Goal: Browse casually: Explore the website without a specific task or goal

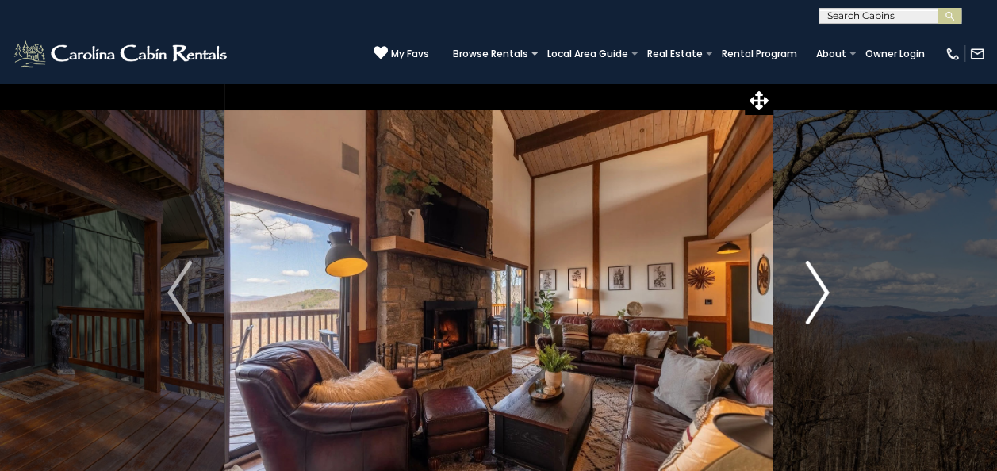
click at [822, 287] on img "Next" at bounding box center [817, 292] width 24 height 63
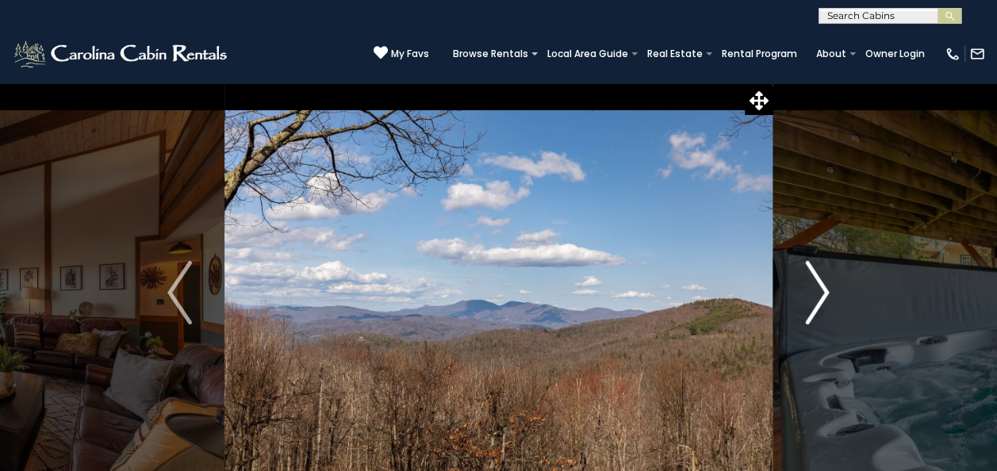
click at [822, 287] on img "Next" at bounding box center [817, 292] width 24 height 63
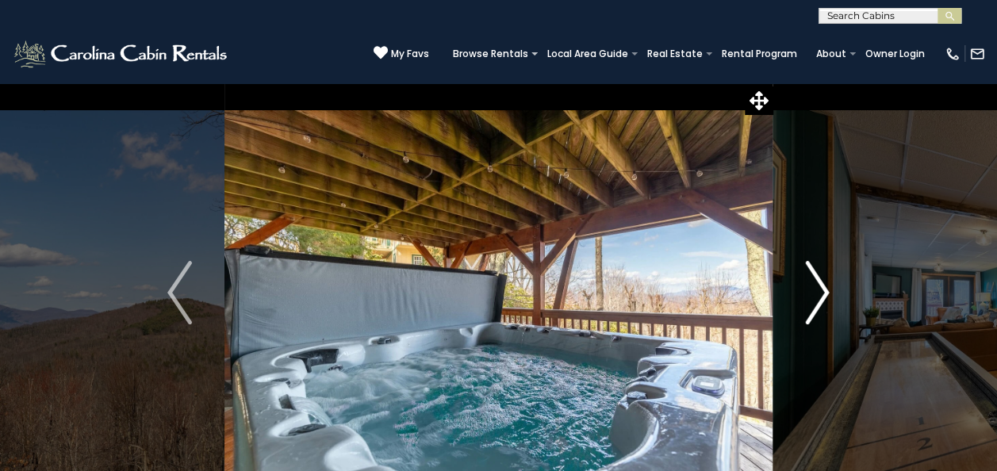
click at [822, 287] on img "Next" at bounding box center [817, 292] width 24 height 63
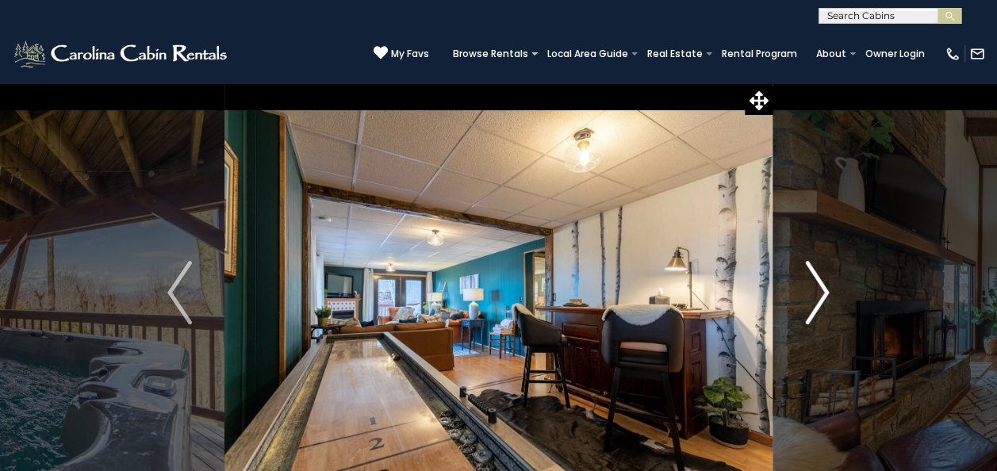
click at [822, 287] on img "Next" at bounding box center [817, 292] width 24 height 63
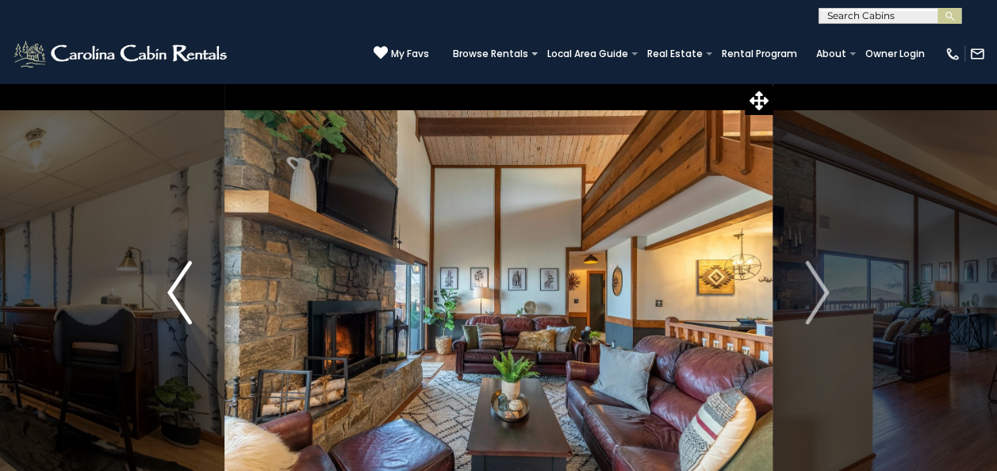
click at [184, 289] on img "Previous" at bounding box center [179, 292] width 24 height 63
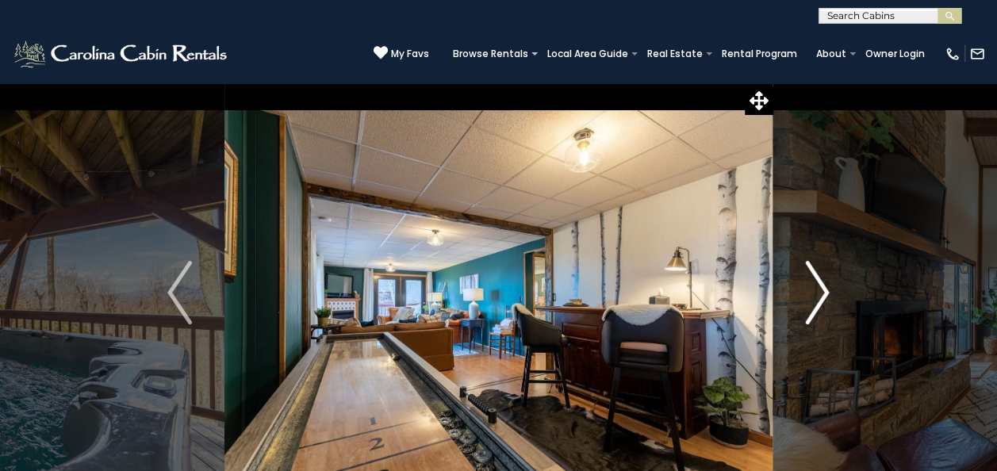
click at [828, 291] on img "Next" at bounding box center [817, 292] width 24 height 63
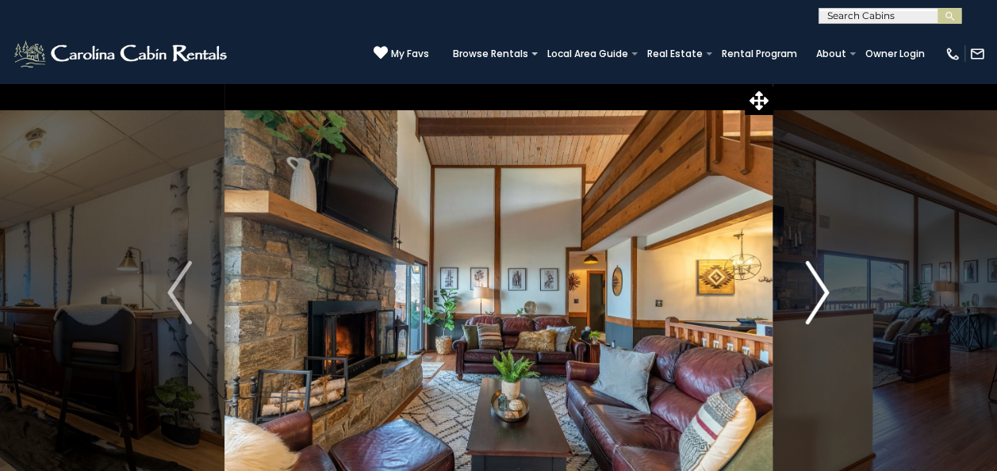
click at [828, 291] on img "Next" at bounding box center [817, 292] width 24 height 63
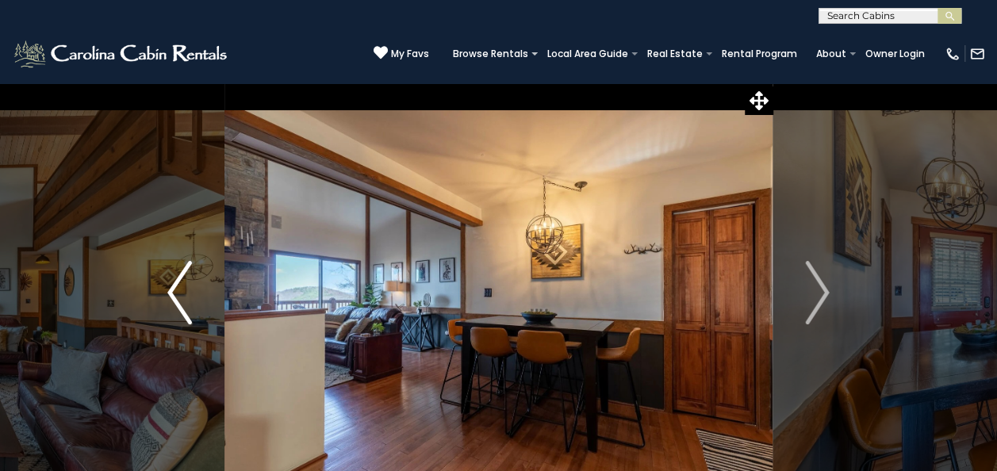
click at [178, 271] on img "Previous" at bounding box center [179, 292] width 24 height 63
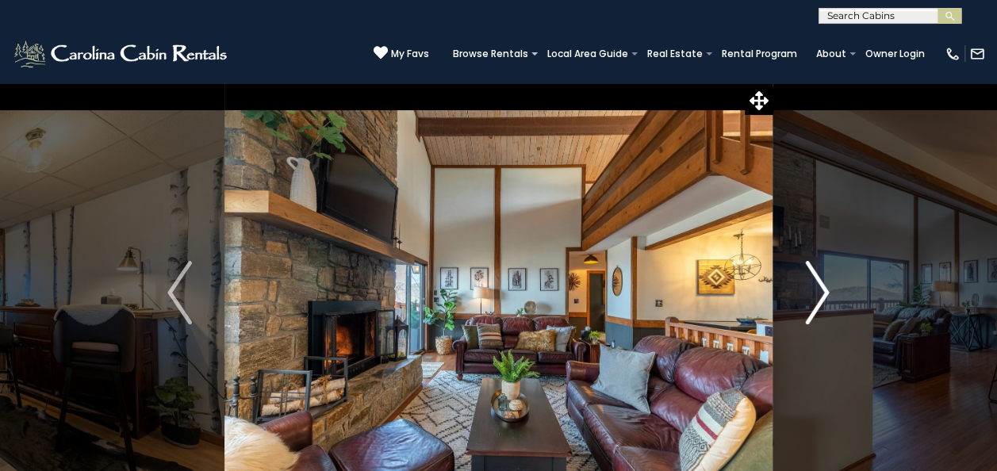
click at [811, 310] on img "Next" at bounding box center [817, 292] width 24 height 63
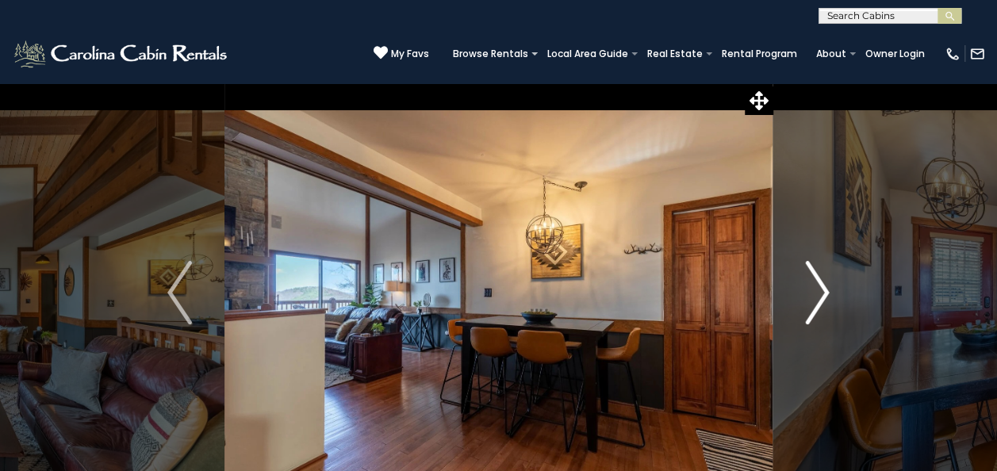
click at [811, 309] on img "Next" at bounding box center [817, 292] width 24 height 63
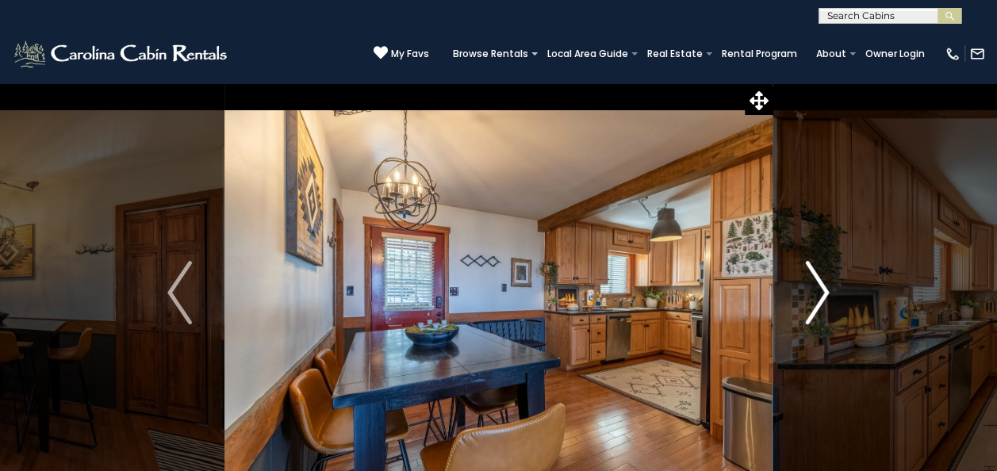
click at [818, 300] on img "Next" at bounding box center [817, 292] width 24 height 63
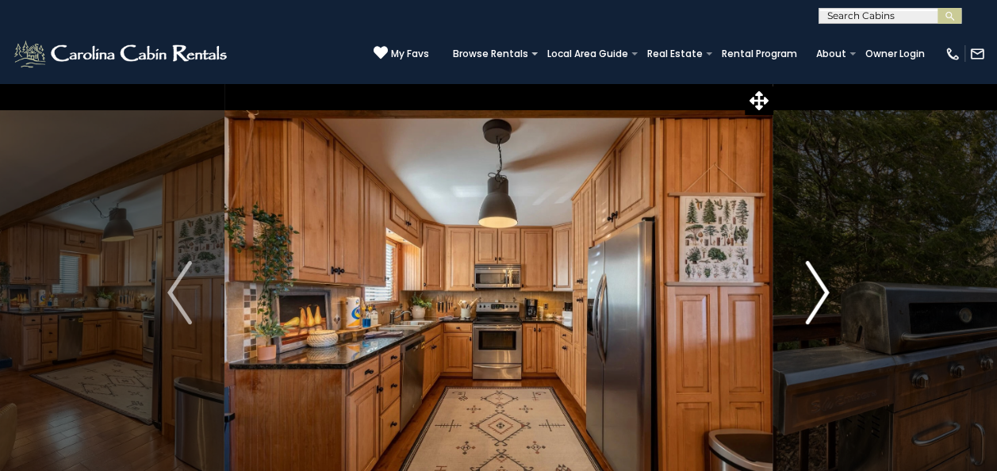
click at [818, 300] on img "Next" at bounding box center [817, 292] width 24 height 63
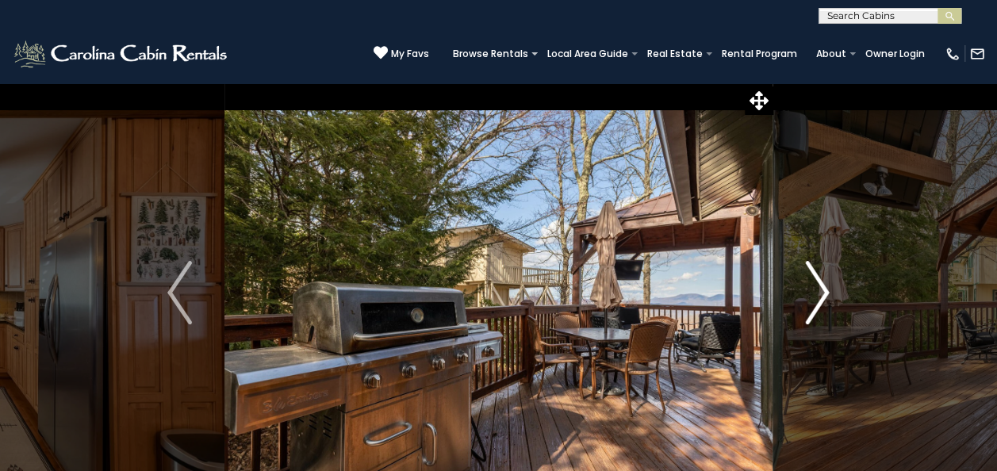
click at [818, 300] on img "Next" at bounding box center [817, 292] width 24 height 63
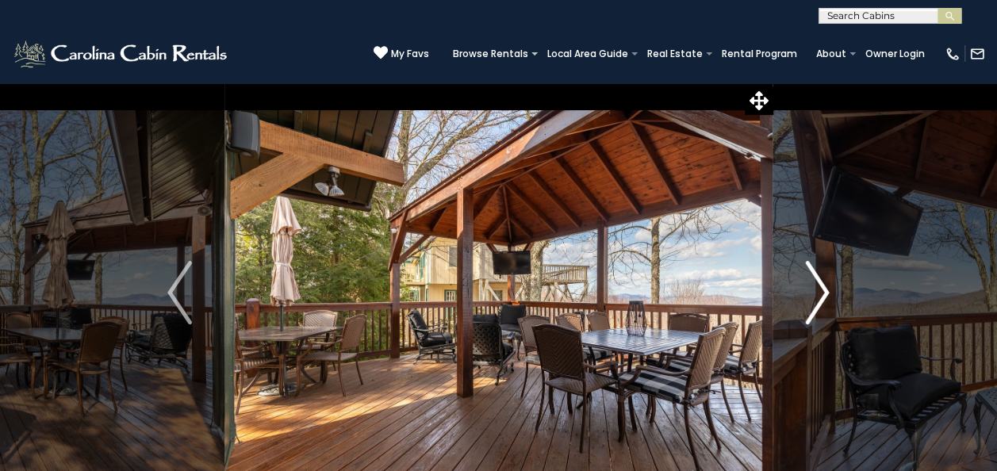
click at [818, 300] on img "Next" at bounding box center [817, 292] width 24 height 63
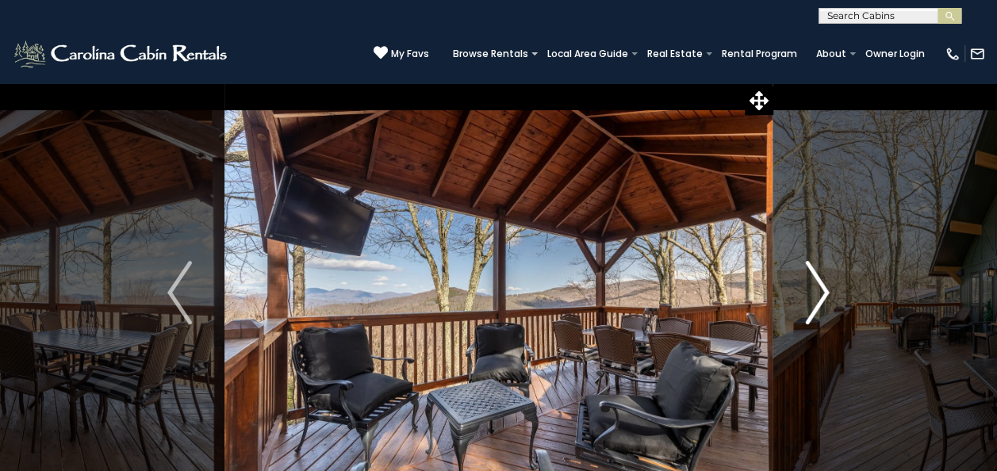
click at [818, 300] on img "Next" at bounding box center [817, 292] width 24 height 63
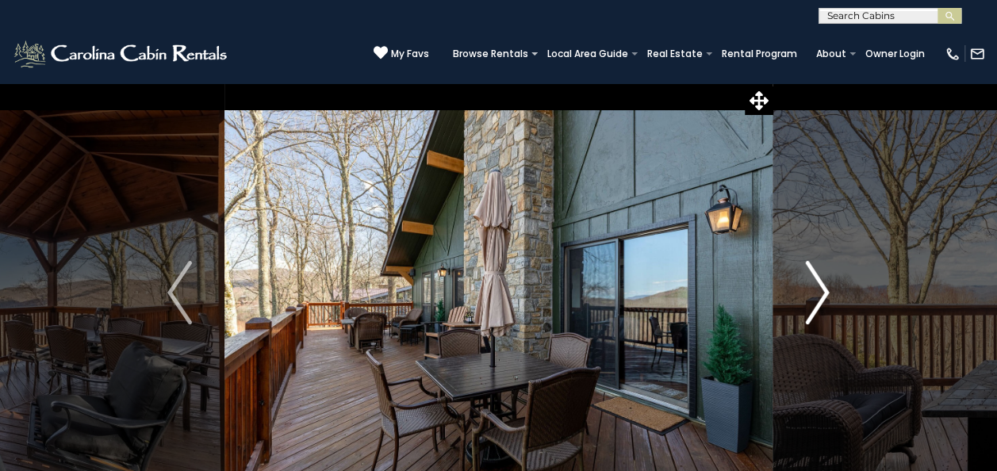
click at [818, 300] on img "Next" at bounding box center [817, 292] width 24 height 63
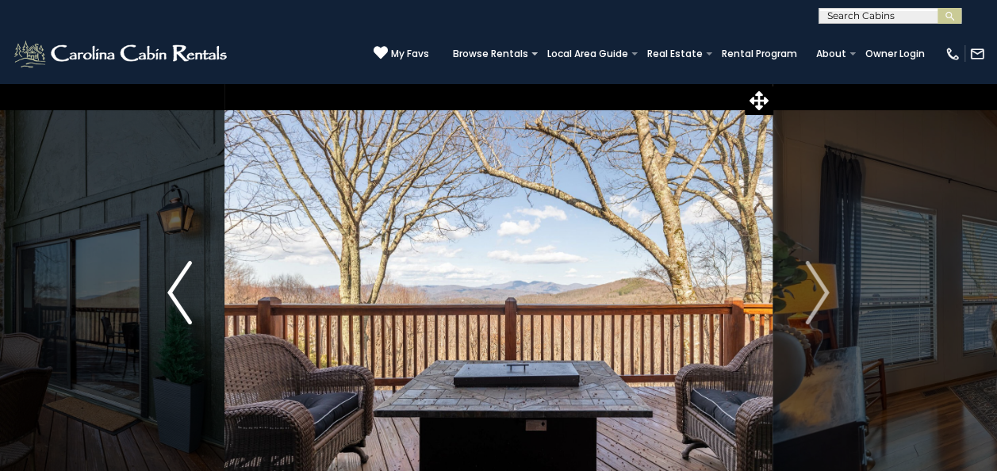
click at [186, 302] on img "Previous" at bounding box center [179, 292] width 24 height 63
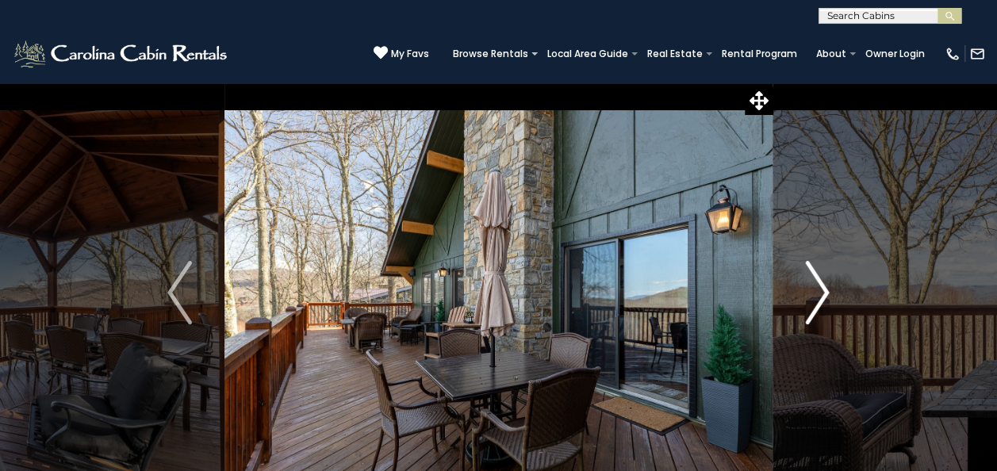
click at [828, 295] on img "Next" at bounding box center [817, 292] width 24 height 63
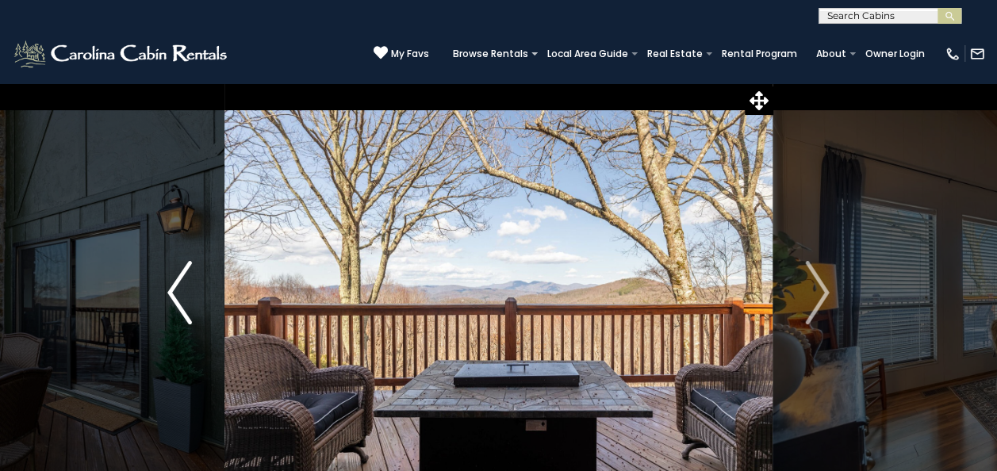
click at [182, 290] on img "Previous" at bounding box center [179, 292] width 24 height 63
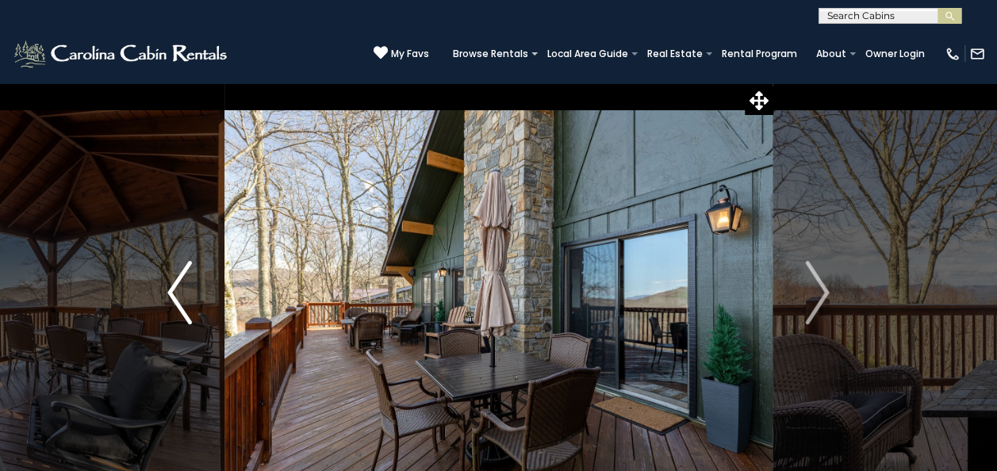
click at [182, 290] on img "Previous" at bounding box center [179, 292] width 24 height 63
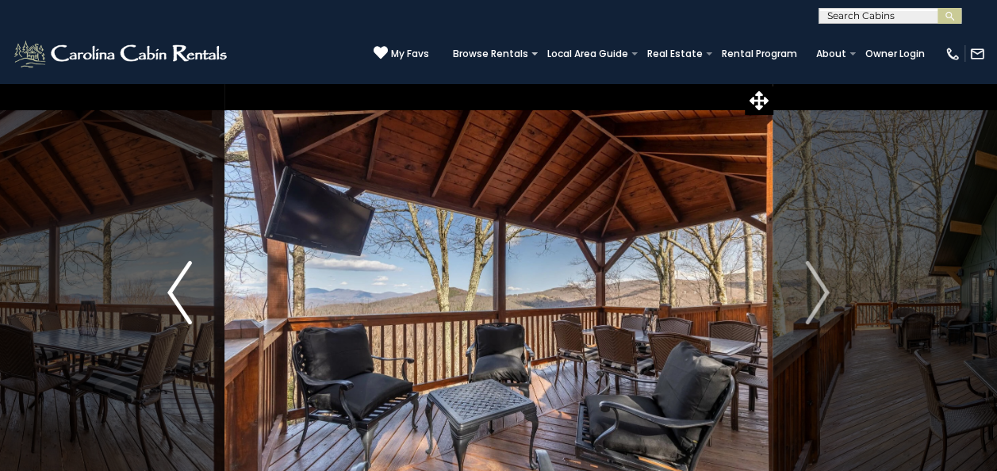
click at [182, 290] on img "Previous" at bounding box center [179, 292] width 24 height 63
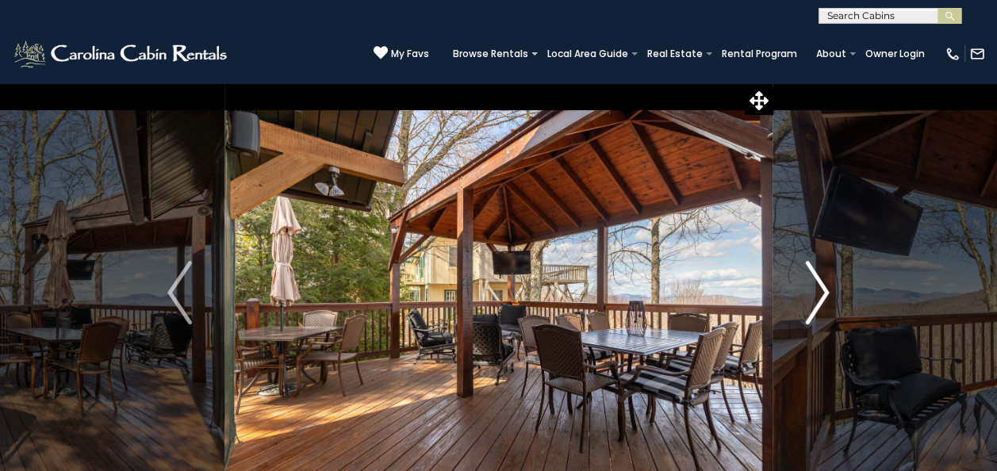
click at [818, 297] on img "Next" at bounding box center [817, 292] width 24 height 63
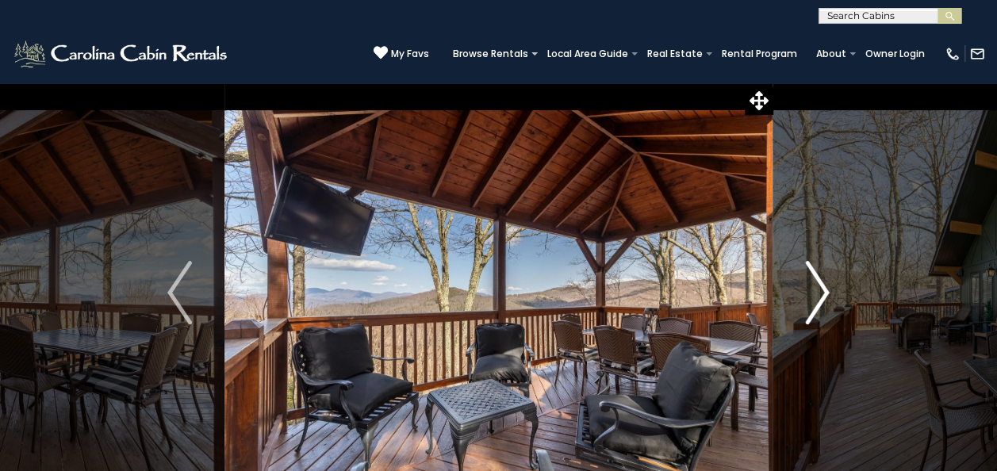
click at [818, 297] on img "Next" at bounding box center [817, 292] width 24 height 63
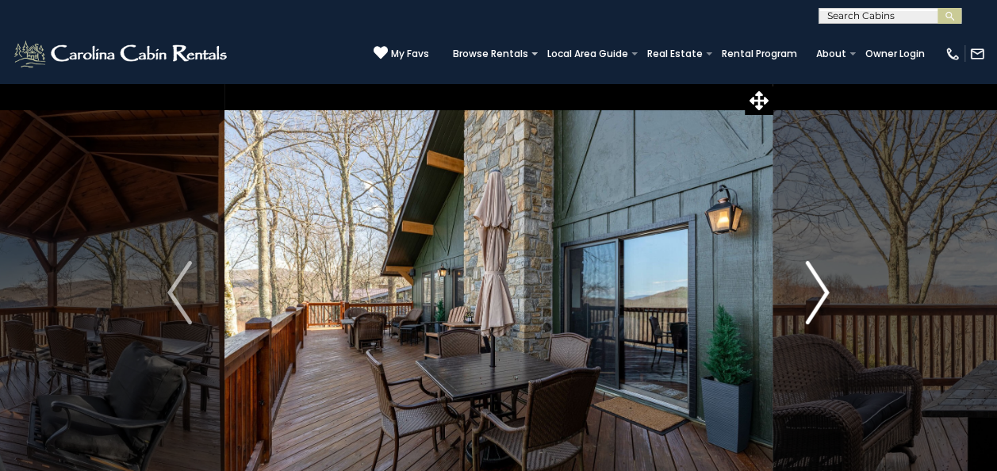
click at [818, 297] on img "Next" at bounding box center [817, 292] width 24 height 63
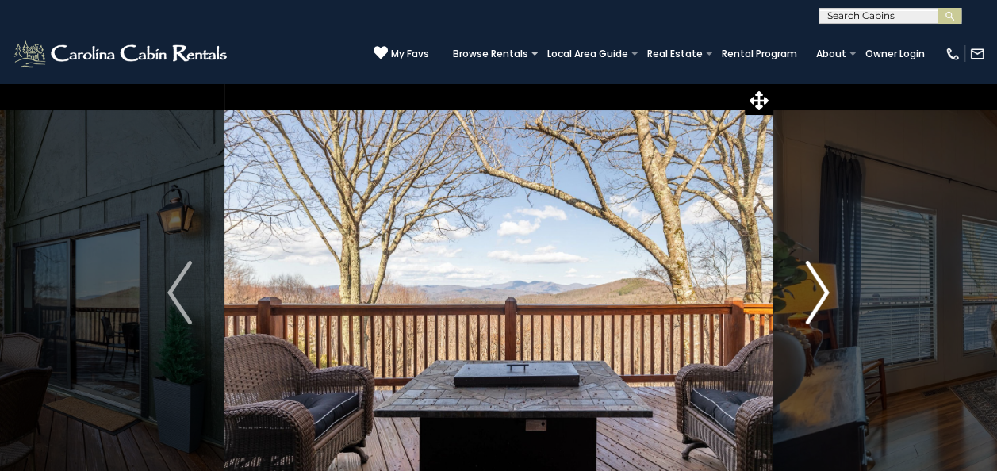
click at [818, 297] on img "Next" at bounding box center [817, 292] width 24 height 63
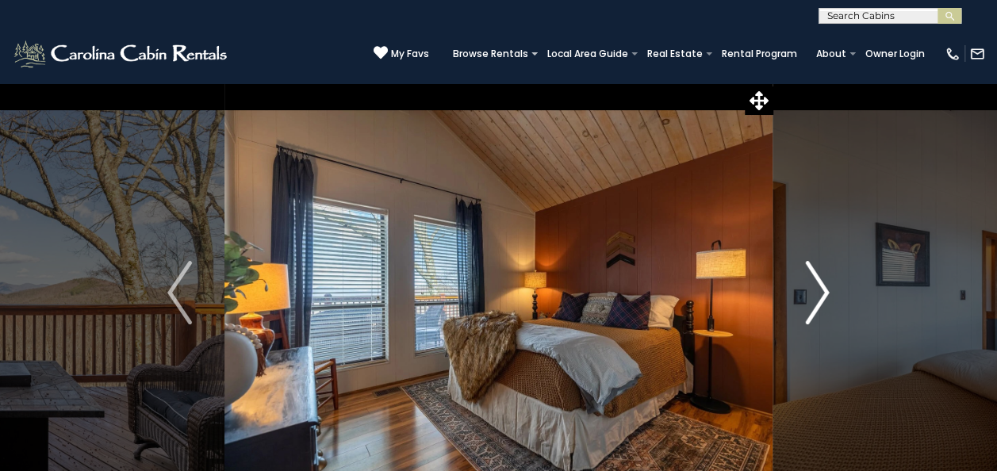
click at [818, 297] on img "Next" at bounding box center [817, 292] width 24 height 63
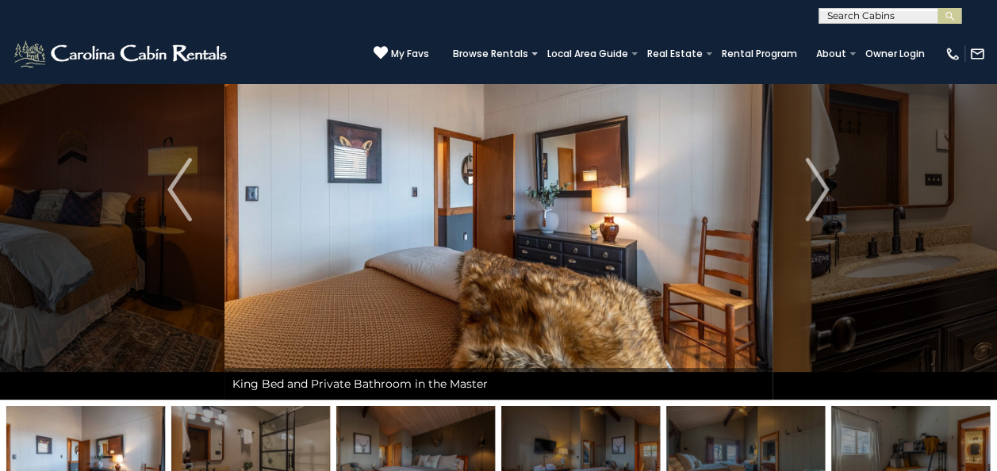
scroll to position [79, 0]
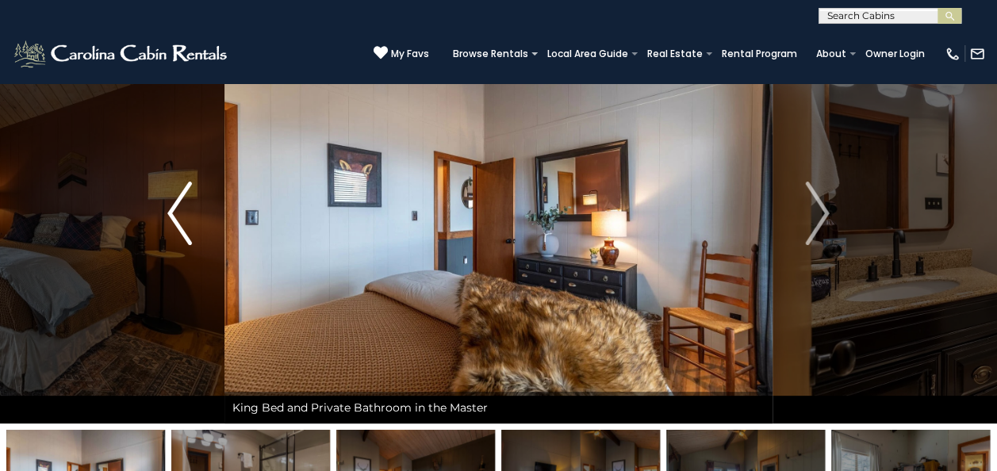
click at [183, 224] on img "Previous" at bounding box center [179, 213] width 24 height 63
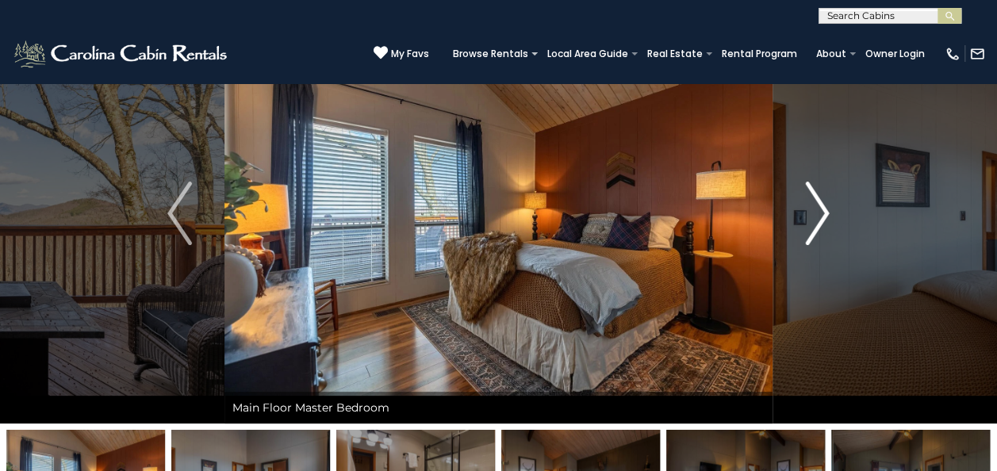
click at [806, 238] on img "Next" at bounding box center [817, 213] width 24 height 63
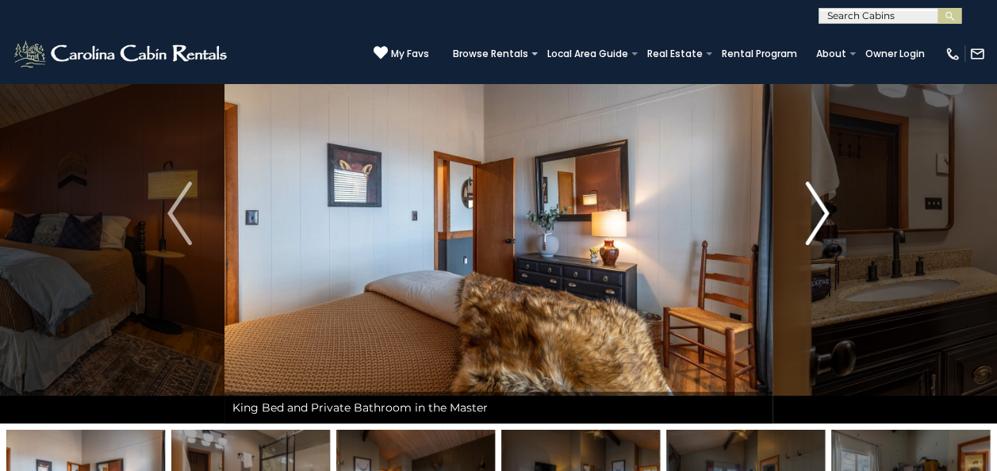
click at [806, 238] on img "Next" at bounding box center [817, 213] width 24 height 63
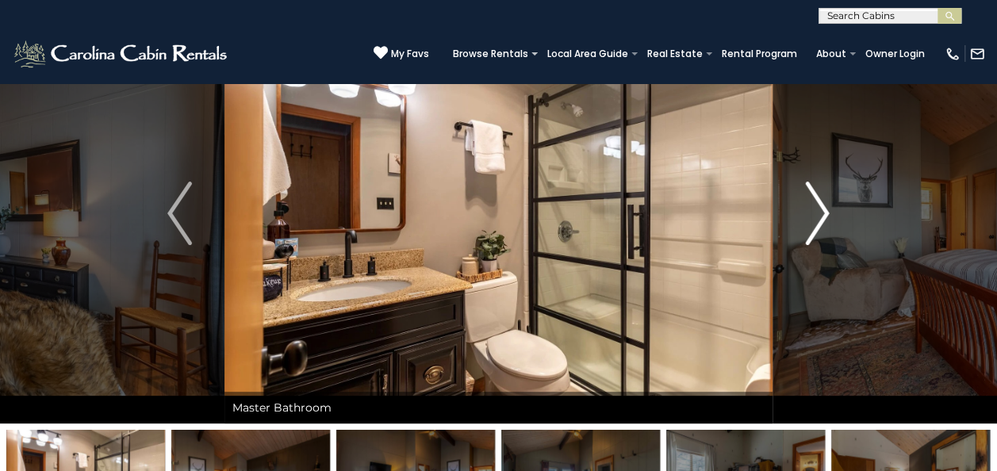
click at [805, 238] on img "Next" at bounding box center [817, 213] width 24 height 63
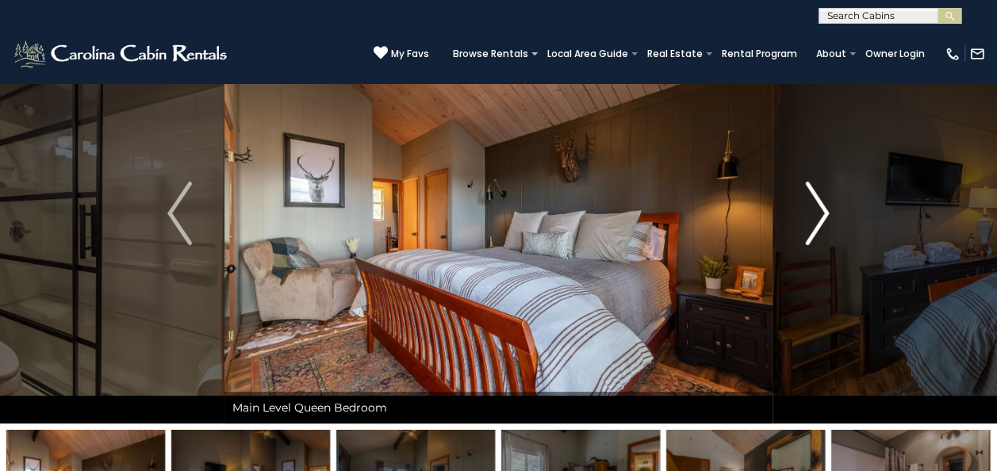
click at [805, 238] on img "Next" at bounding box center [817, 213] width 24 height 63
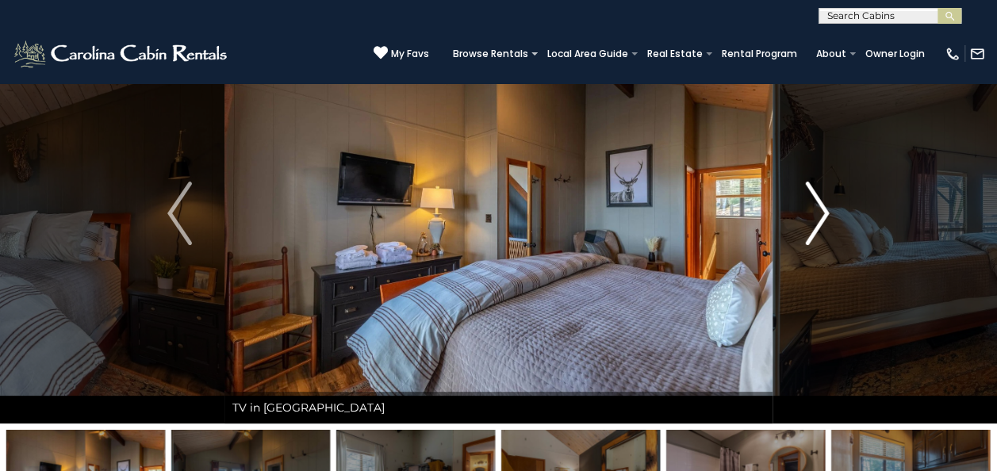
click at [805, 238] on img "Next" at bounding box center [817, 213] width 24 height 63
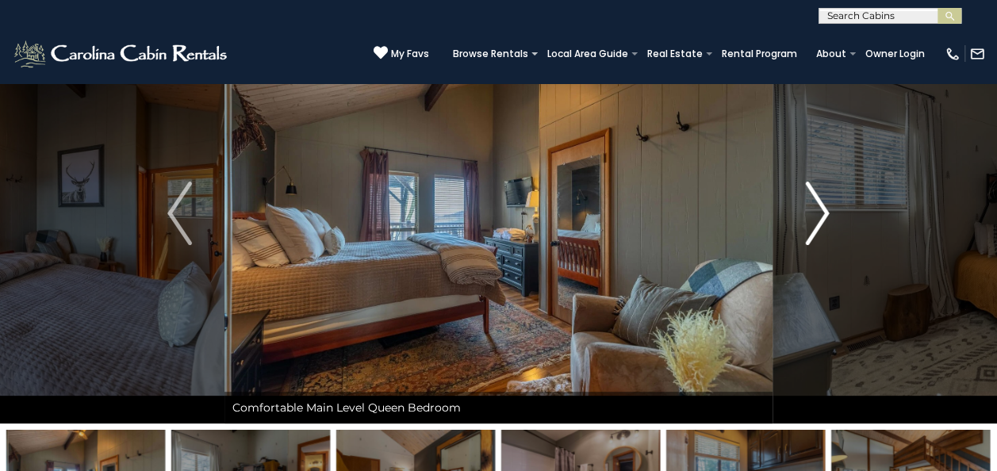
click at [805, 238] on img "Next" at bounding box center [817, 213] width 24 height 63
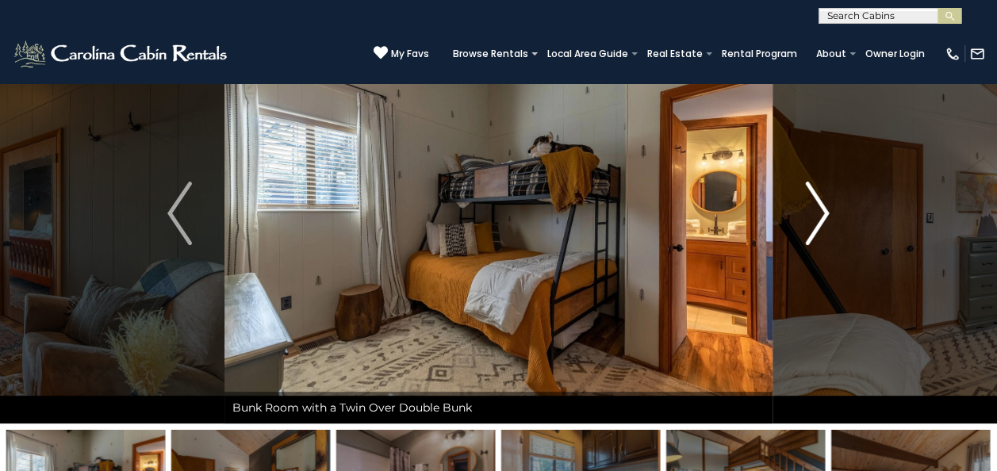
click at [803, 238] on button "Next" at bounding box center [816, 213] width 89 height 420
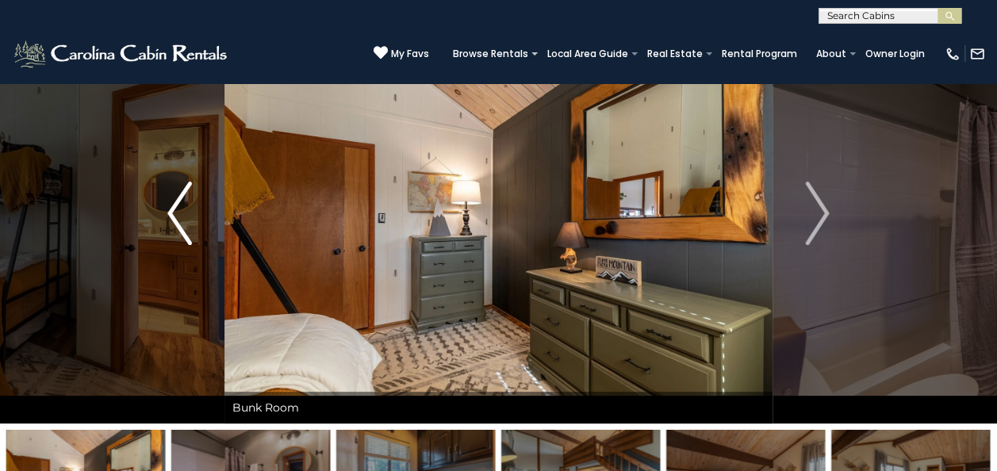
click at [198, 217] on button "Previous" at bounding box center [179, 213] width 89 height 420
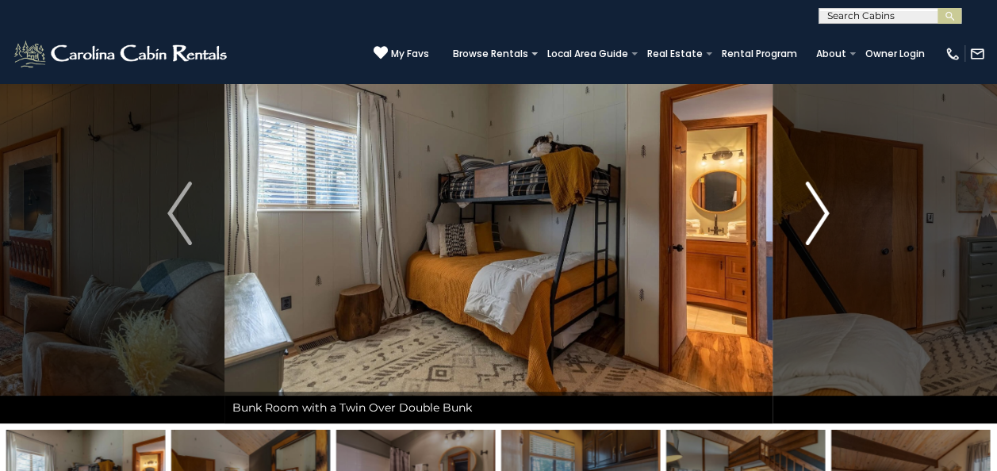
click at [815, 222] on img "Next" at bounding box center [817, 213] width 24 height 63
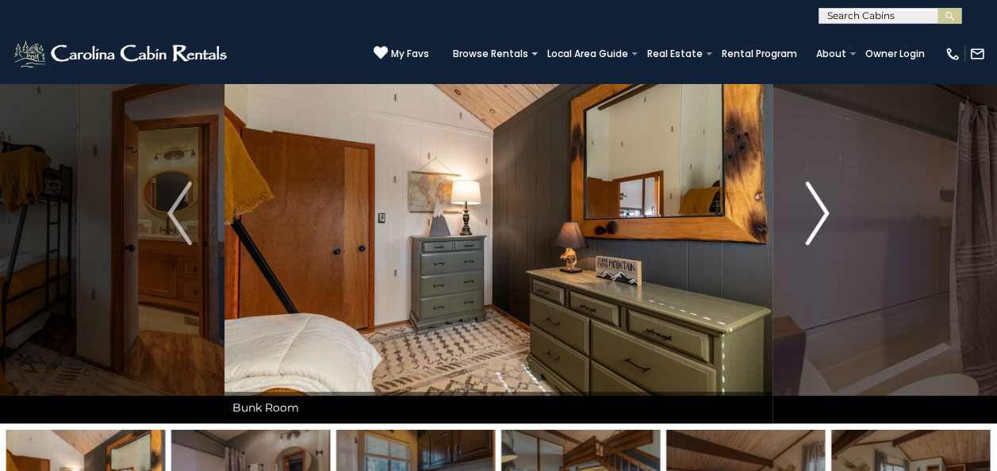
click at [815, 222] on img "Next" at bounding box center [817, 213] width 24 height 63
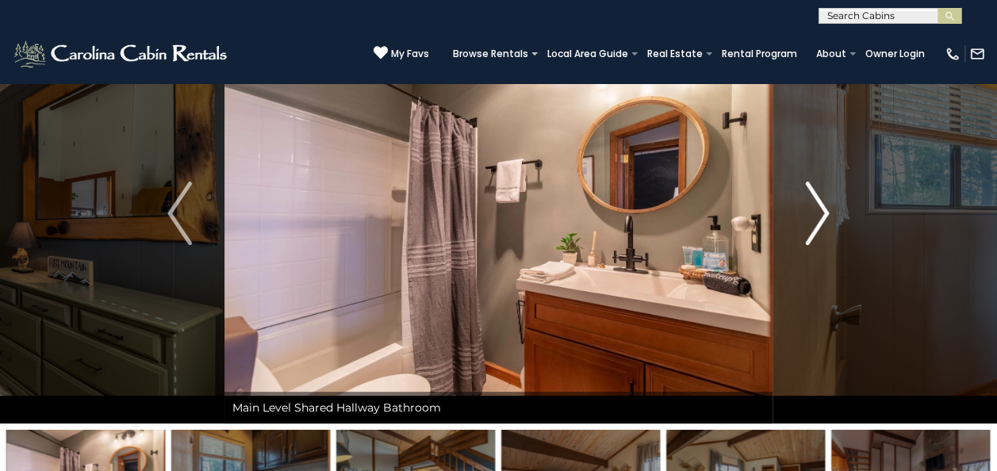
click at [818, 220] on img "Next" at bounding box center [817, 213] width 24 height 63
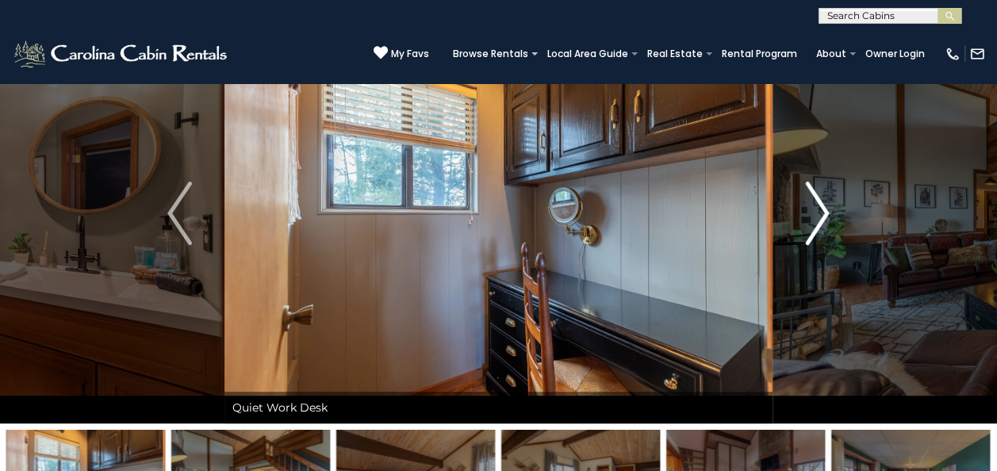
click at [812, 233] on img "Next" at bounding box center [817, 213] width 24 height 63
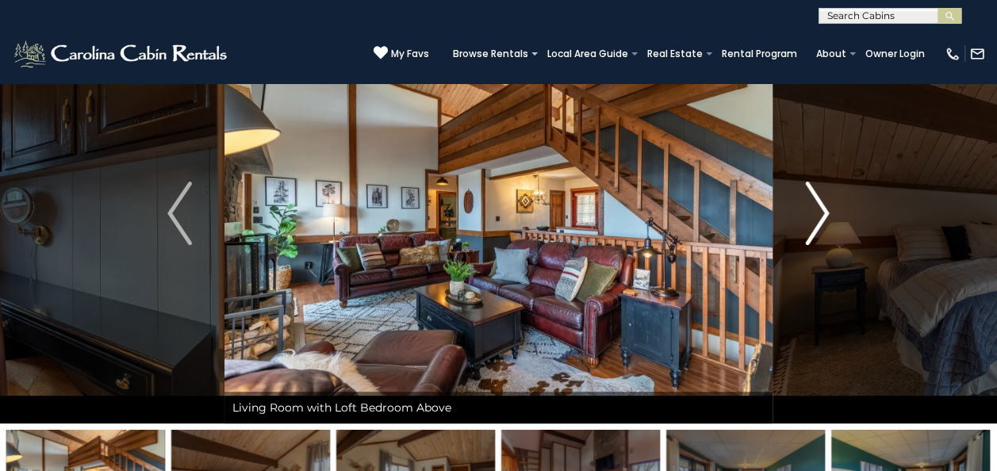
click at [809, 234] on img "Next" at bounding box center [817, 213] width 24 height 63
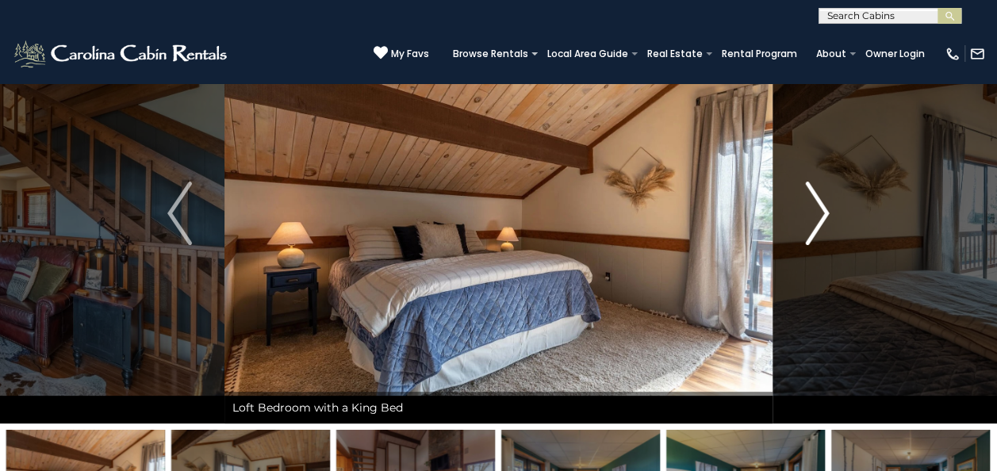
click at [809, 234] on img "Next" at bounding box center [817, 213] width 24 height 63
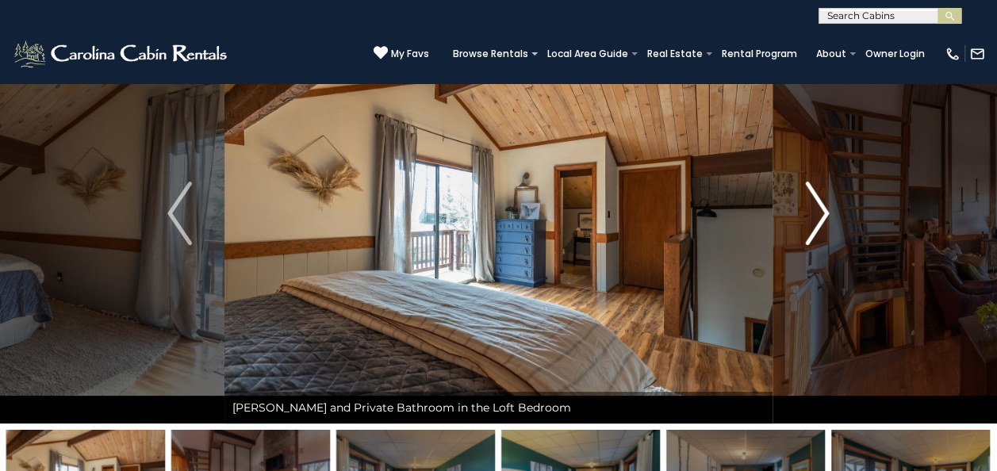
click at [809, 234] on img "Next" at bounding box center [817, 213] width 24 height 63
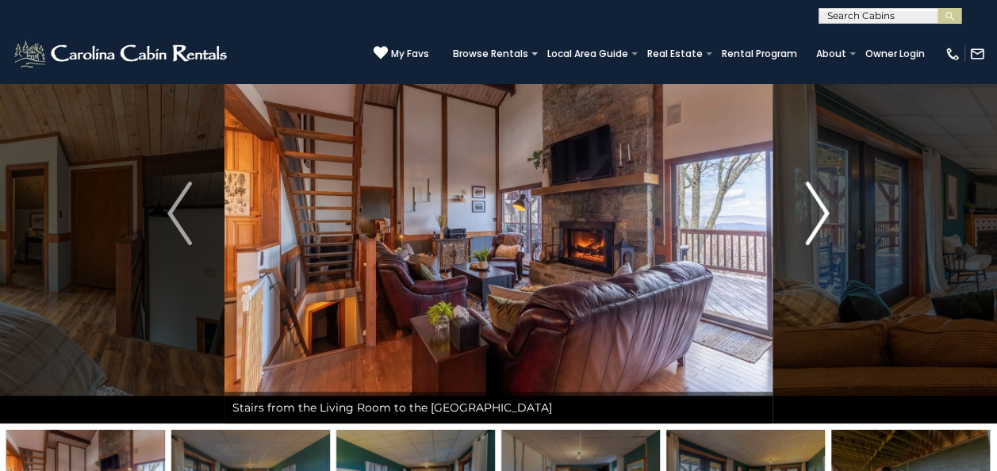
click at [809, 234] on img "Next" at bounding box center [817, 213] width 24 height 63
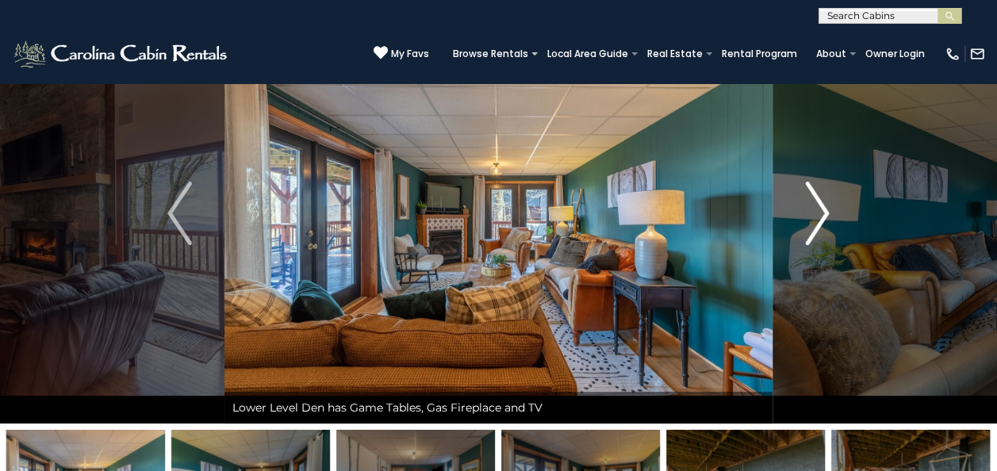
click at [809, 234] on img "Next" at bounding box center [817, 213] width 24 height 63
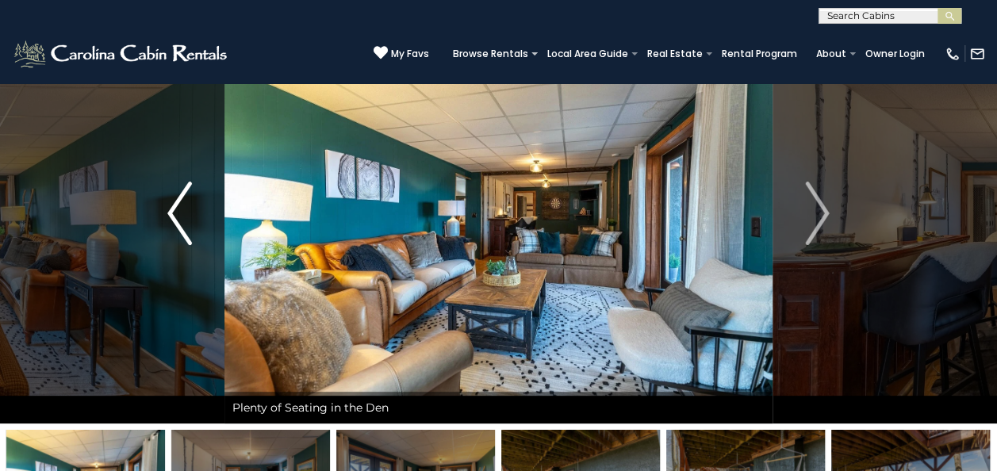
click at [190, 196] on img "Previous" at bounding box center [179, 213] width 24 height 63
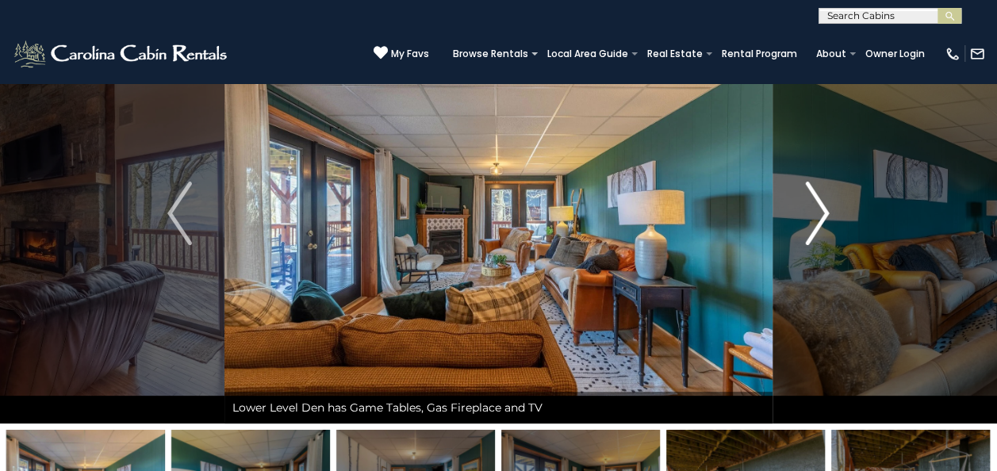
click at [820, 218] on img "Next" at bounding box center [817, 213] width 24 height 63
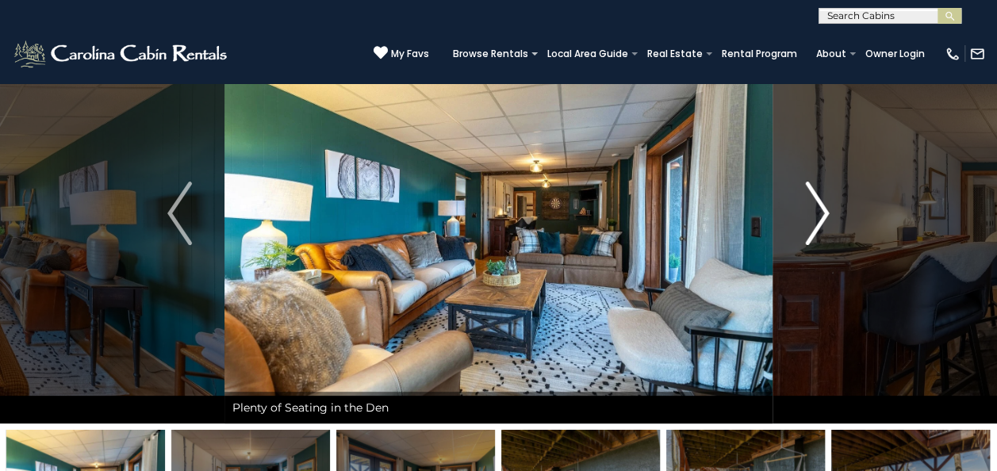
click at [820, 218] on img "Next" at bounding box center [817, 213] width 24 height 63
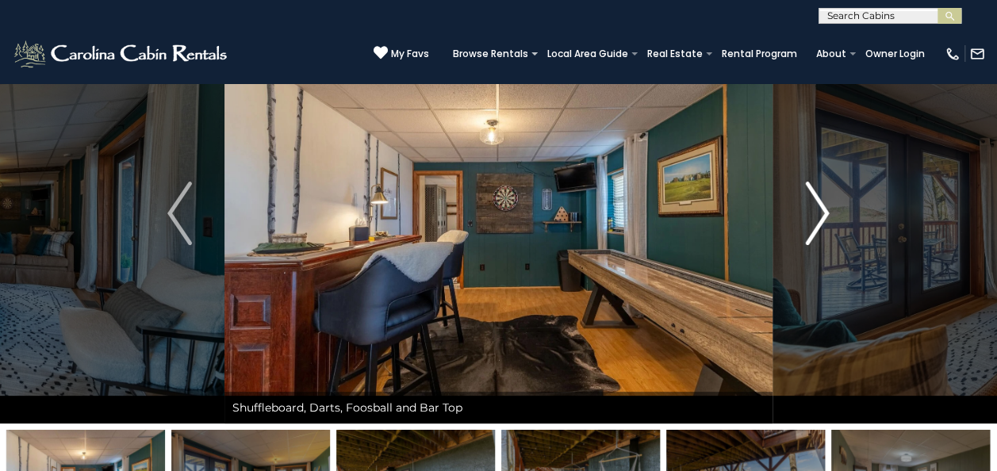
click at [820, 218] on img "Next" at bounding box center [817, 213] width 24 height 63
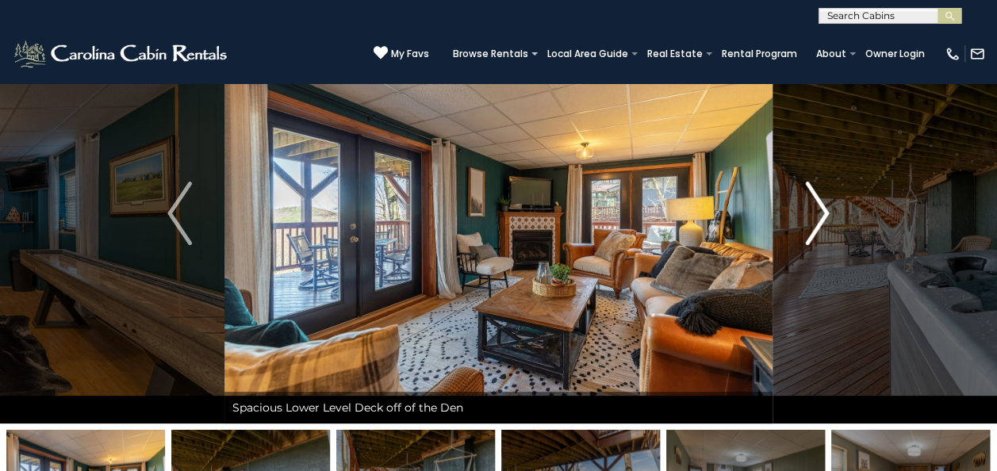
click at [820, 218] on img "Next" at bounding box center [817, 213] width 24 height 63
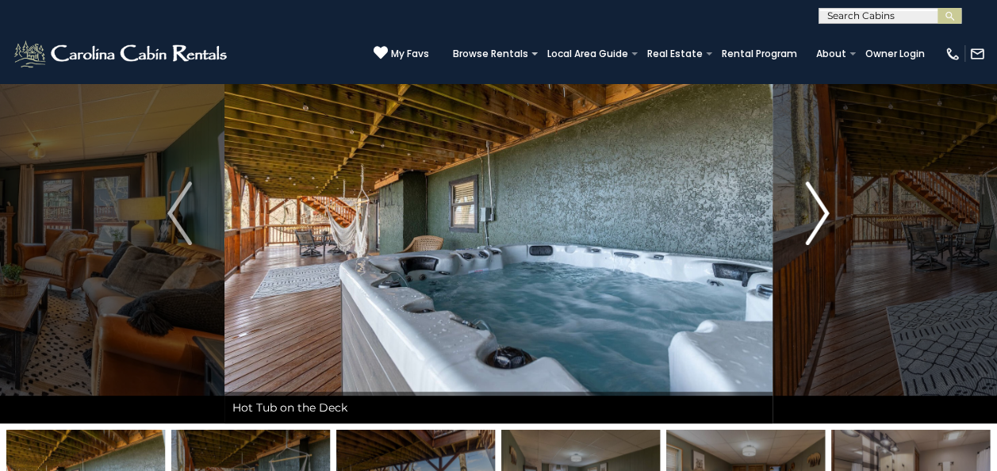
click at [820, 218] on img "Next" at bounding box center [817, 213] width 24 height 63
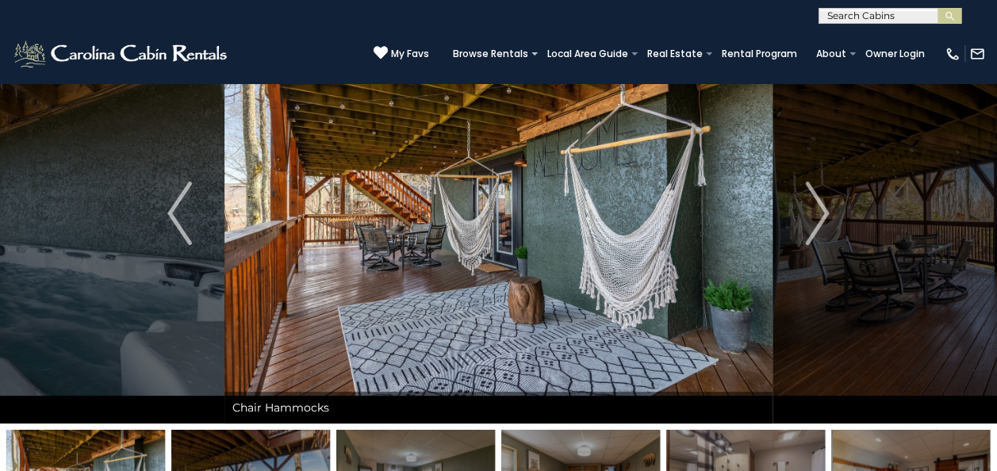
drag, startPoint x: 154, startPoint y: 218, endPoint x: 228, endPoint y: 203, distance: 75.3
click at [200, 208] on button "Previous" at bounding box center [179, 213] width 89 height 420
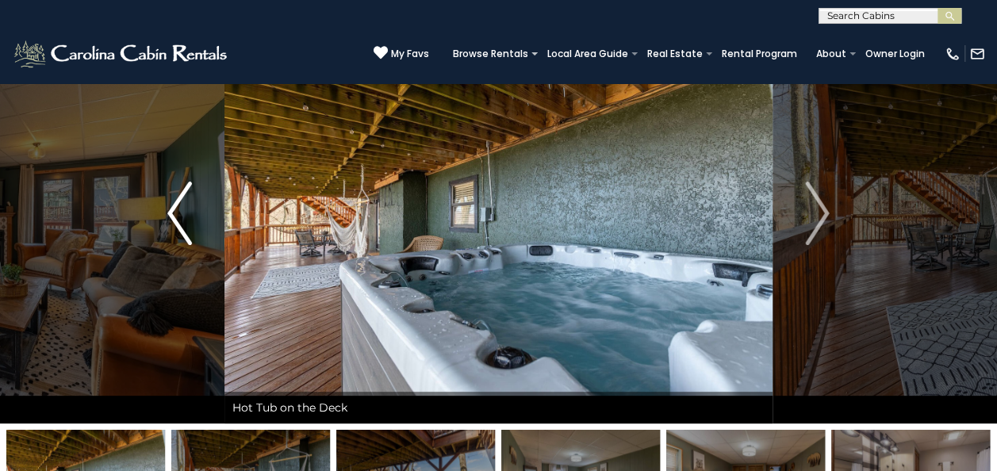
click at [192, 210] on button "Previous" at bounding box center [179, 213] width 89 height 420
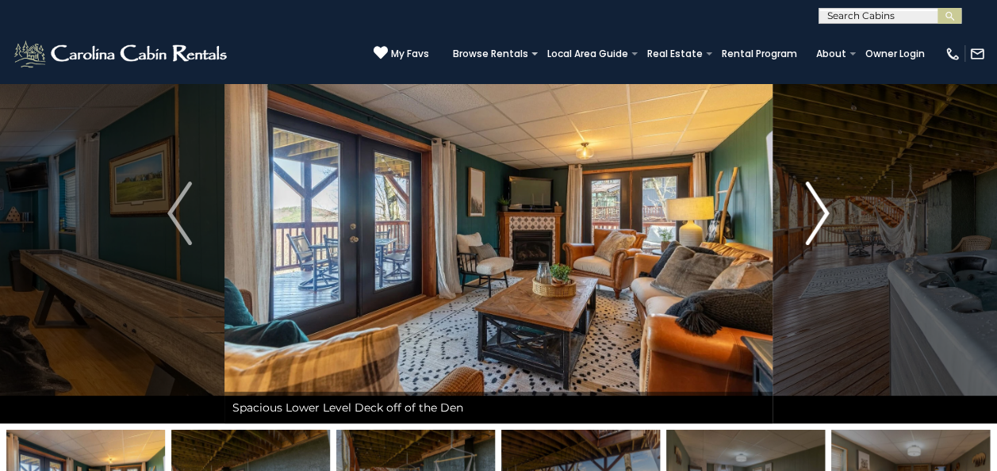
click at [807, 209] on img "Next" at bounding box center [817, 213] width 24 height 63
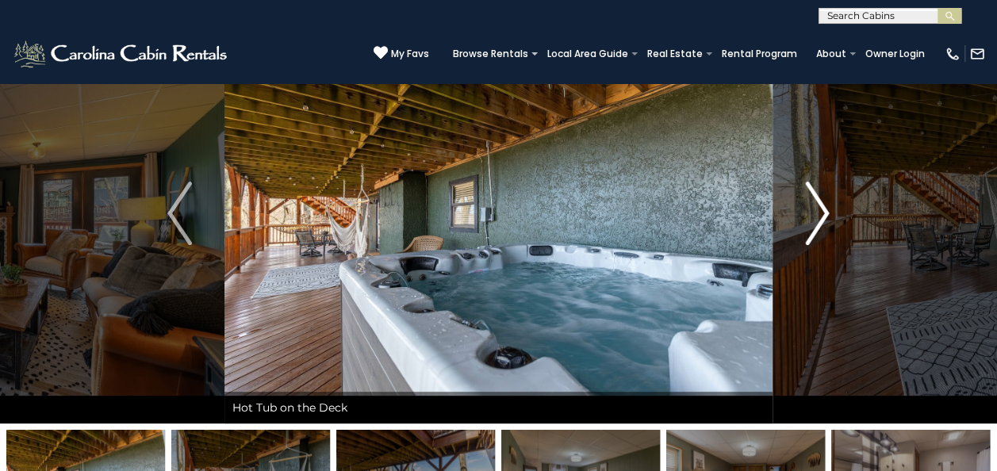
click at [807, 209] on img "Next" at bounding box center [817, 213] width 24 height 63
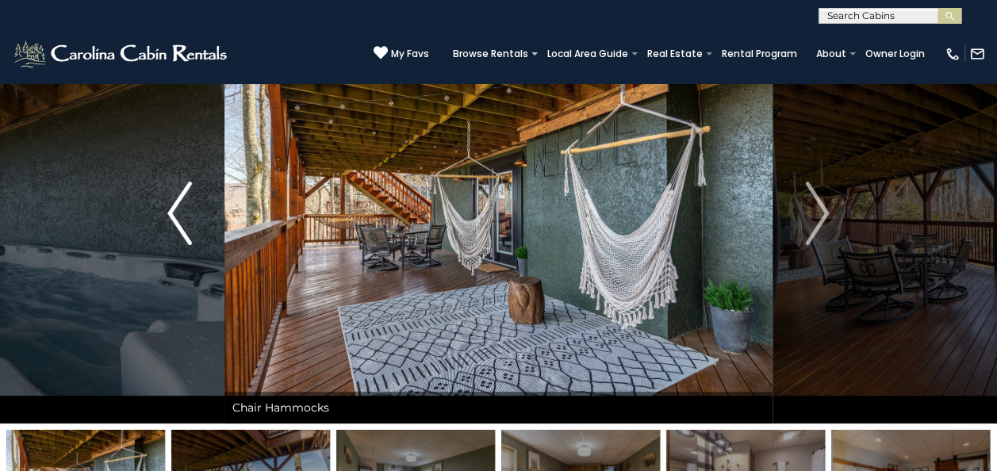
click at [179, 233] on img "Previous" at bounding box center [179, 213] width 24 height 63
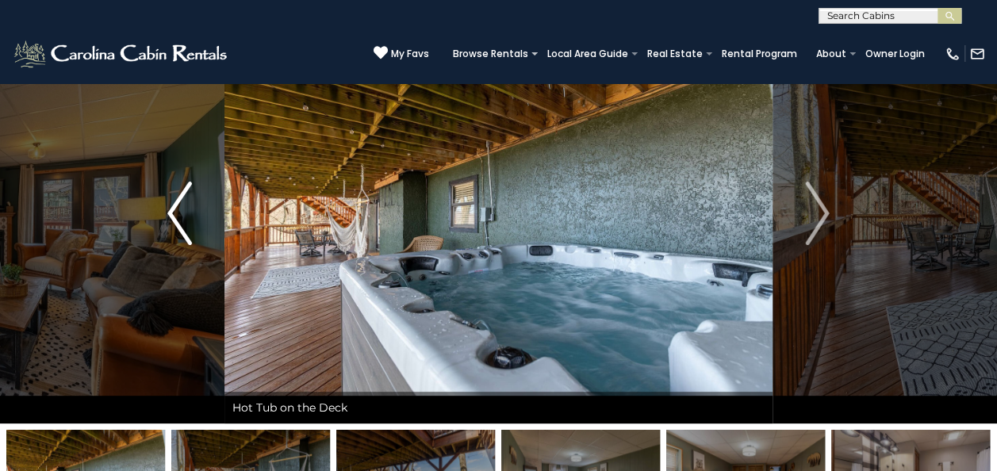
click at [179, 233] on img "Previous" at bounding box center [179, 213] width 24 height 63
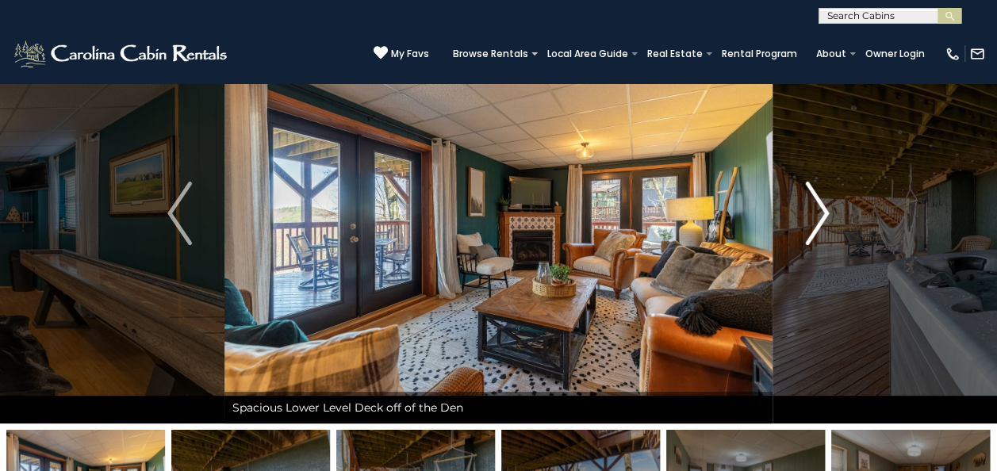
click at [811, 216] on img "Next" at bounding box center [817, 213] width 24 height 63
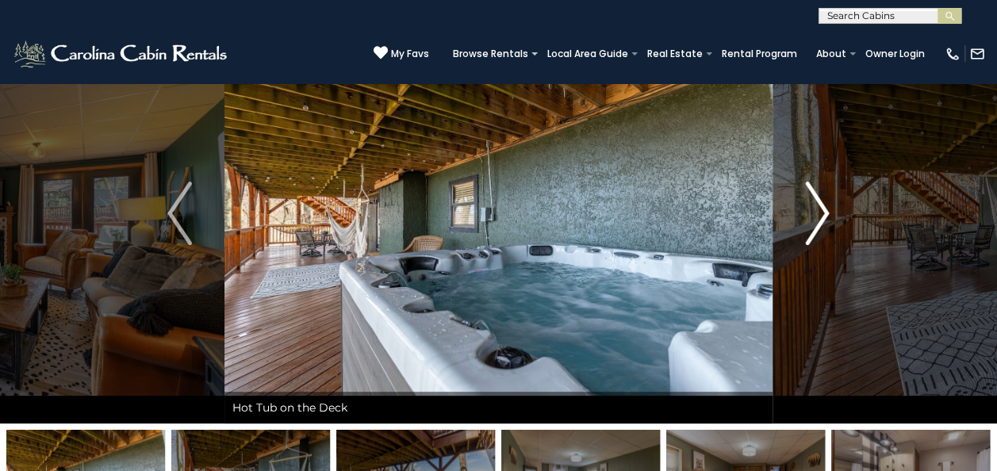
click at [811, 216] on img "Next" at bounding box center [817, 213] width 24 height 63
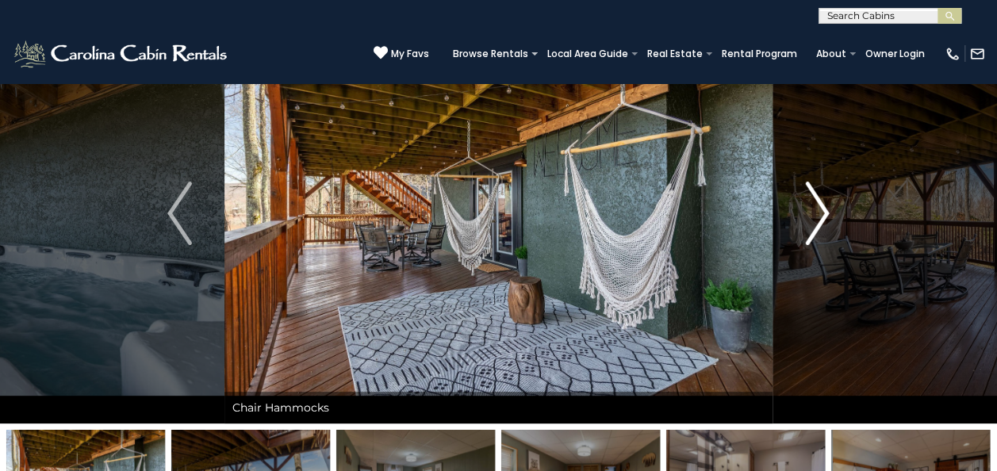
click at [811, 216] on img "Next" at bounding box center [817, 213] width 24 height 63
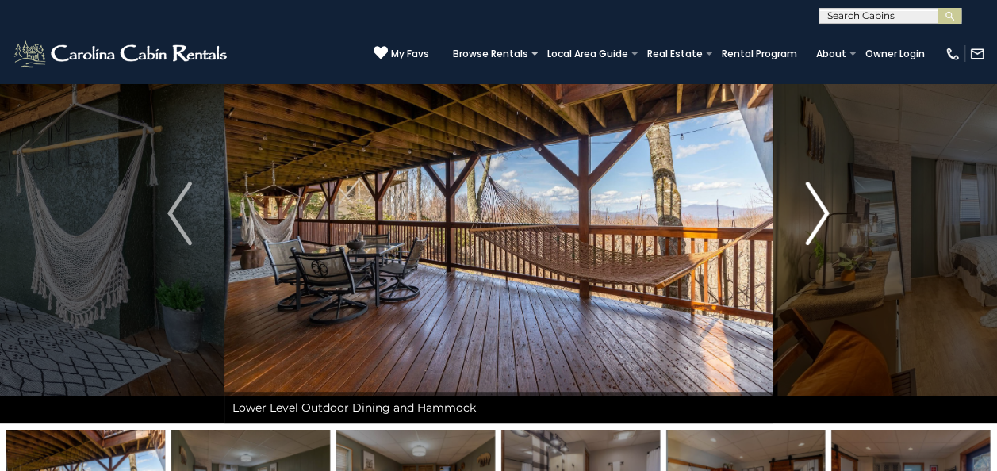
click at [811, 216] on img "Next" at bounding box center [817, 213] width 24 height 63
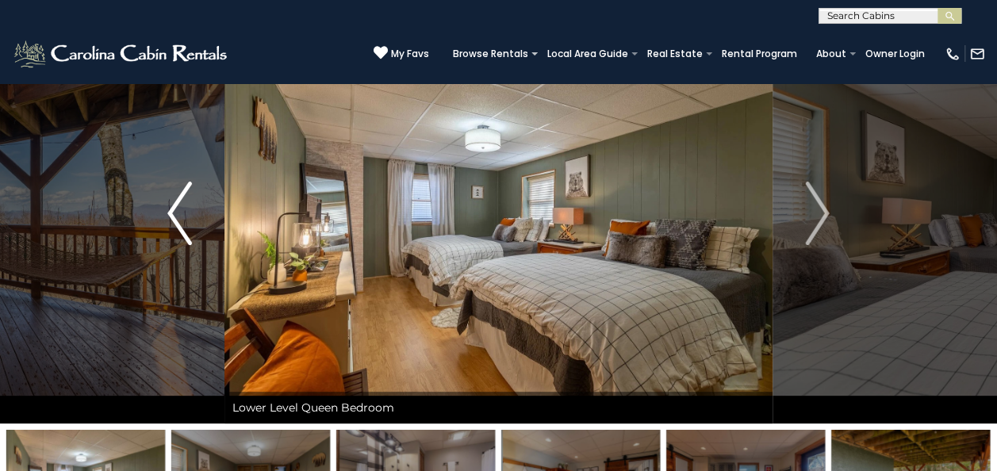
click at [173, 215] on img "Previous" at bounding box center [179, 213] width 24 height 63
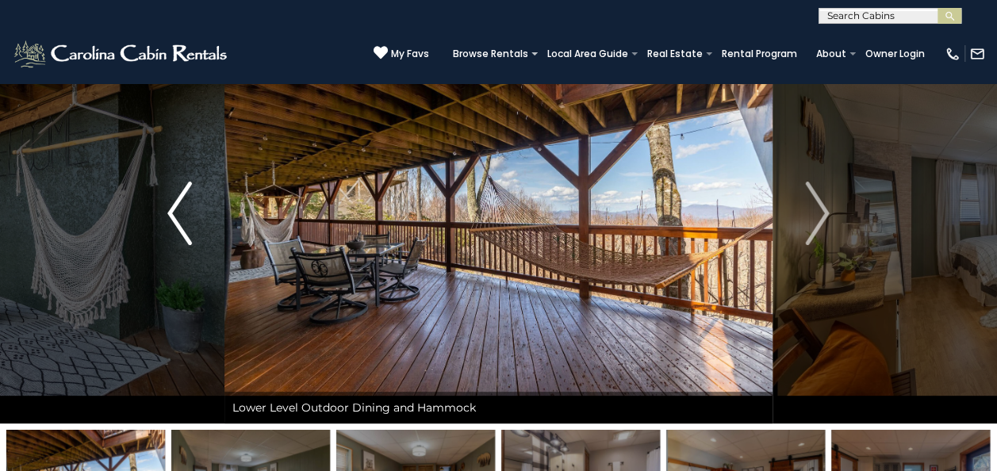
click at [173, 215] on img "Previous" at bounding box center [179, 213] width 24 height 63
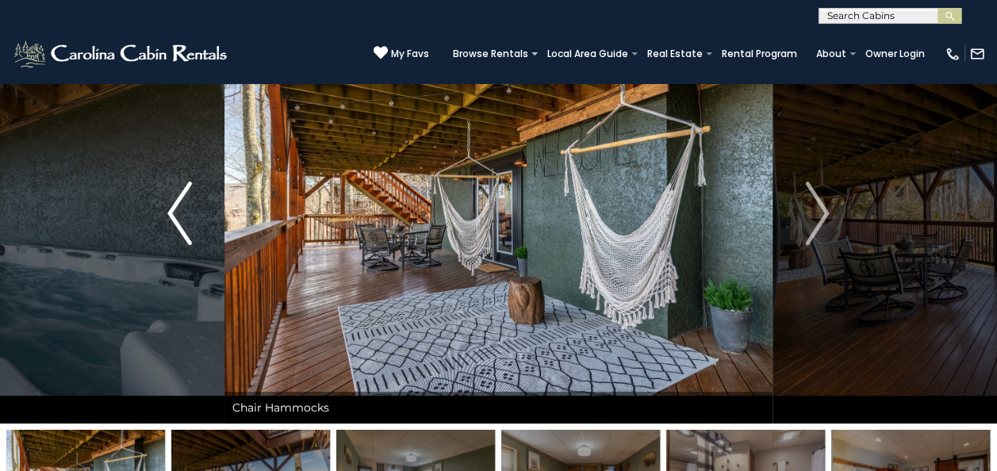
click at [173, 215] on img "Previous" at bounding box center [179, 213] width 24 height 63
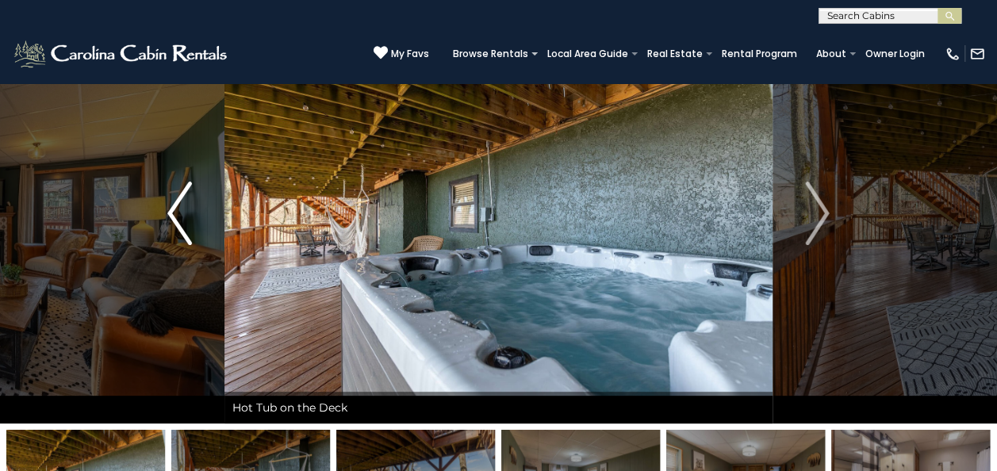
click at [173, 215] on img "Previous" at bounding box center [179, 213] width 24 height 63
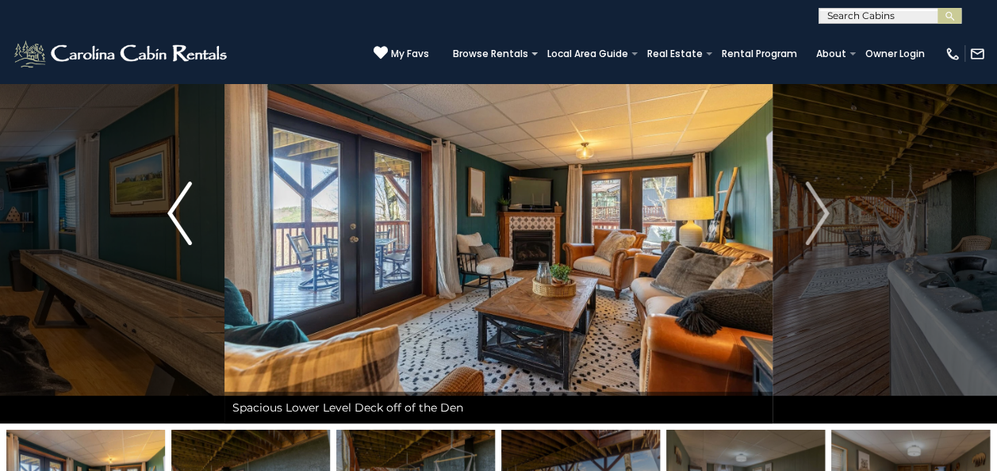
click at [173, 215] on img "Previous" at bounding box center [179, 213] width 24 height 63
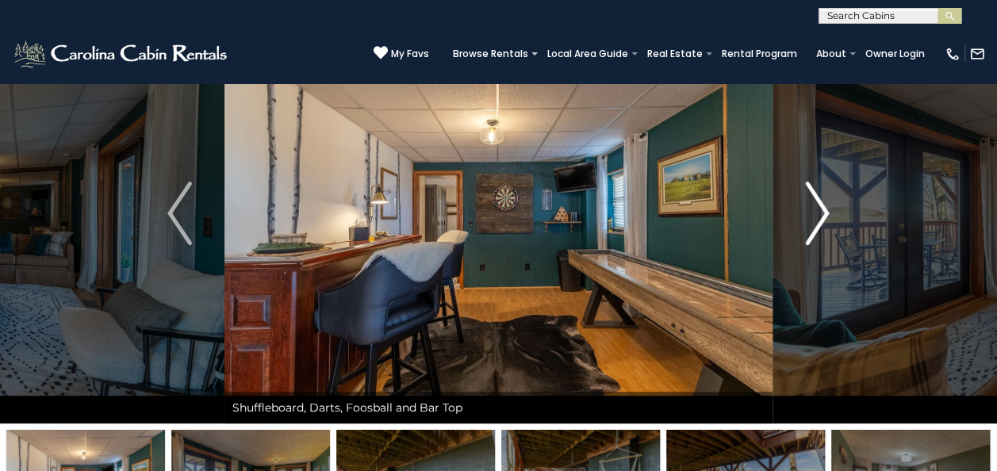
click at [815, 221] on img "Next" at bounding box center [817, 213] width 24 height 63
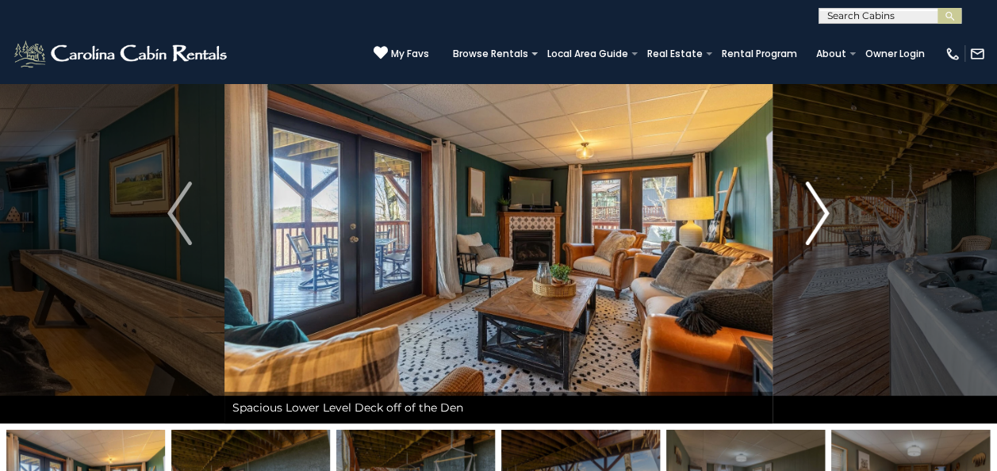
click at [815, 220] on img "Next" at bounding box center [817, 213] width 24 height 63
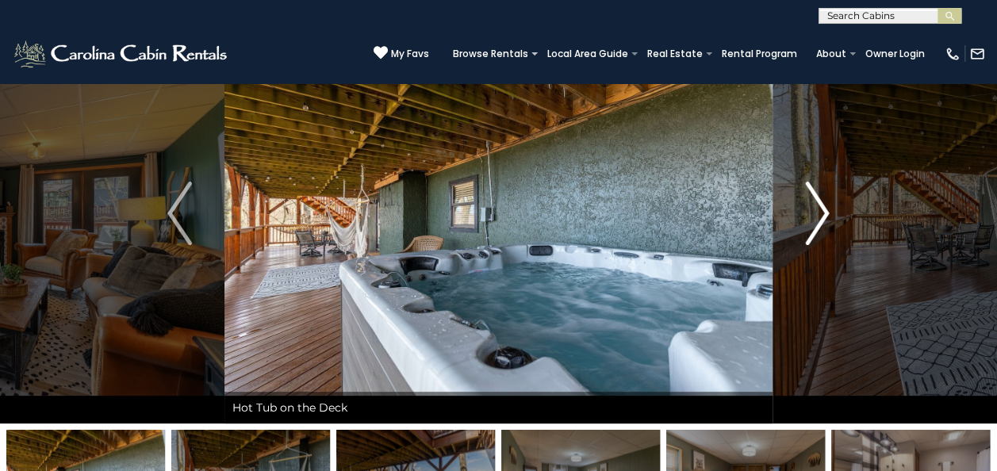
click at [815, 220] on img "Next" at bounding box center [817, 213] width 24 height 63
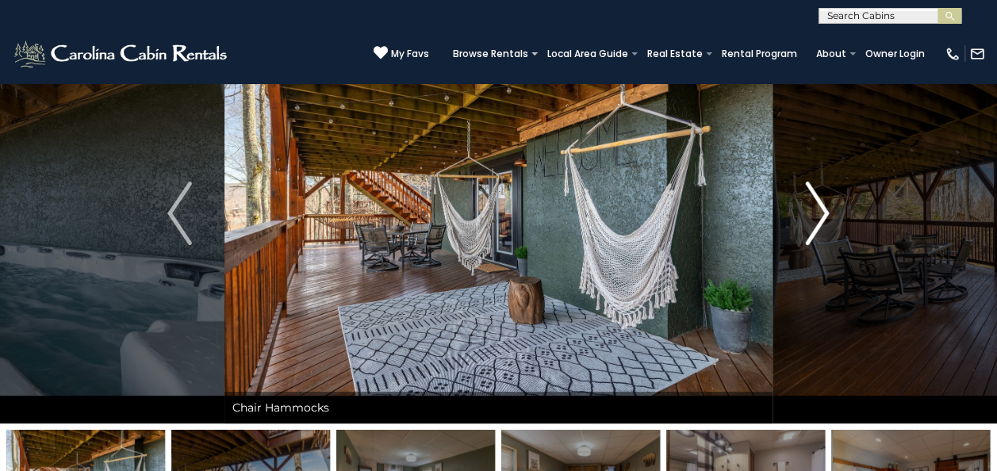
click at [815, 220] on img "Next" at bounding box center [817, 213] width 24 height 63
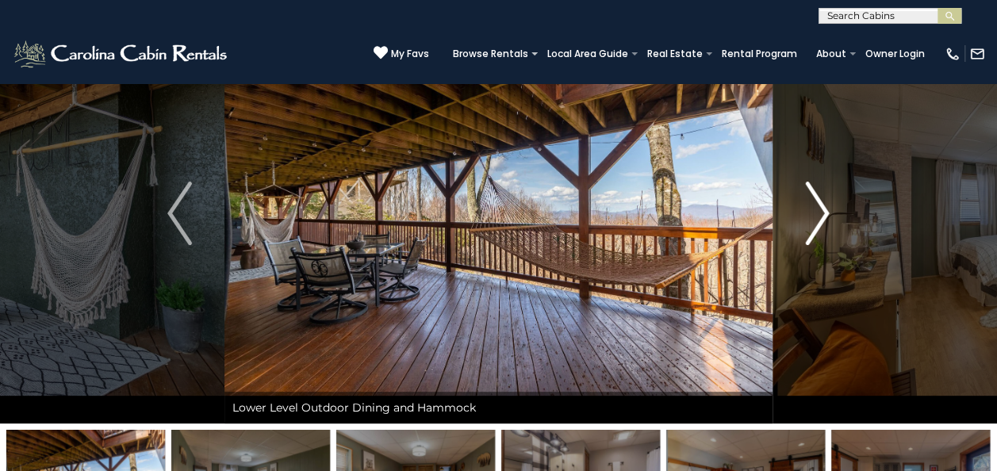
click at [815, 220] on img "Next" at bounding box center [817, 213] width 24 height 63
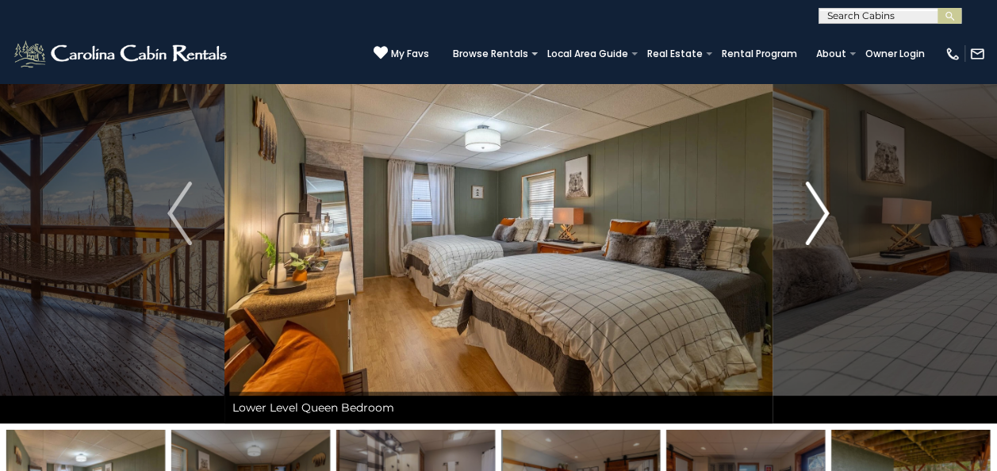
click at [815, 220] on img "Next" at bounding box center [817, 213] width 24 height 63
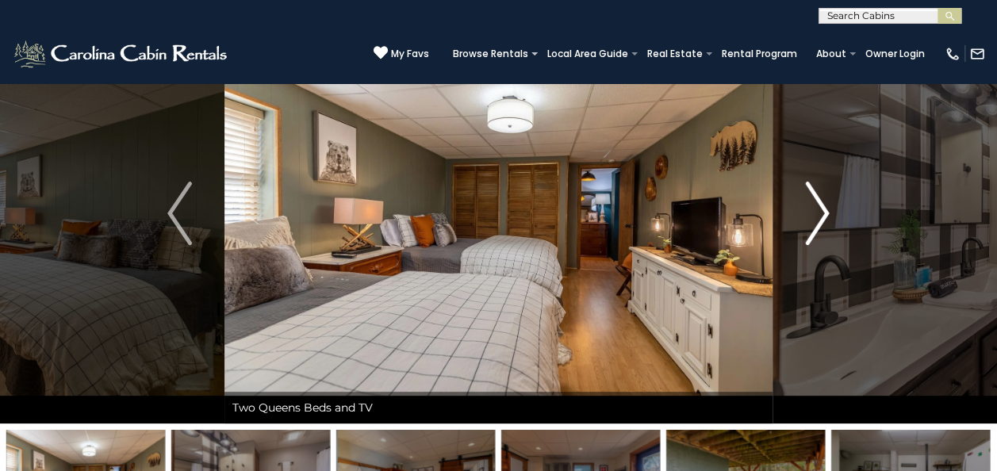
click at [815, 220] on img "Next" at bounding box center [817, 213] width 24 height 63
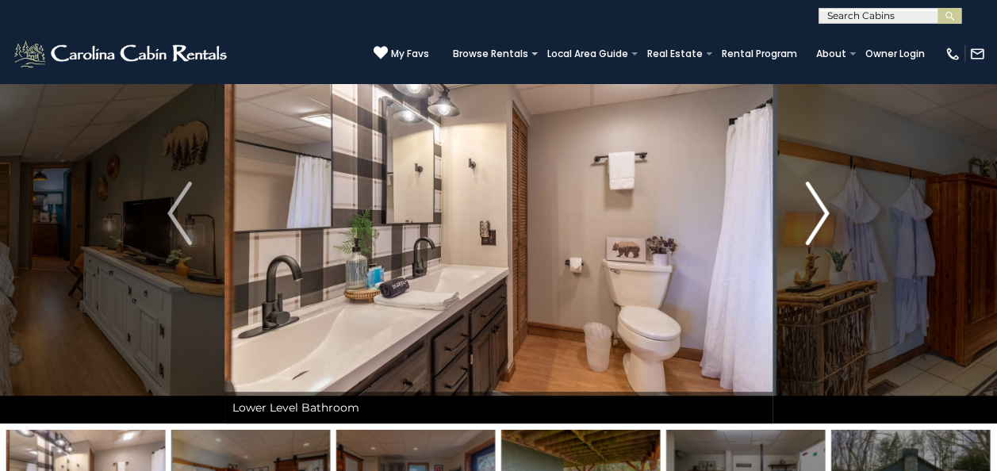
click at [815, 220] on img "Next" at bounding box center [817, 213] width 24 height 63
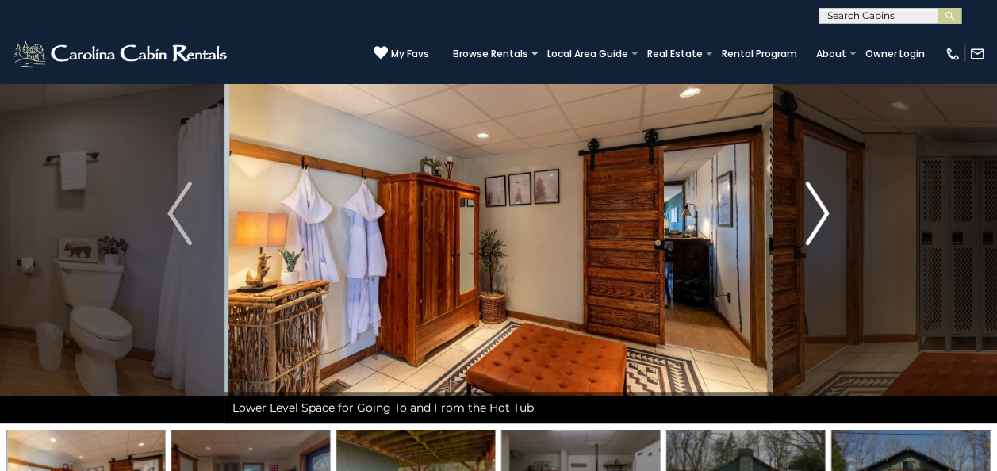
click at [815, 220] on img "Next" at bounding box center [817, 213] width 24 height 63
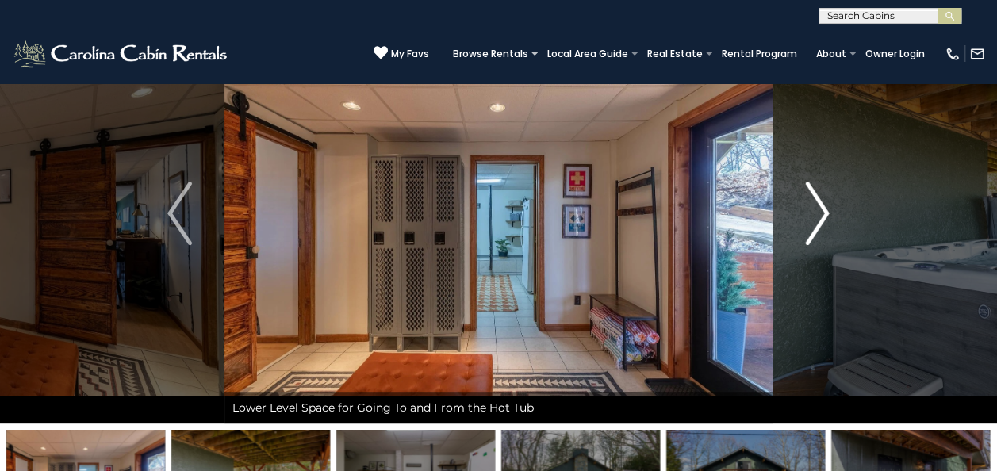
click at [815, 220] on img "Next" at bounding box center [817, 213] width 24 height 63
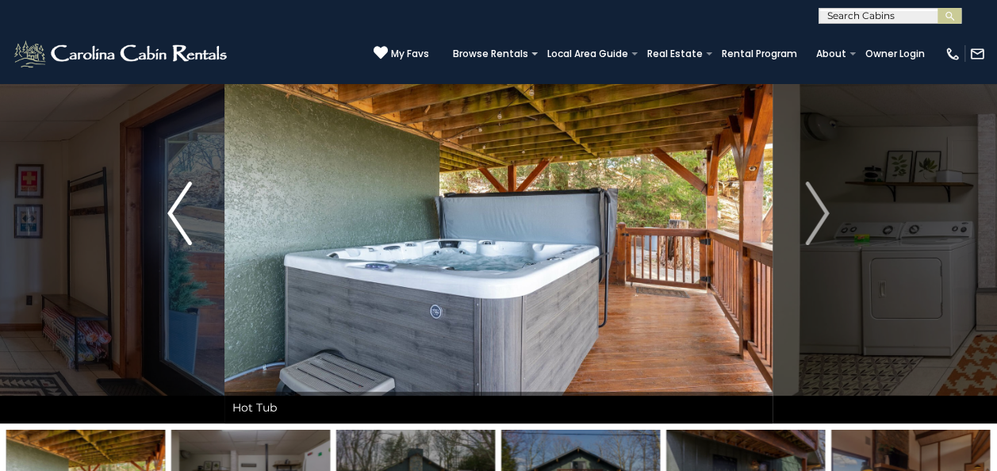
click at [182, 201] on img "Previous" at bounding box center [179, 213] width 24 height 63
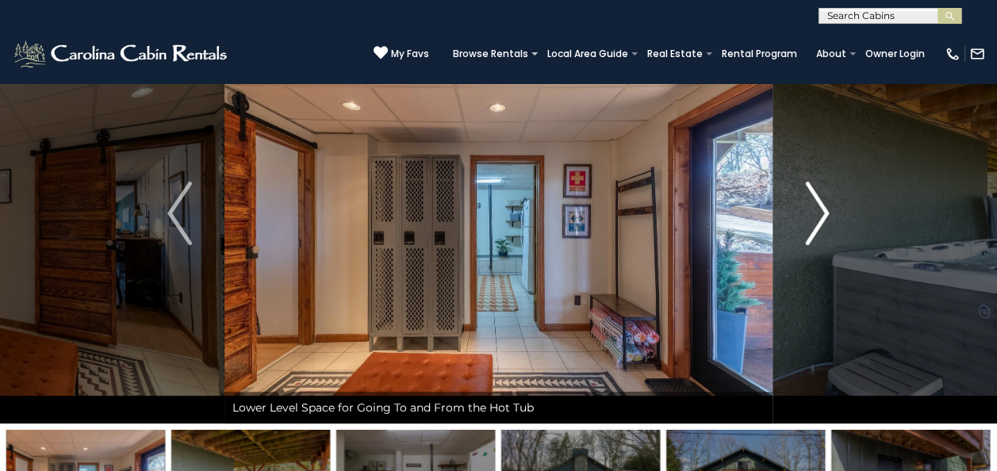
click at [811, 220] on img "Next" at bounding box center [817, 213] width 24 height 63
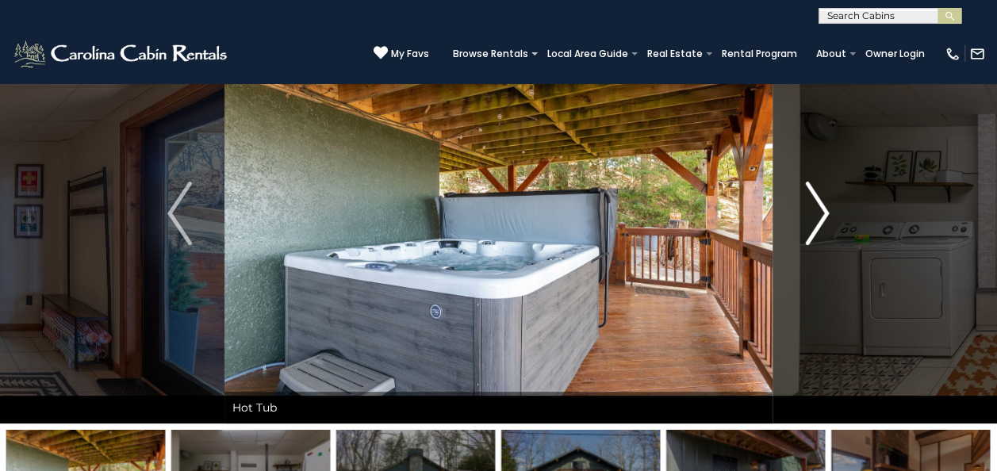
click at [811, 220] on img "Next" at bounding box center [817, 213] width 24 height 63
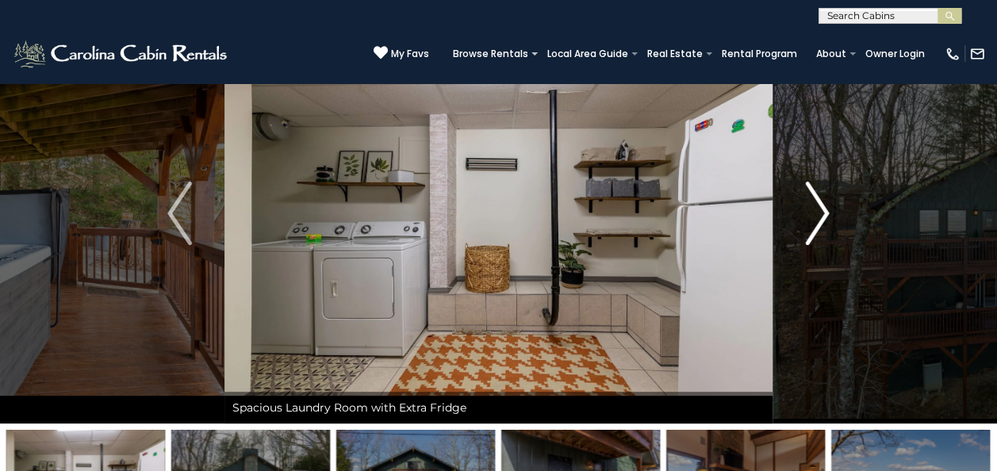
click at [811, 220] on img "Next" at bounding box center [817, 213] width 24 height 63
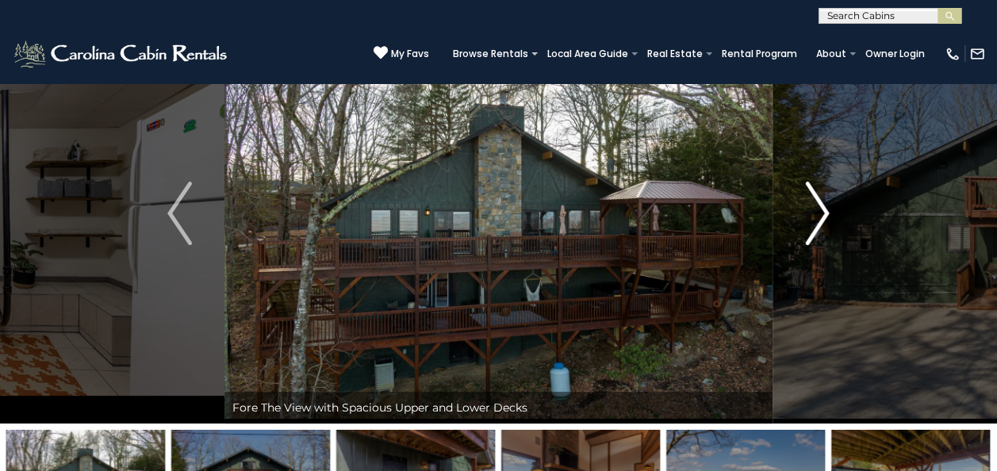
click at [815, 216] on img "Next" at bounding box center [817, 213] width 24 height 63
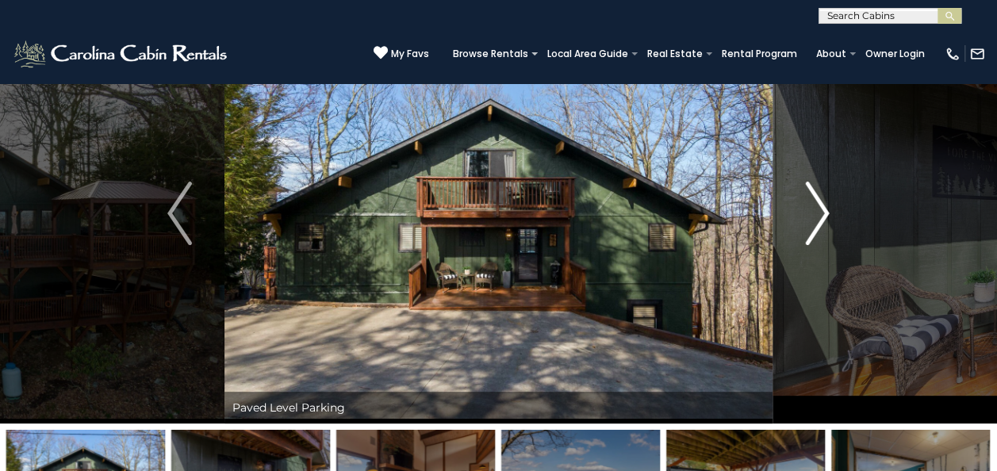
click at [815, 216] on img "Next" at bounding box center [817, 213] width 24 height 63
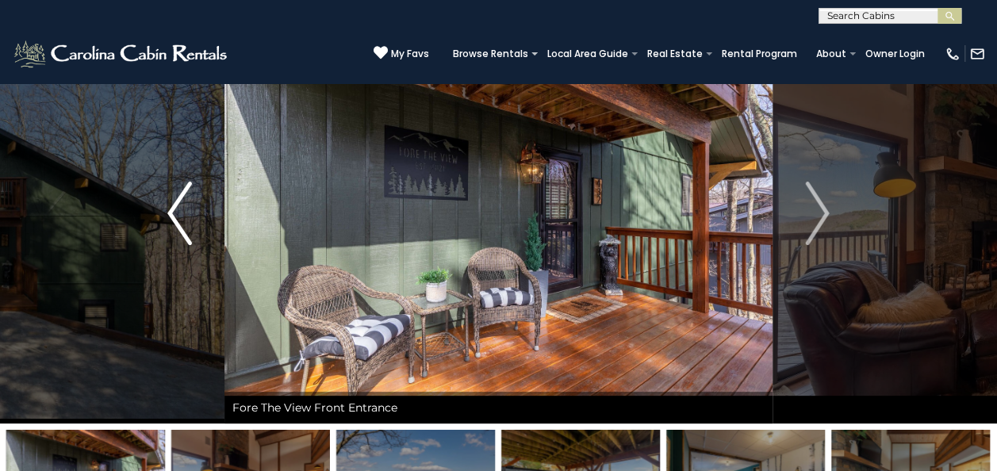
click at [182, 223] on img "Previous" at bounding box center [179, 213] width 24 height 63
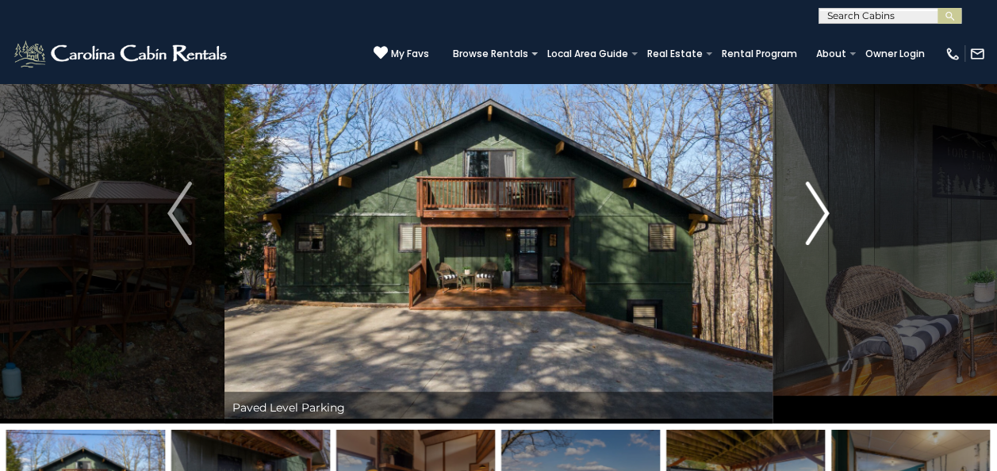
click at [814, 195] on img "Next" at bounding box center [817, 213] width 24 height 63
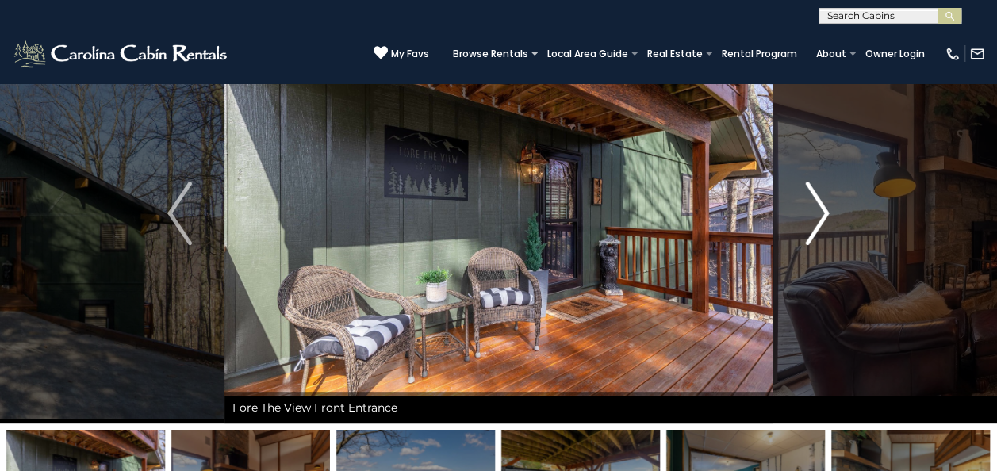
click at [814, 195] on img "Next" at bounding box center [817, 213] width 24 height 63
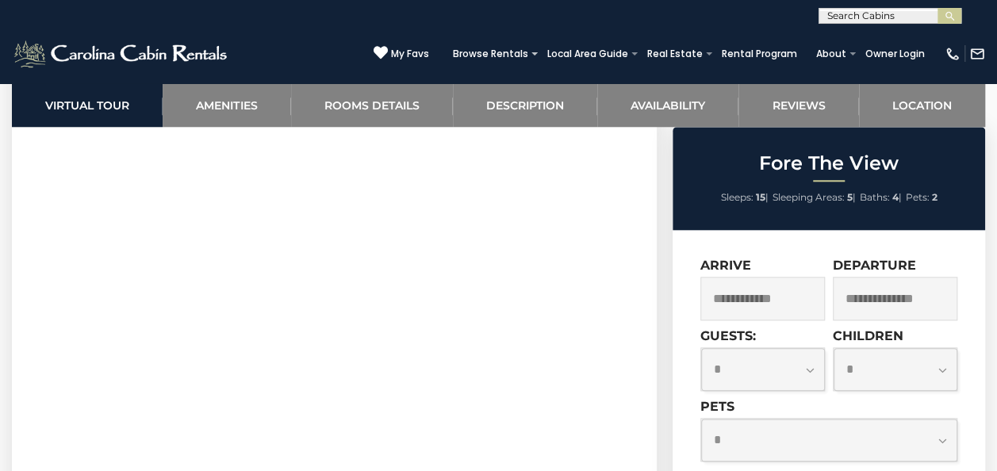
scroll to position [747, 0]
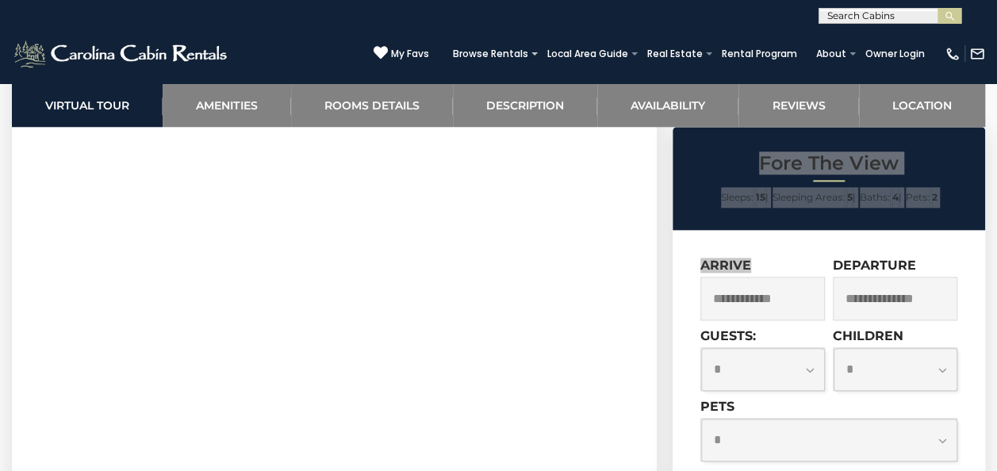
drag, startPoint x: 625, startPoint y: 364, endPoint x: 671, endPoint y: 293, distance: 84.9
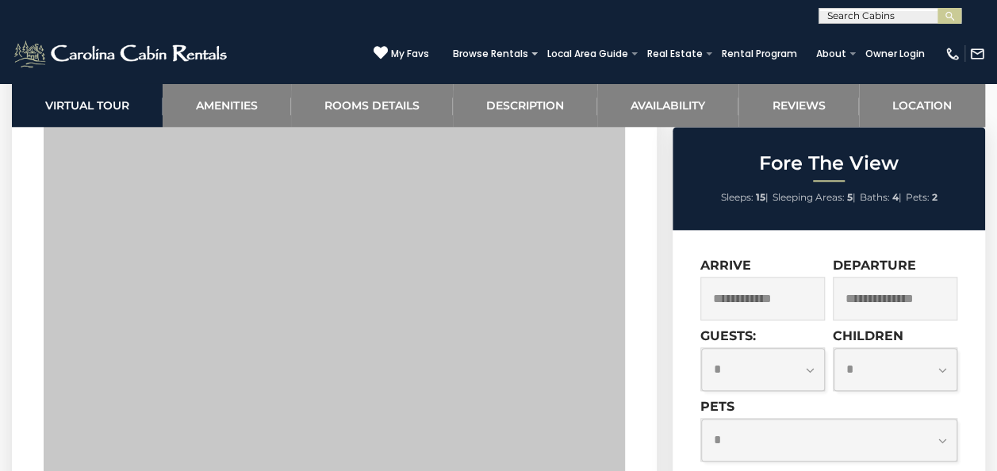
drag, startPoint x: 24, startPoint y: 265, endPoint x: 658, endPoint y: 247, distance: 634.7
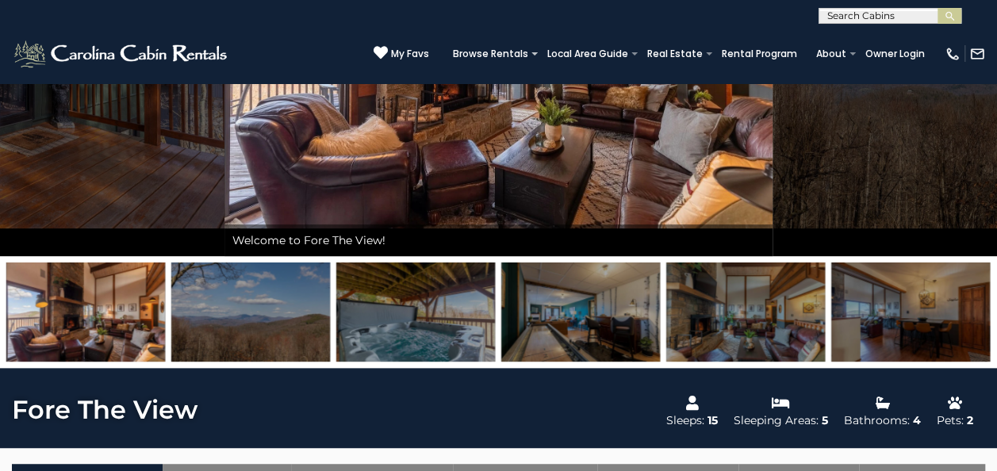
scroll to position [317, 0]
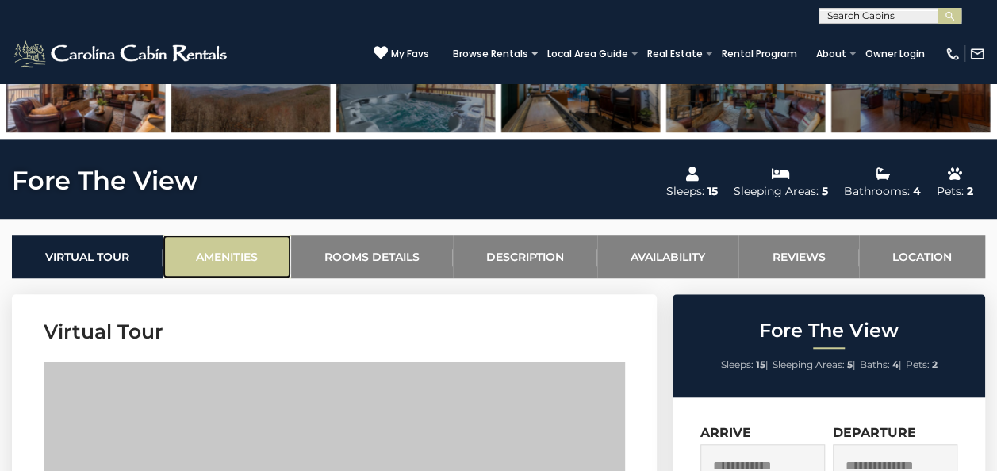
click at [220, 259] on link "Amenities" at bounding box center [227, 257] width 128 height 44
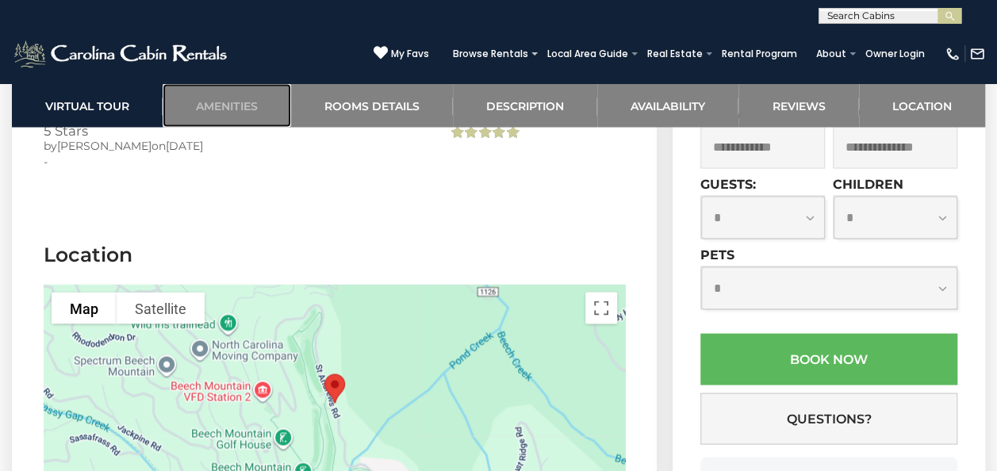
scroll to position [4466, 0]
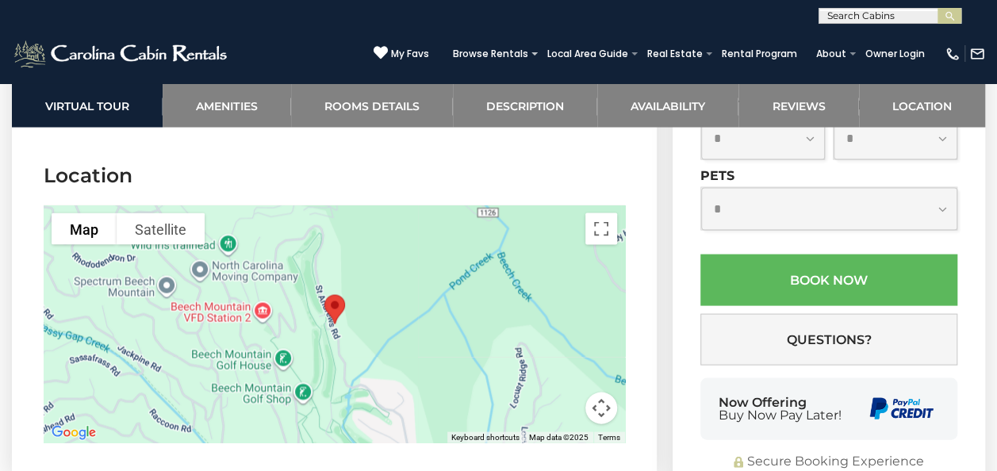
click at [603, 392] on button "Map camera controls" at bounding box center [601, 408] width 32 height 32
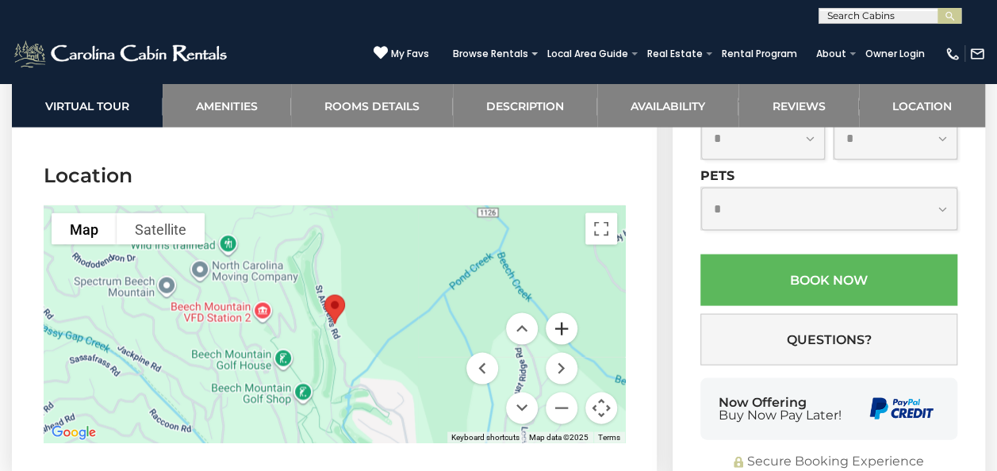
click at [558, 312] on button "Zoom in" at bounding box center [562, 328] width 32 height 32
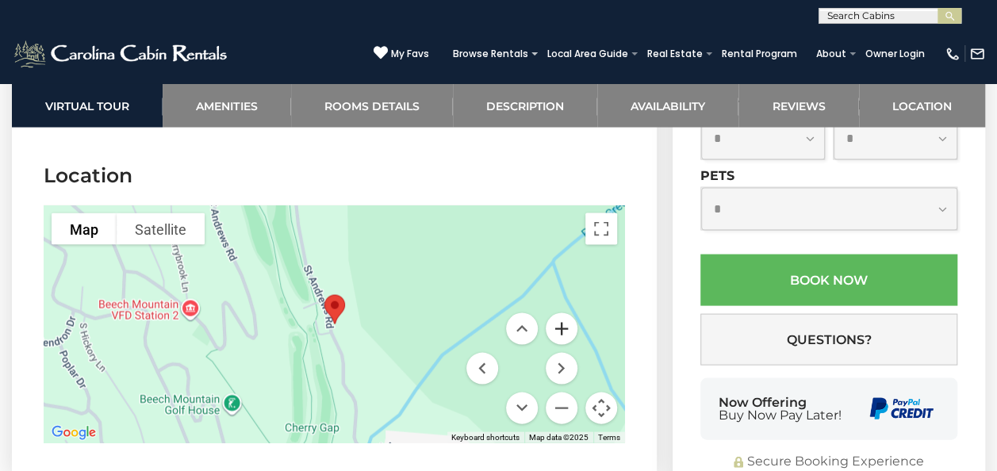
click at [558, 312] on button "Zoom in" at bounding box center [562, 328] width 32 height 32
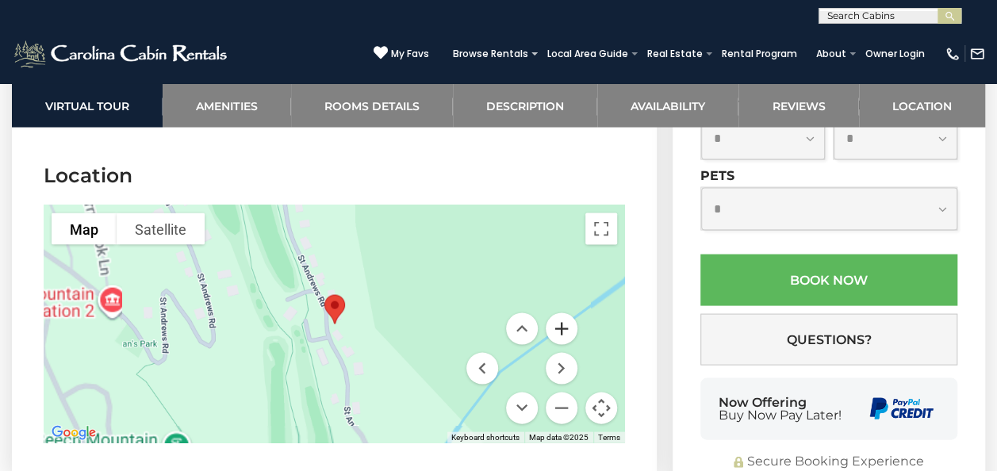
click at [558, 312] on button "Zoom in" at bounding box center [562, 328] width 32 height 32
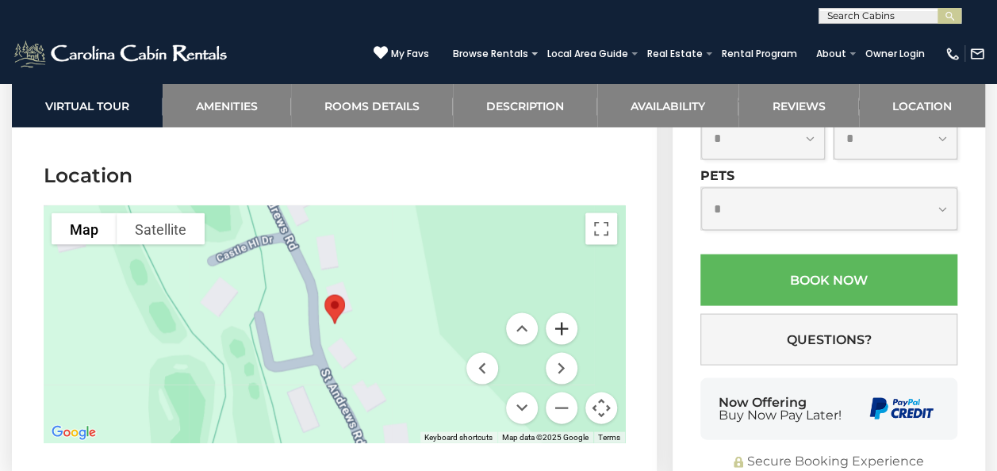
click at [558, 312] on button "Zoom in" at bounding box center [562, 328] width 32 height 32
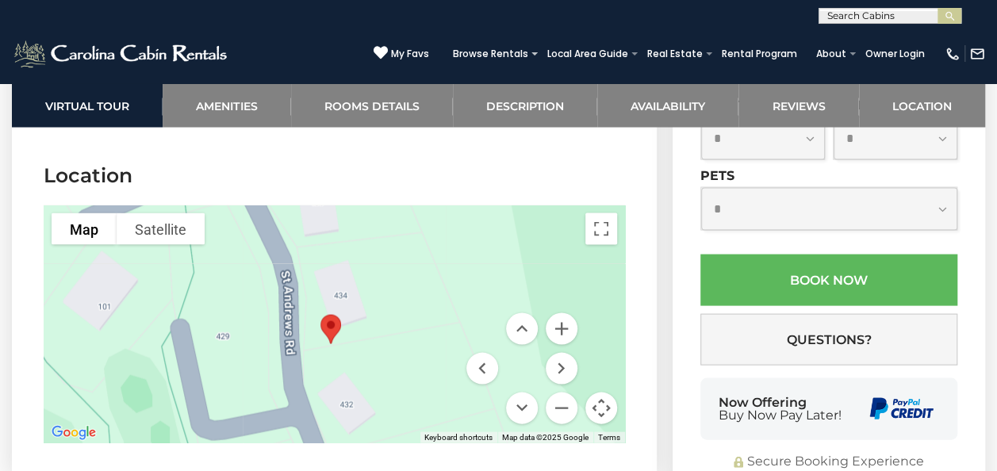
drag, startPoint x: 428, startPoint y: 224, endPoint x: 434, endPoint y: 257, distance: 33.0
click at [433, 254] on div at bounding box center [334, 324] width 581 height 238
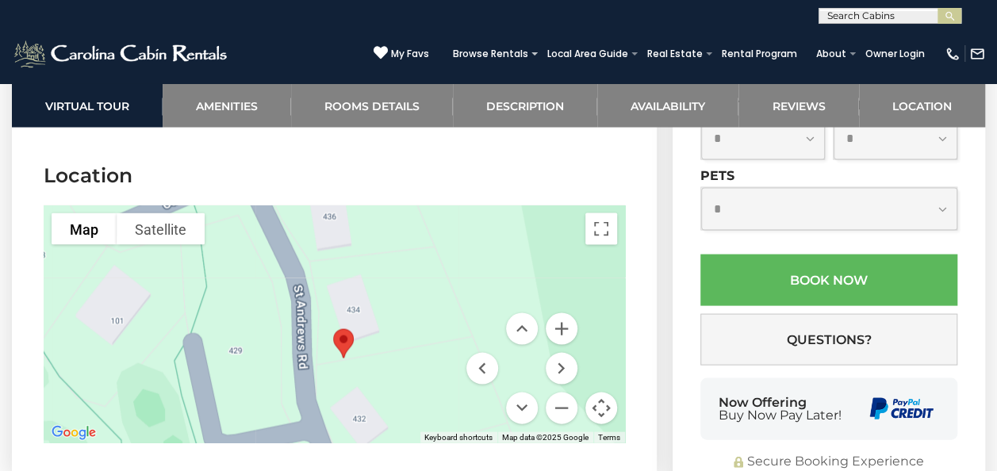
click at [365, 392] on div at bounding box center [334, 324] width 581 height 238
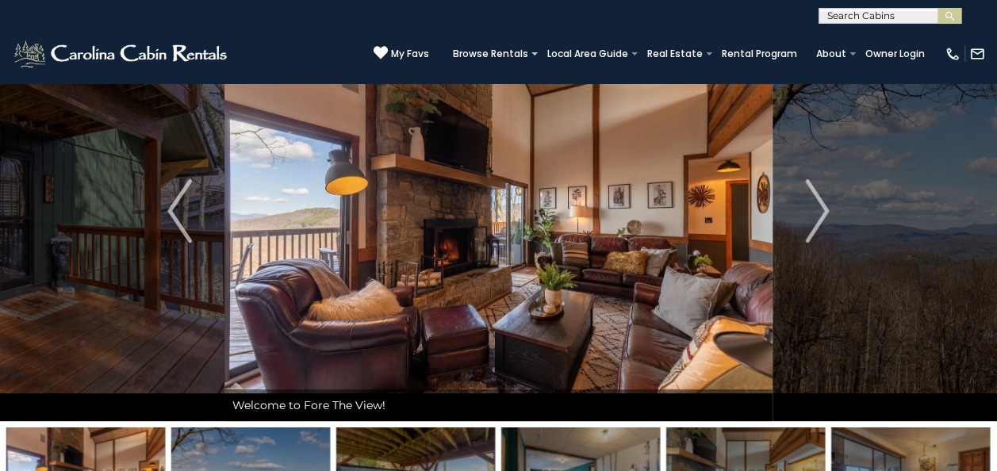
scroll to position [0, 0]
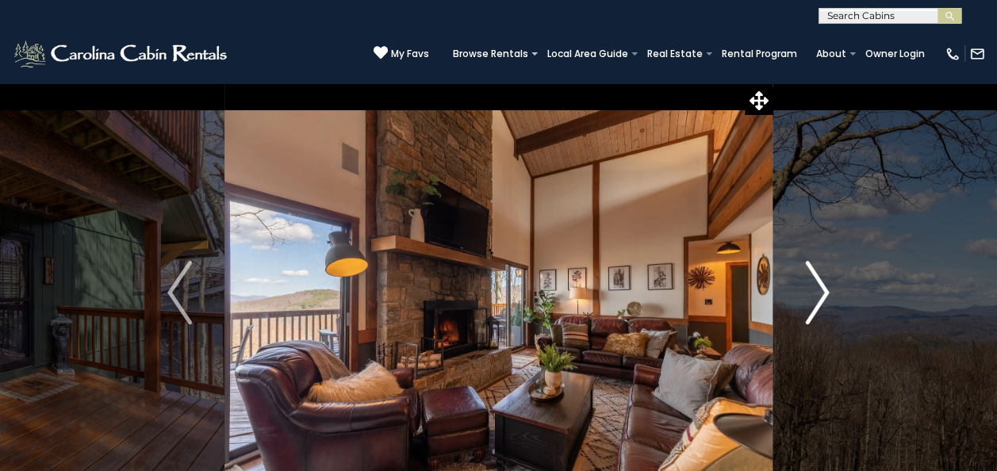
click at [814, 289] on img "Next" at bounding box center [817, 292] width 24 height 63
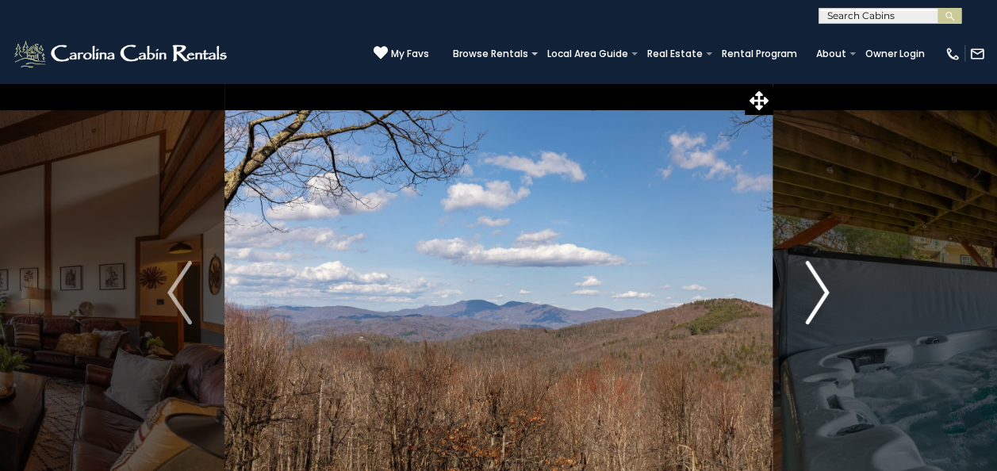
click at [814, 289] on img "Next" at bounding box center [817, 292] width 24 height 63
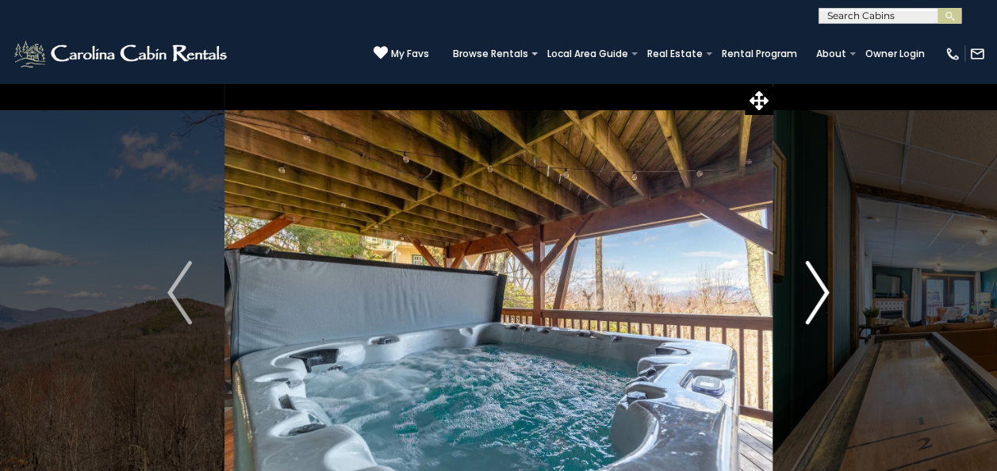
click at [814, 289] on img "Next" at bounding box center [817, 292] width 24 height 63
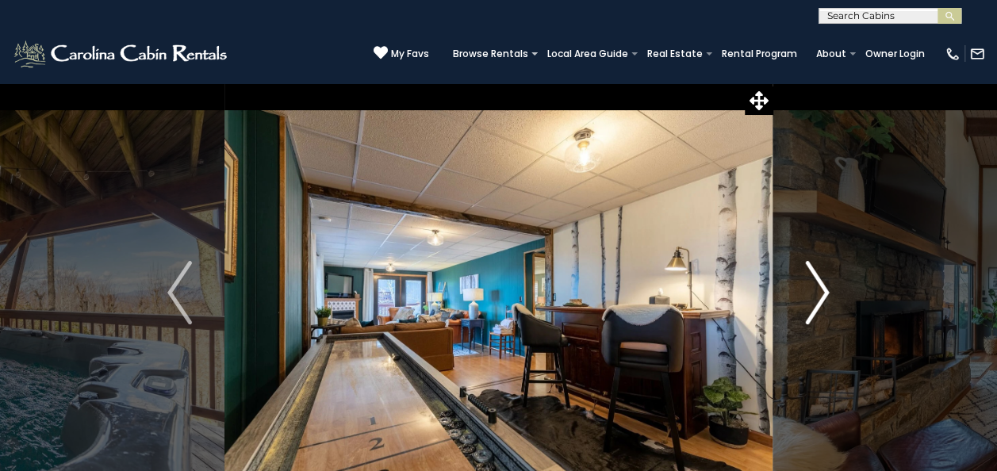
click at [814, 289] on img "Next" at bounding box center [817, 292] width 24 height 63
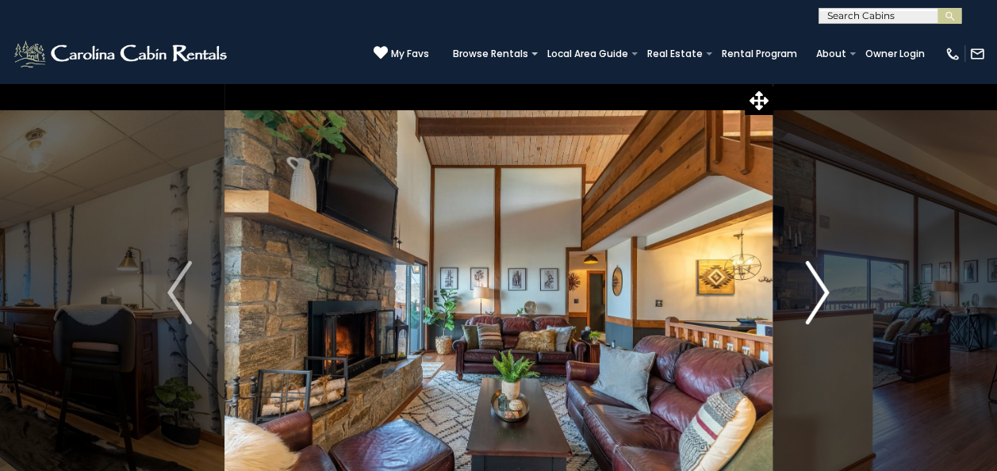
click at [814, 289] on img "Next" at bounding box center [817, 292] width 24 height 63
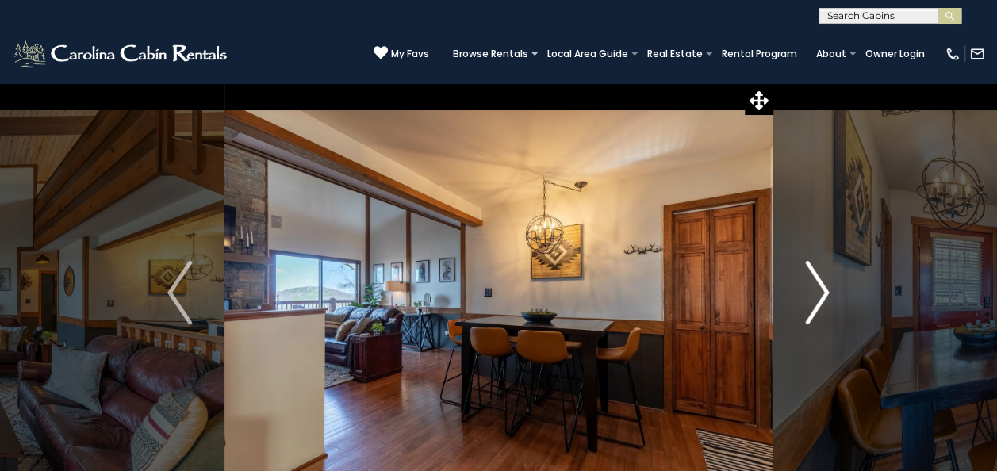
click at [814, 289] on img "Next" at bounding box center [817, 292] width 24 height 63
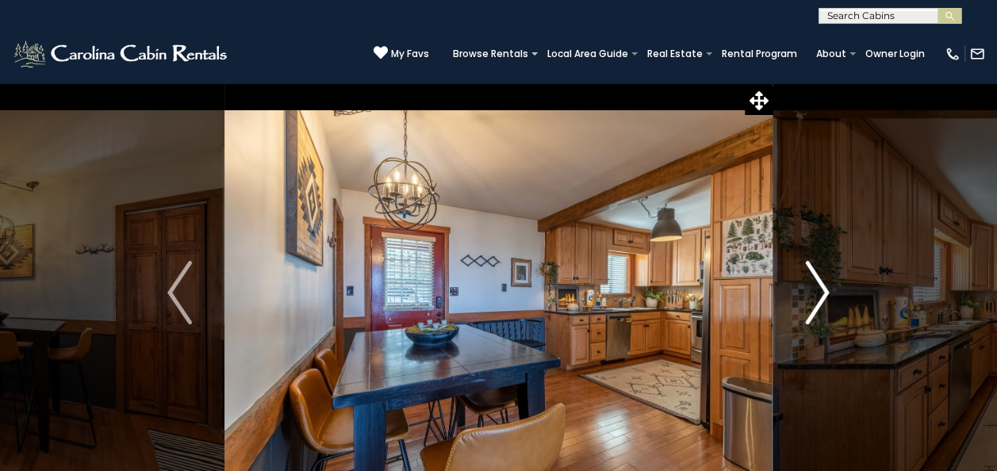
click at [814, 289] on img "Next" at bounding box center [817, 292] width 24 height 63
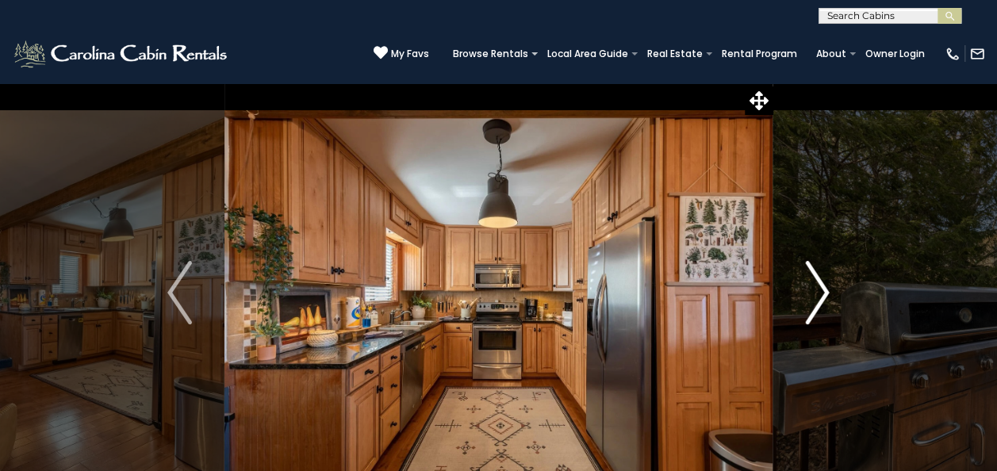
click at [814, 289] on img "Next" at bounding box center [817, 292] width 24 height 63
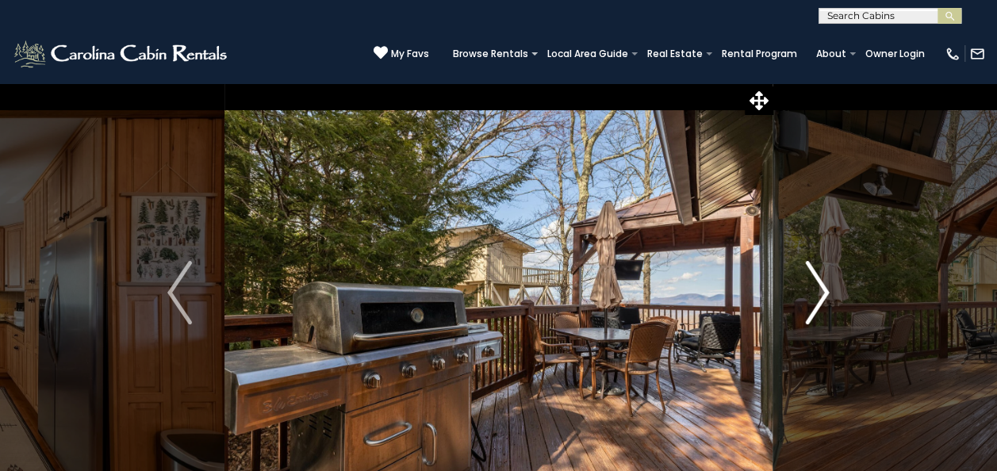
click at [814, 289] on img "Next" at bounding box center [817, 292] width 24 height 63
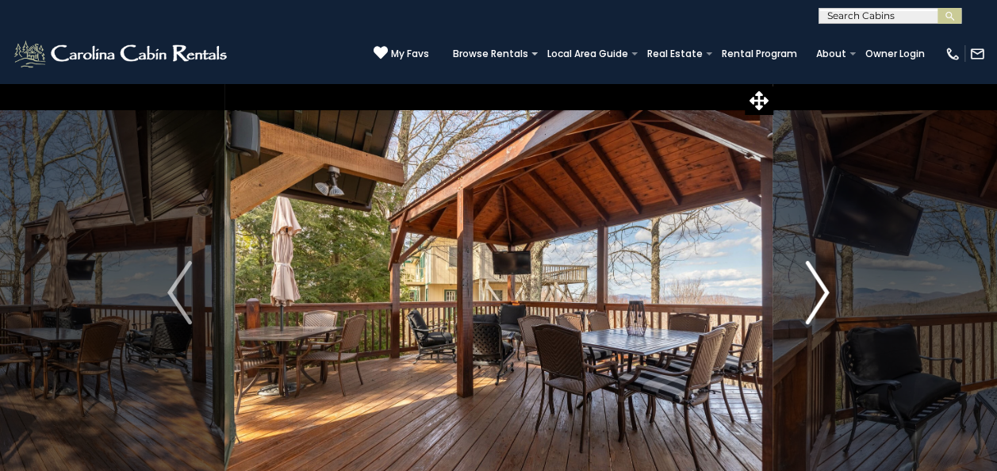
click at [814, 289] on img "Next" at bounding box center [817, 292] width 24 height 63
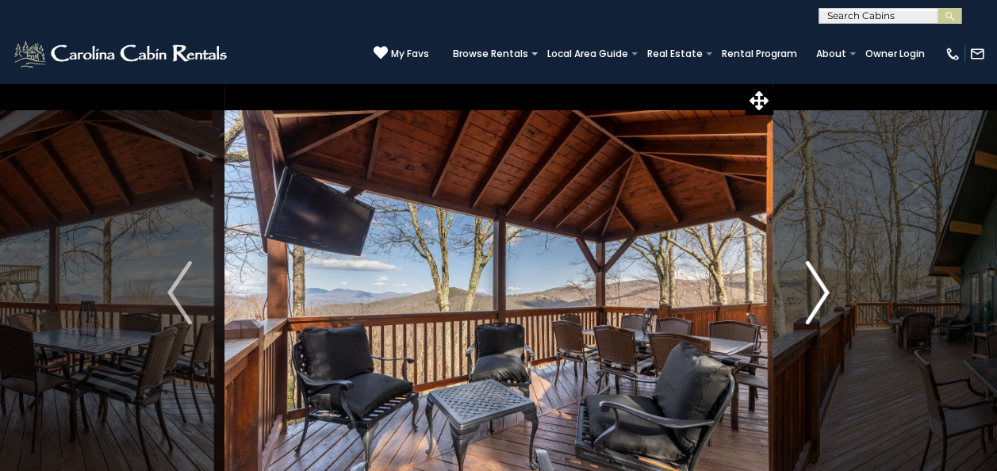
click at [814, 289] on img "Next" at bounding box center [817, 292] width 24 height 63
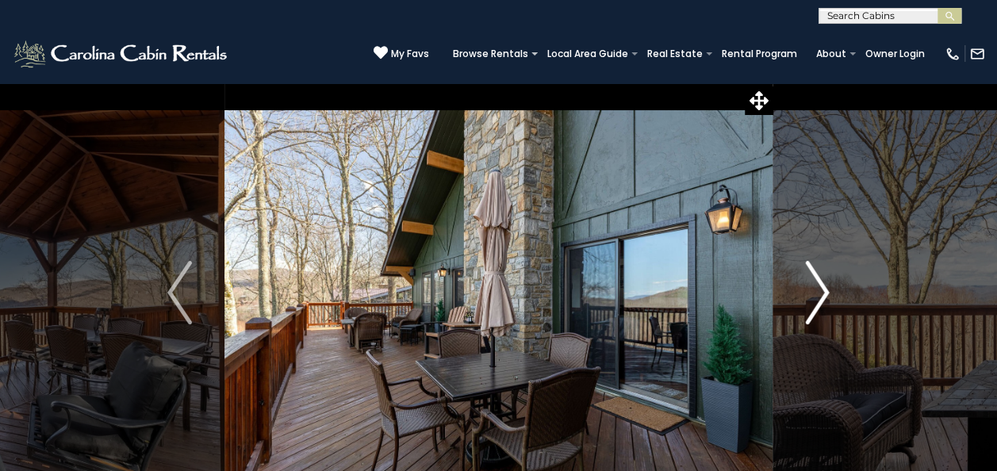
click at [814, 289] on img "Next" at bounding box center [817, 292] width 24 height 63
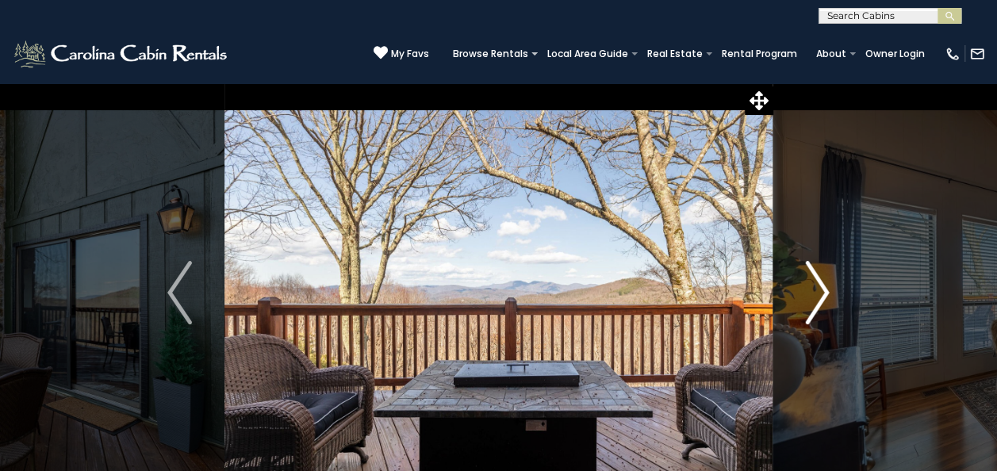
click at [814, 289] on img "Next" at bounding box center [817, 292] width 24 height 63
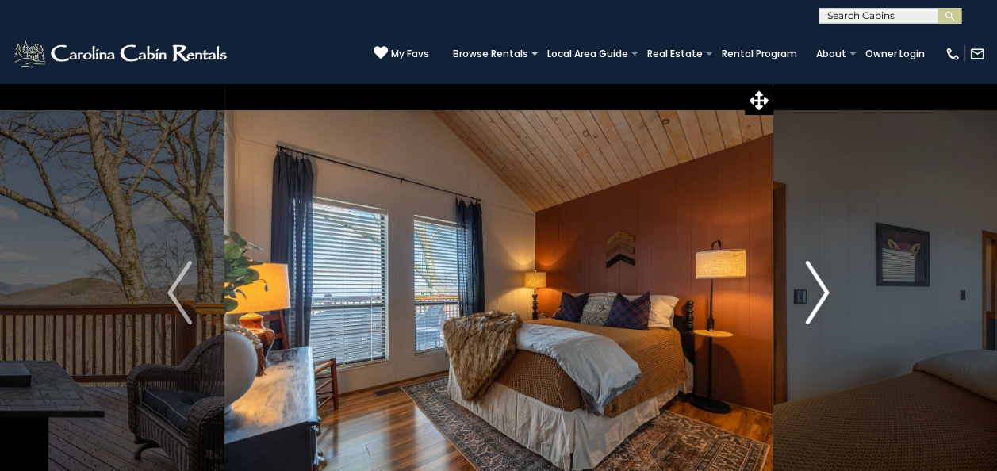
click at [814, 289] on img "Next" at bounding box center [817, 292] width 24 height 63
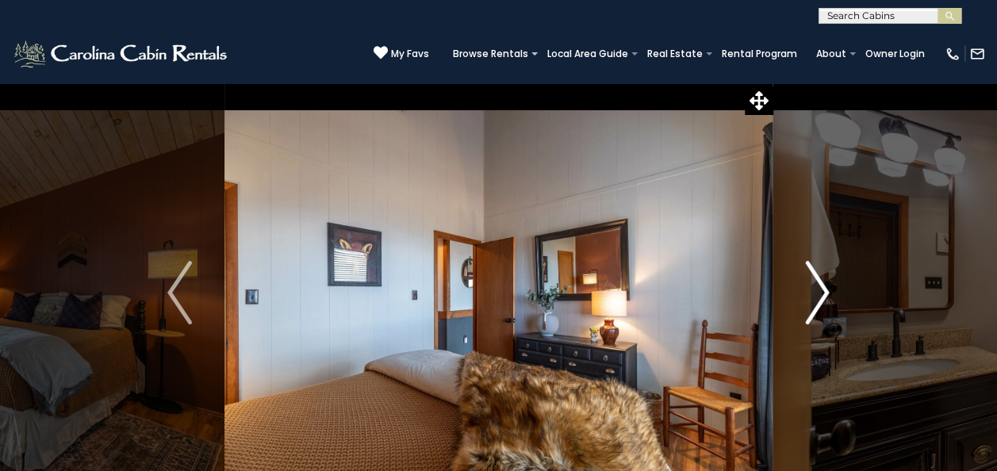
click at [814, 289] on img "Next" at bounding box center [817, 292] width 24 height 63
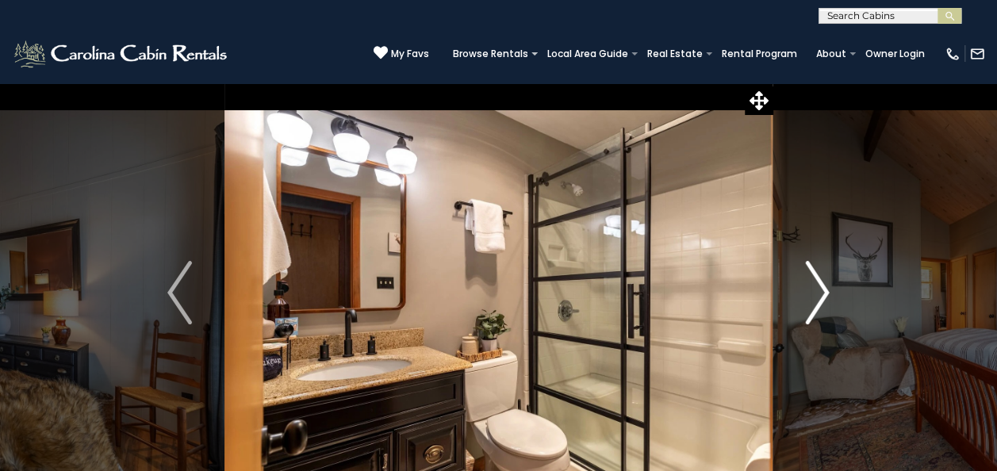
click at [814, 289] on img "Next" at bounding box center [817, 292] width 24 height 63
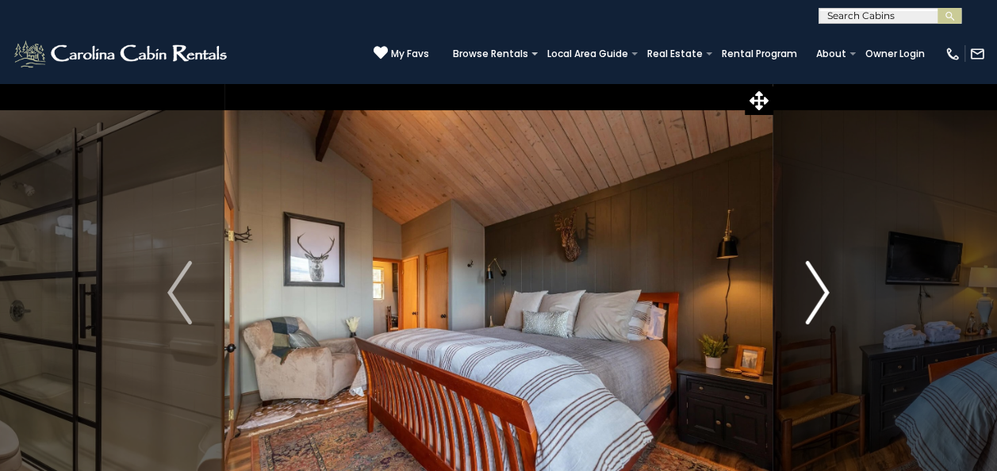
click at [814, 289] on img "Next" at bounding box center [817, 292] width 24 height 63
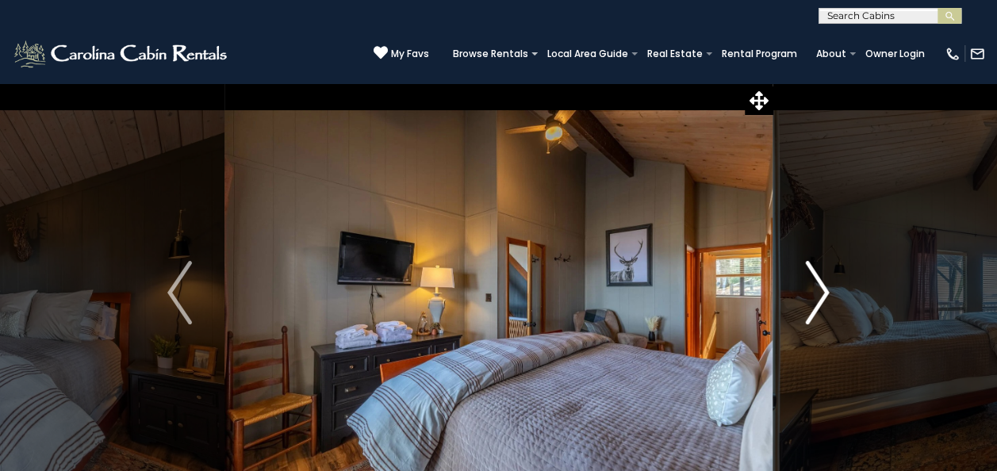
click at [815, 286] on img "Next" at bounding box center [817, 292] width 24 height 63
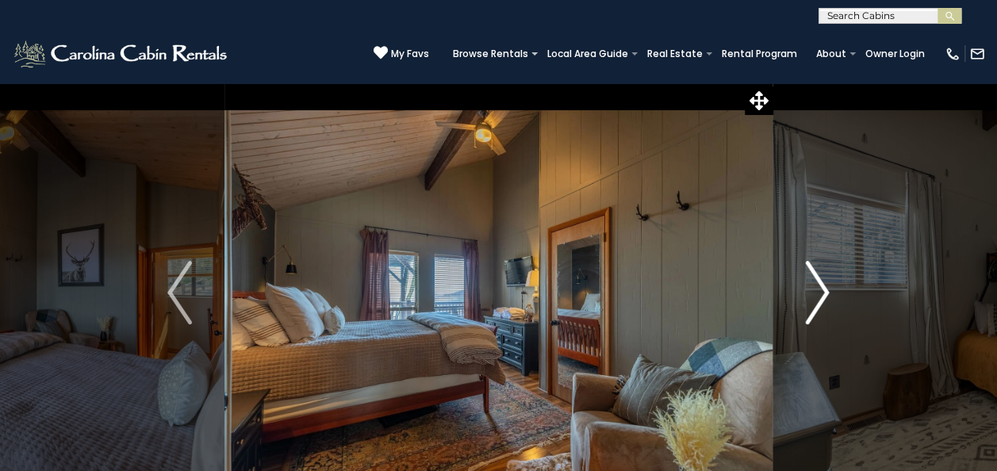
click at [815, 286] on img "Next" at bounding box center [817, 292] width 24 height 63
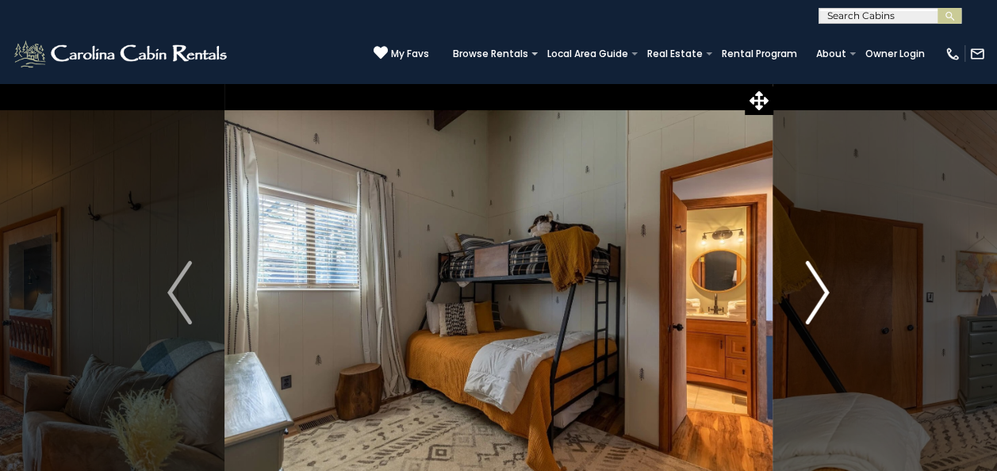
click at [815, 286] on img "Next" at bounding box center [817, 292] width 24 height 63
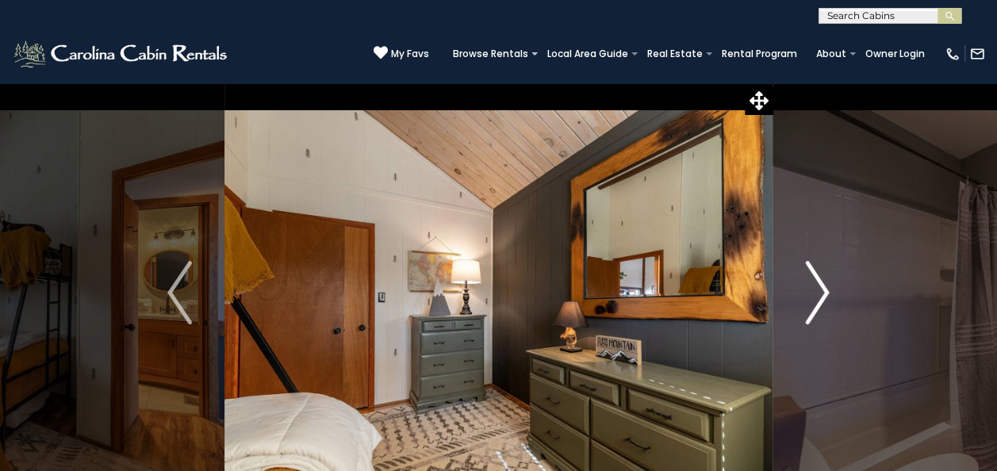
click at [815, 286] on img "Next" at bounding box center [817, 292] width 24 height 63
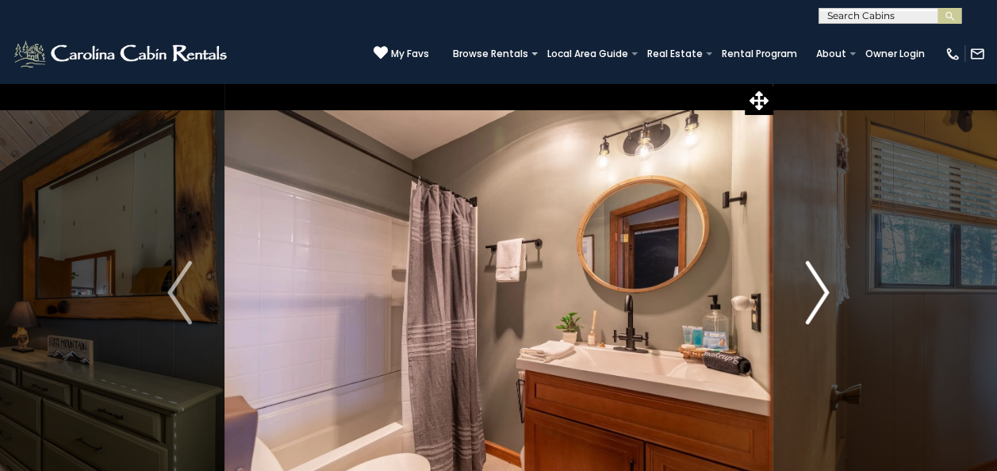
click at [815, 286] on img "Next" at bounding box center [817, 292] width 24 height 63
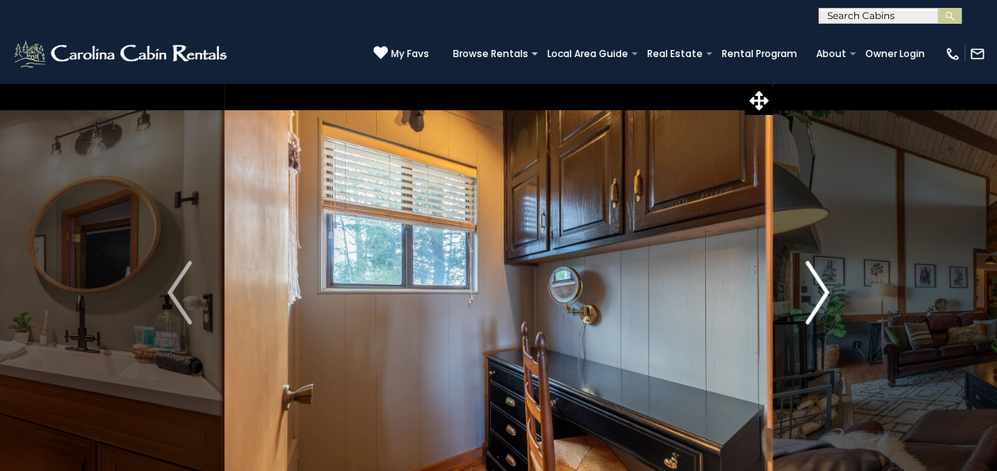
click at [814, 286] on img "Next" at bounding box center [817, 292] width 24 height 63
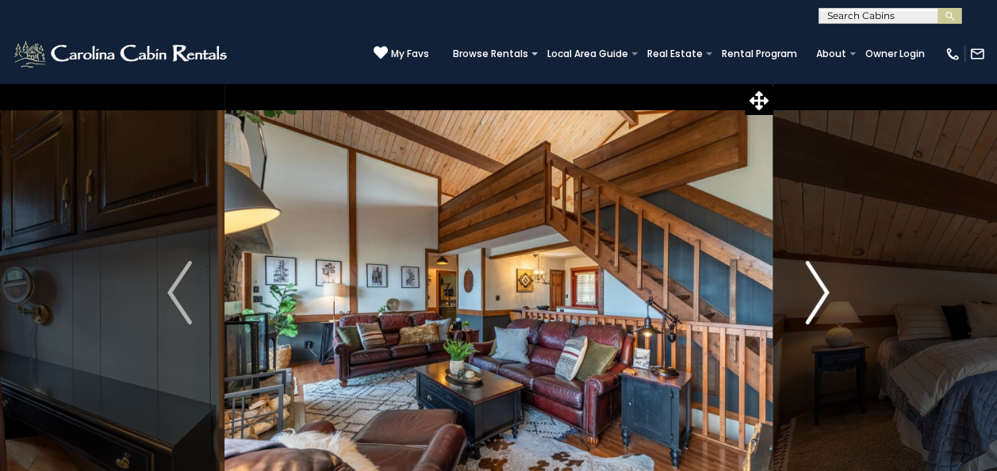
click at [814, 286] on img "Next" at bounding box center [817, 292] width 24 height 63
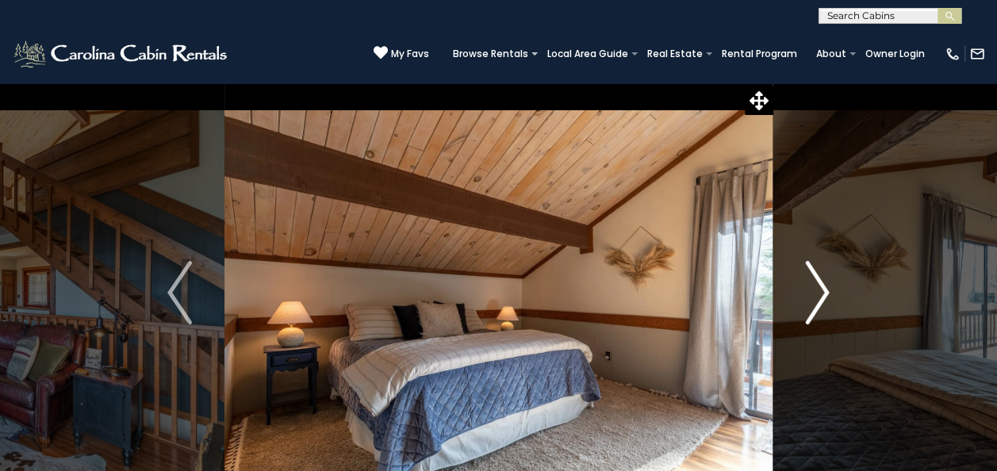
click at [814, 286] on img "Next" at bounding box center [817, 292] width 24 height 63
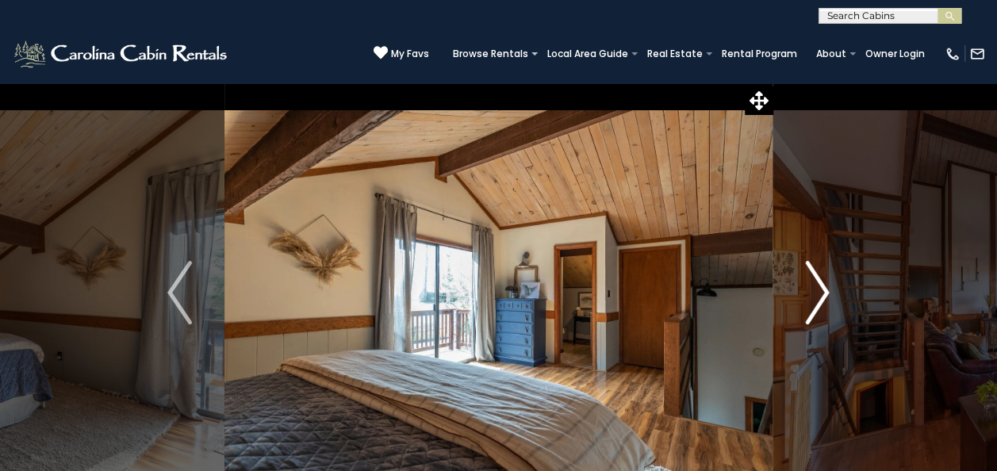
click at [814, 286] on img "Next" at bounding box center [817, 292] width 24 height 63
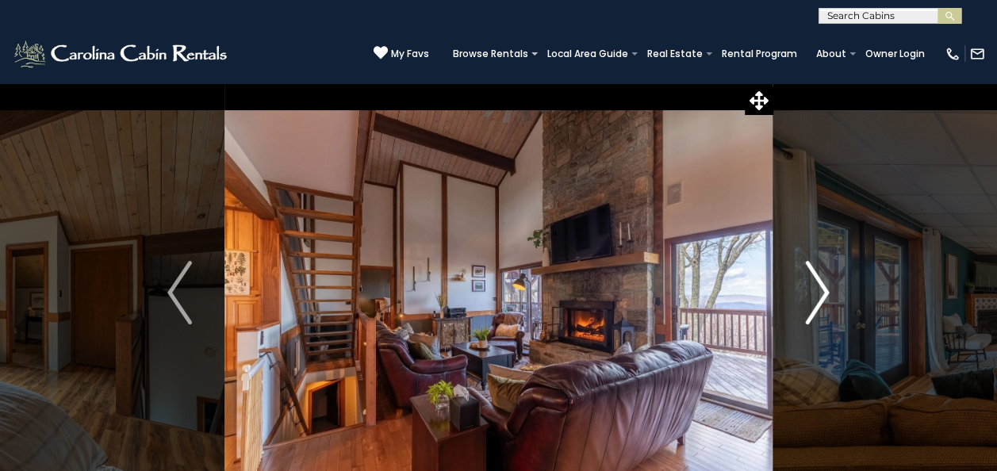
click at [814, 286] on img "Next" at bounding box center [817, 292] width 24 height 63
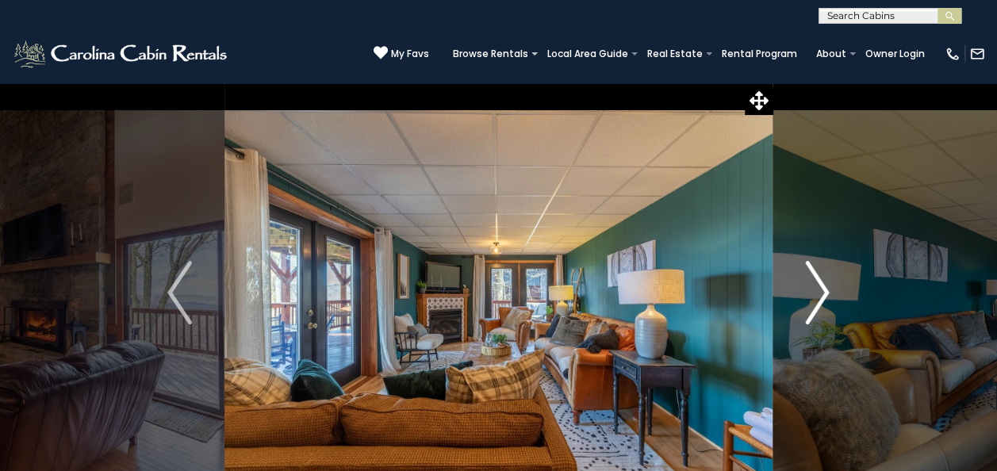
click at [814, 286] on img "Next" at bounding box center [817, 292] width 24 height 63
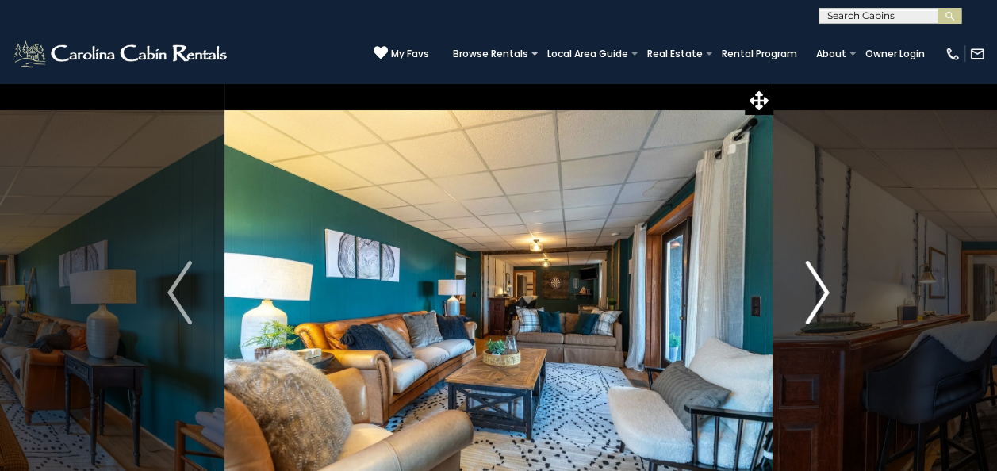
click at [814, 286] on img "Next" at bounding box center [817, 292] width 24 height 63
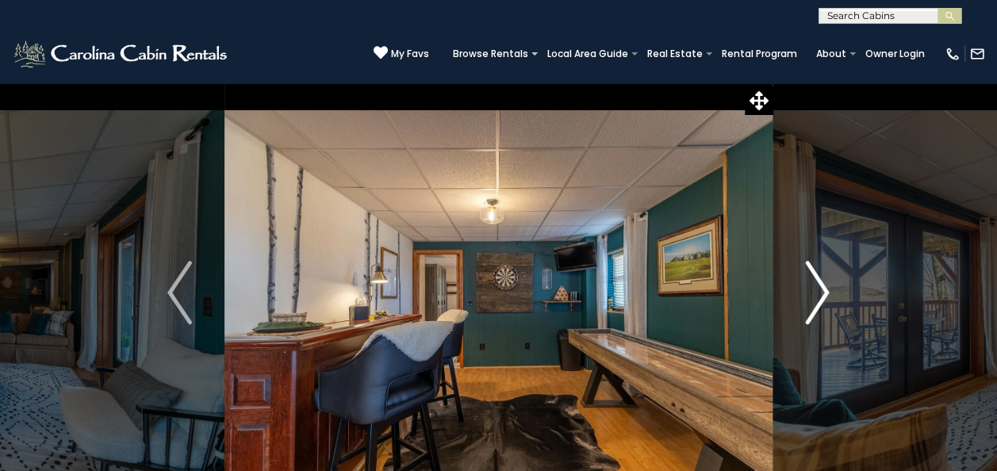
click at [814, 286] on img "Next" at bounding box center [817, 292] width 24 height 63
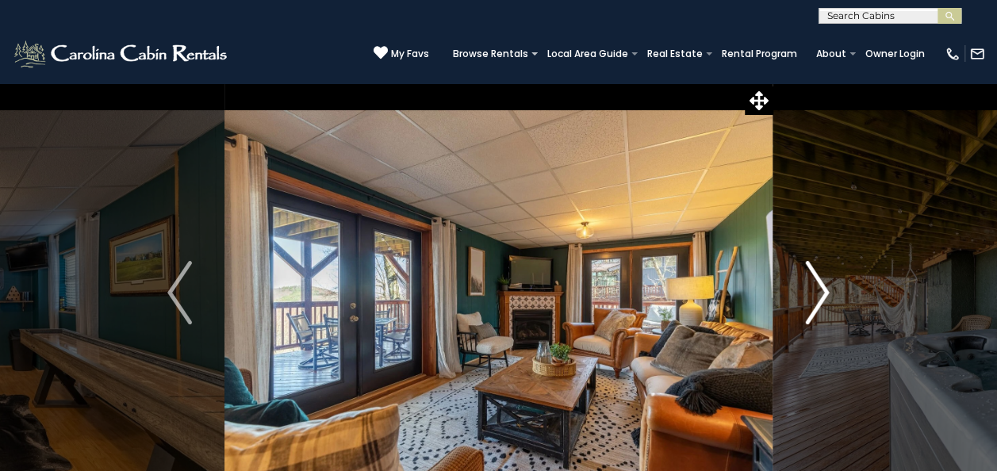
click at [844, 140] on button "Next" at bounding box center [816, 292] width 89 height 420
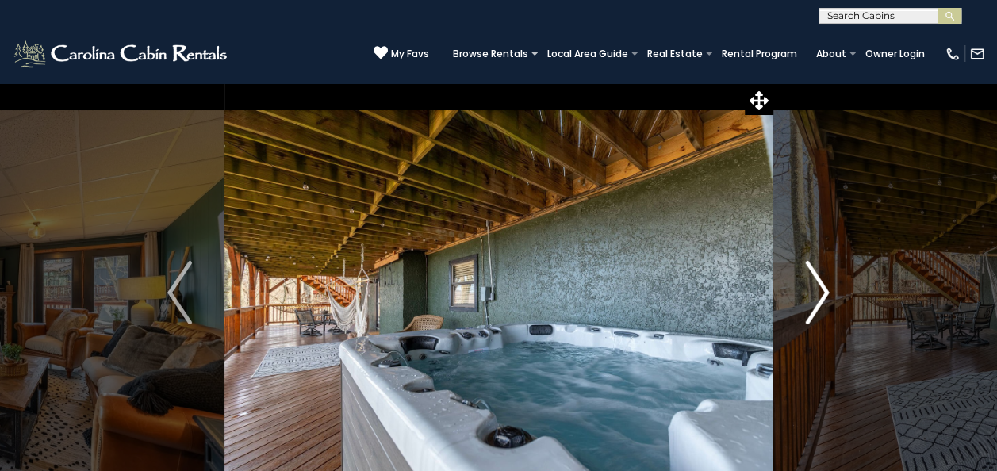
click at [822, 285] on img "Next" at bounding box center [817, 292] width 24 height 63
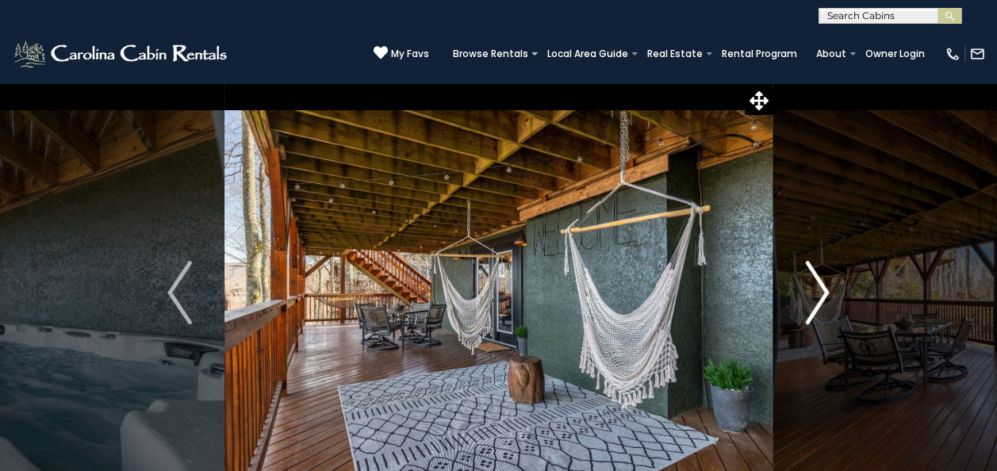
click at [823, 285] on img "Next" at bounding box center [817, 292] width 24 height 63
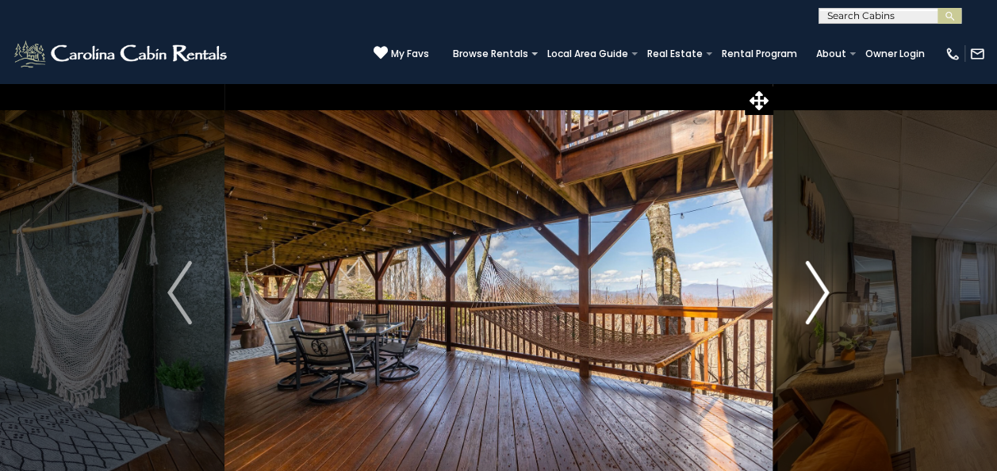
click at [823, 285] on img "Next" at bounding box center [817, 292] width 24 height 63
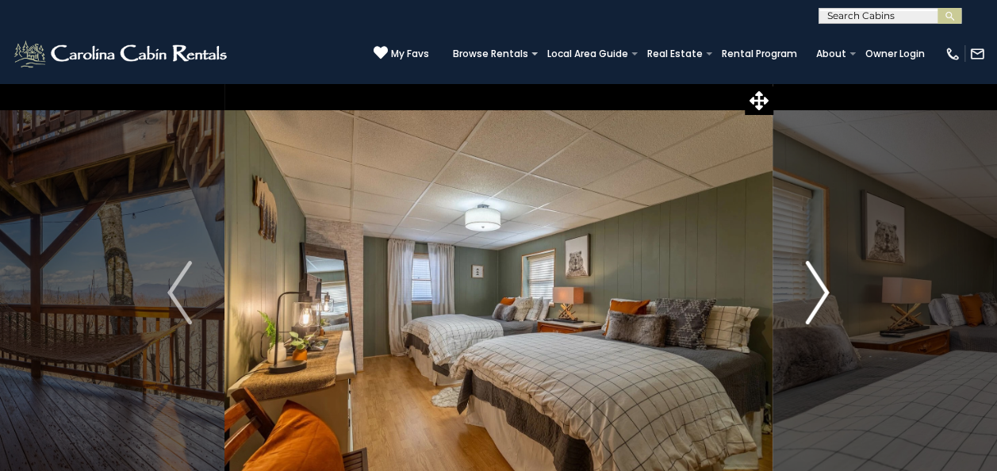
click at [823, 285] on img "Next" at bounding box center [817, 292] width 24 height 63
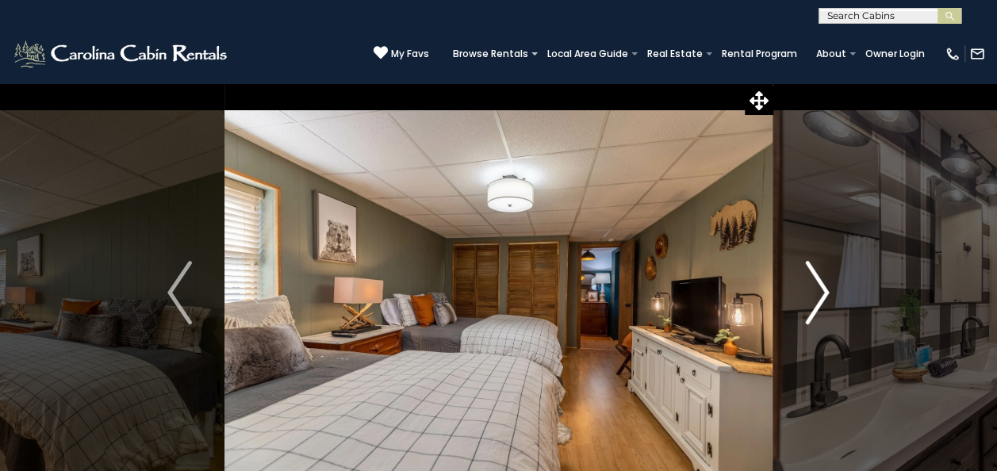
click at [823, 285] on img "Next" at bounding box center [817, 292] width 24 height 63
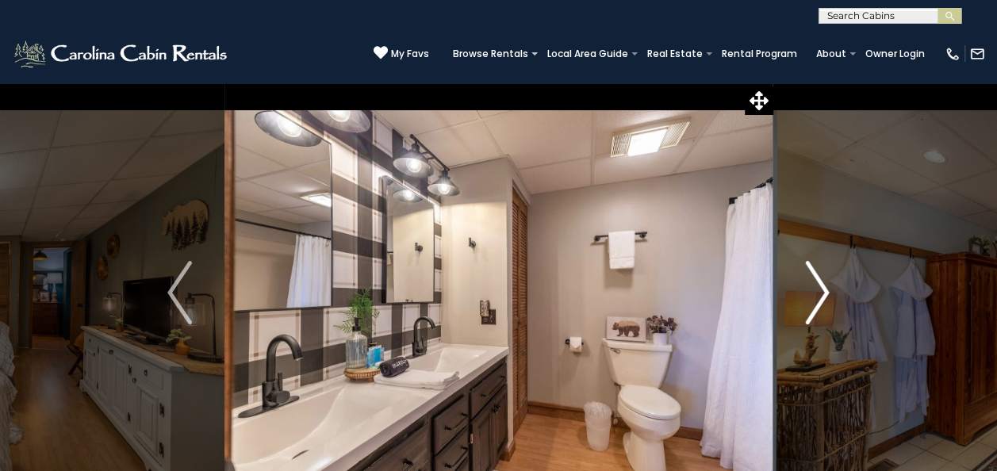
click at [823, 285] on img "Next" at bounding box center [817, 292] width 24 height 63
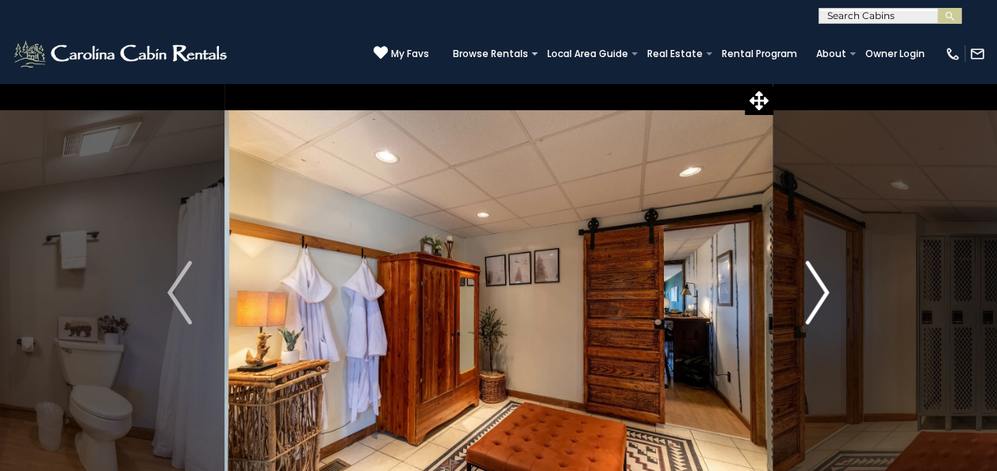
click at [823, 285] on img "Next" at bounding box center [817, 292] width 24 height 63
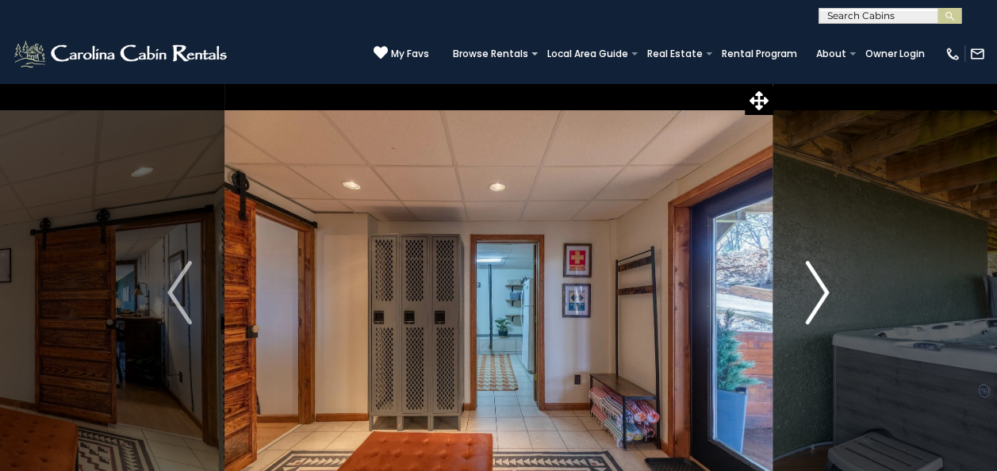
click at [799, 140] on button "Next" at bounding box center [816, 292] width 89 height 420
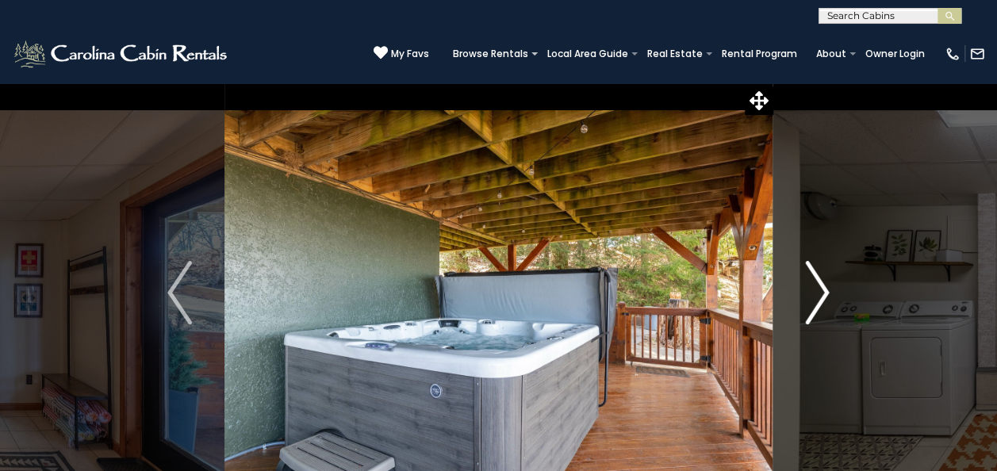
click at [807, 301] on img "Next" at bounding box center [817, 292] width 24 height 63
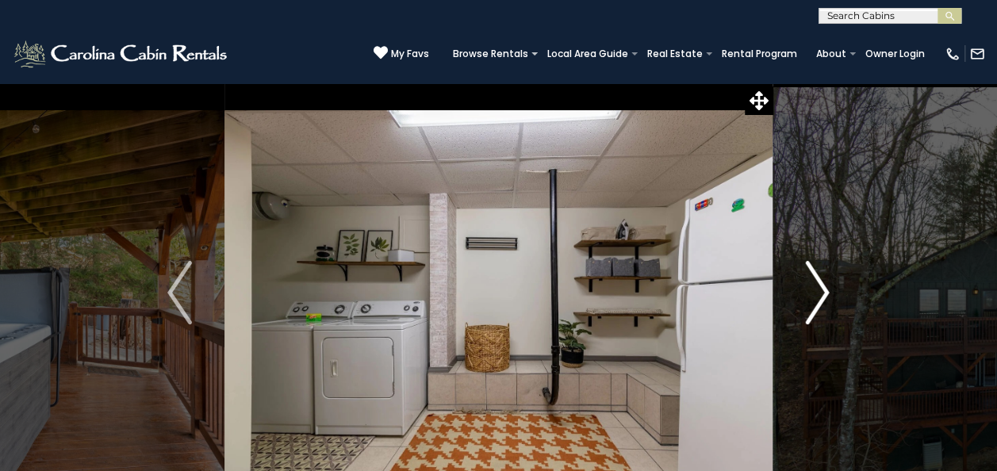
click at [807, 300] on img "Next" at bounding box center [817, 292] width 24 height 63
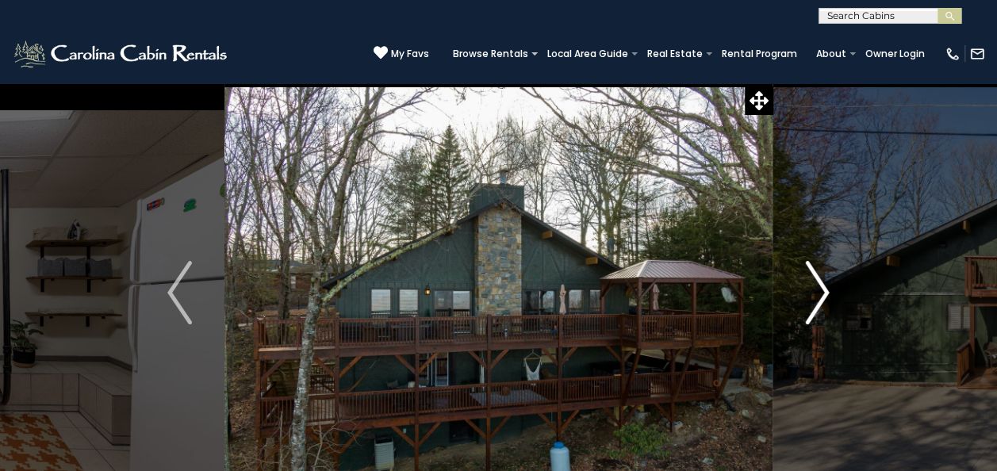
click at [807, 300] on img "Next" at bounding box center [817, 292] width 24 height 63
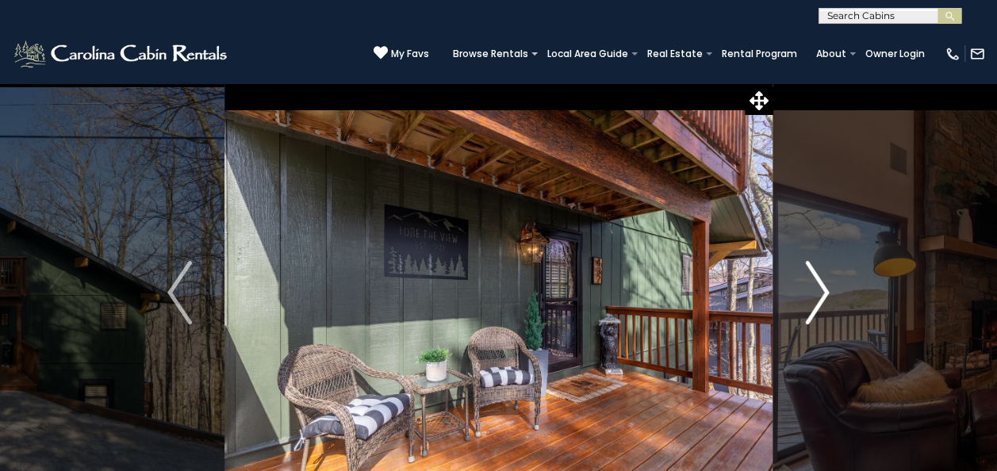
click at [807, 300] on img "Next" at bounding box center [817, 292] width 24 height 63
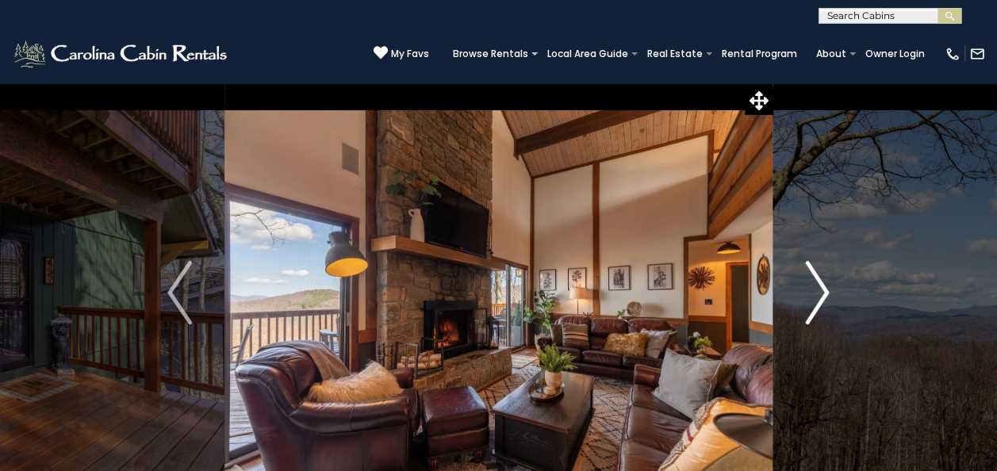
click at [807, 300] on img "Next" at bounding box center [817, 292] width 24 height 63
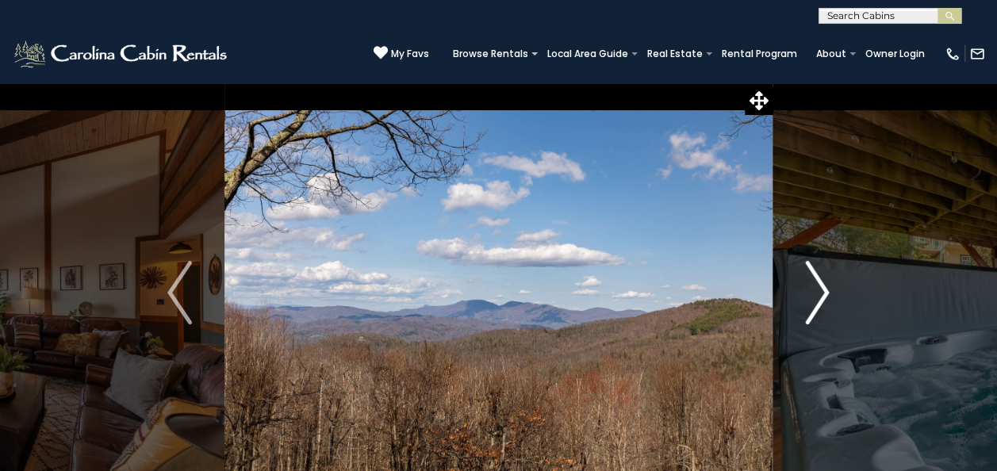
click at [807, 300] on img "Next" at bounding box center [817, 292] width 24 height 63
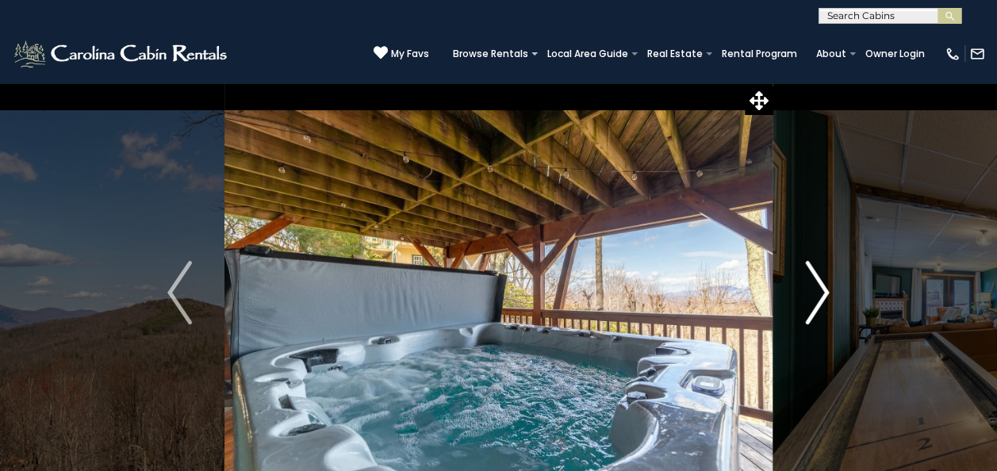
click at [807, 300] on img "Next" at bounding box center [817, 292] width 24 height 63
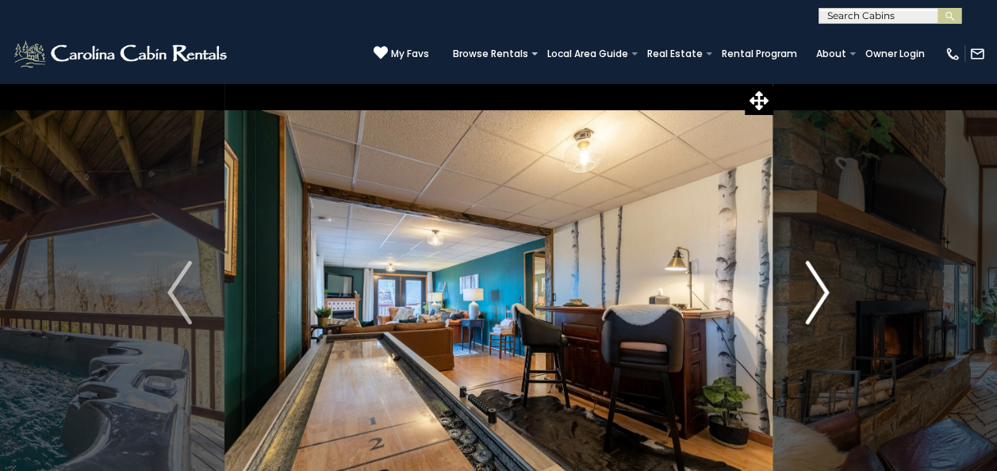
click at [807, 300] on img "Next" at bounding box center [817, 292] width 24 height 63
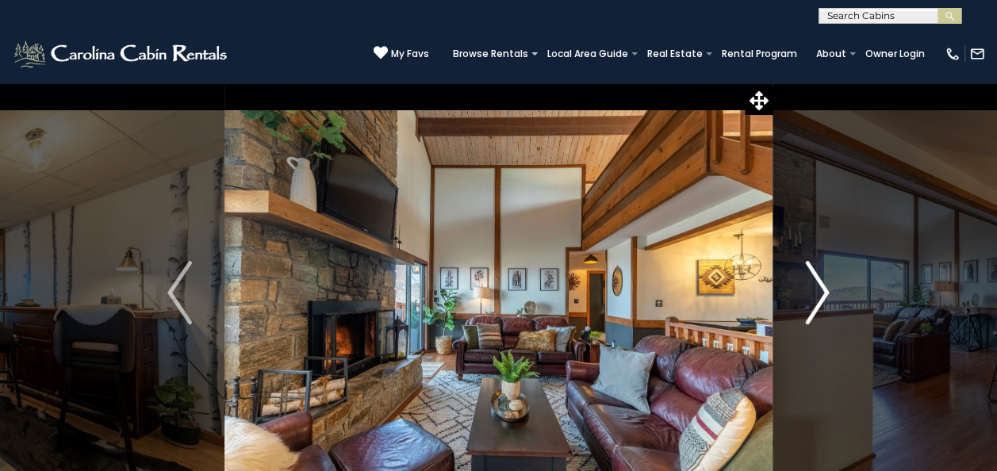
click at [807, 300] on img "Next" at bounding box center [817, 292] width 24 height 63
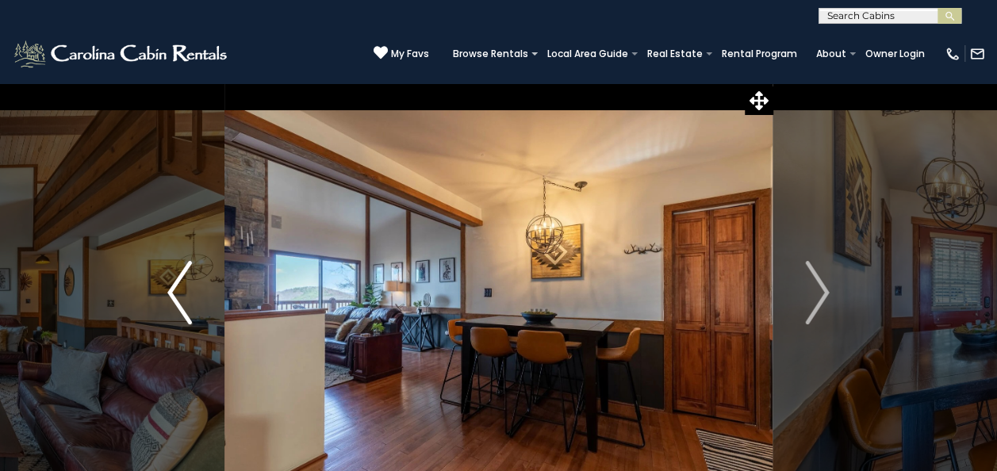
click at [192, 305] on button "Previous" at bounding box center [179, 292] width 89 height 420
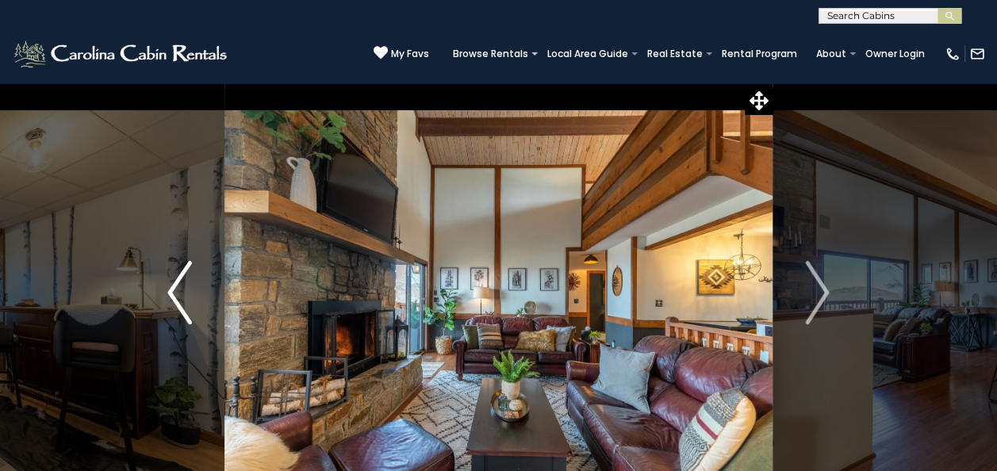
click at [192, 305] on button "Previous" at bounding box center [179, 292] width 89 height 420
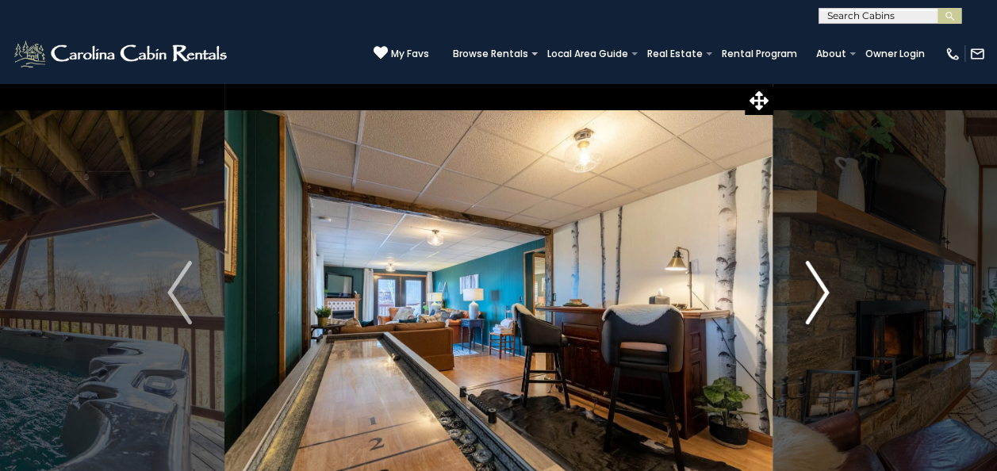
click at [814, 289] on img "Next" at bounding box center [817, 292] width 24 height 63
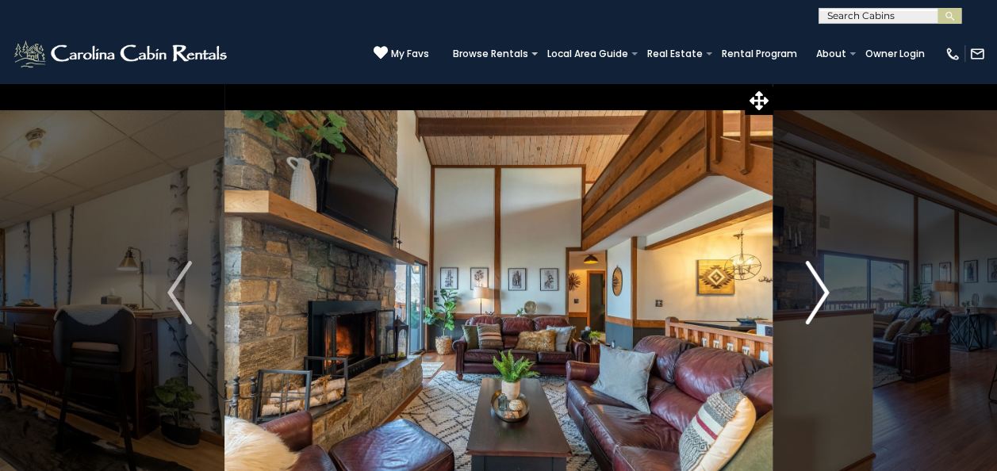
click at [814, 289] on img "Next" at bounding box center [817, 292] width 24 height 63
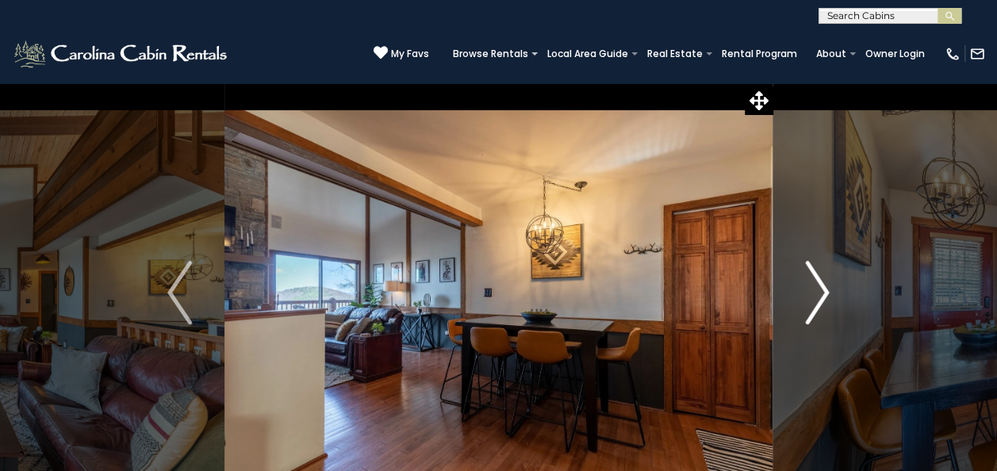
click at [814, 289] on img "Next" at bounding box center [817, 292] width 24 height 63
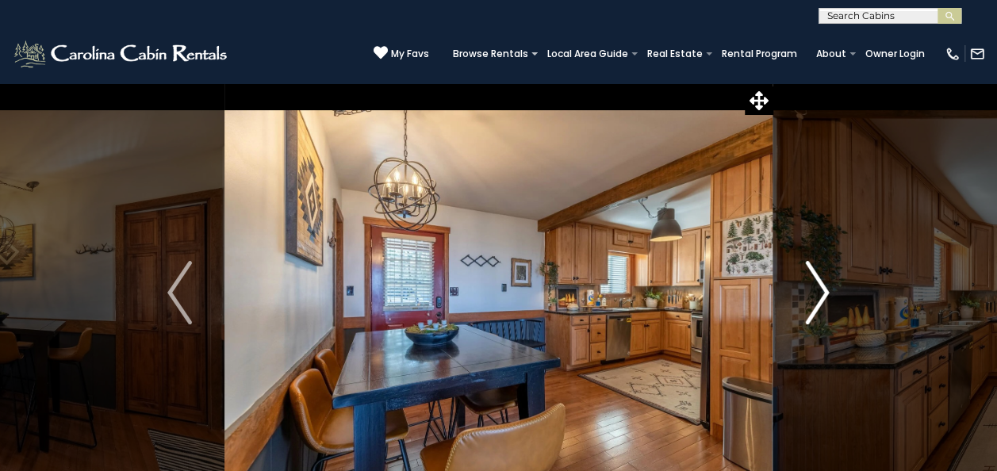
click at [814, 289] on img "Next" at bounding box center [817, 292] width 24 height 63
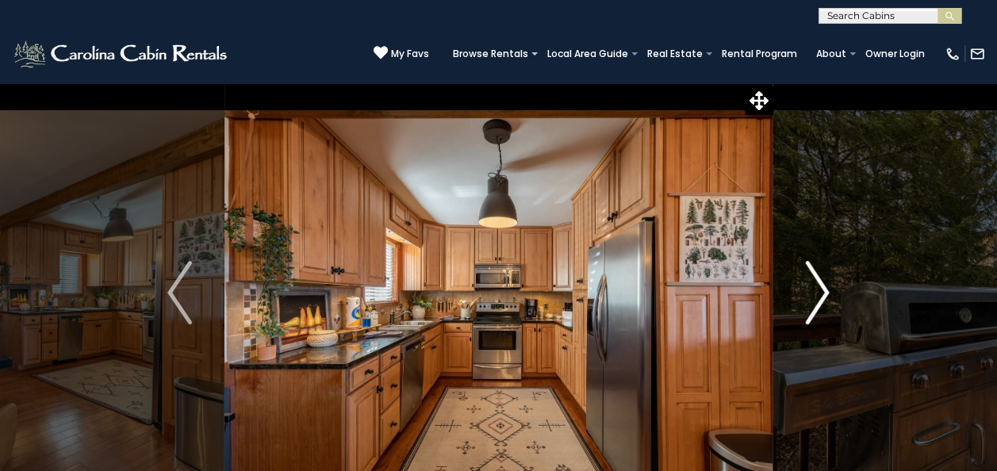
click at [814, 289] on img "Next" at bounding box center [817, 292] width 24 height 63
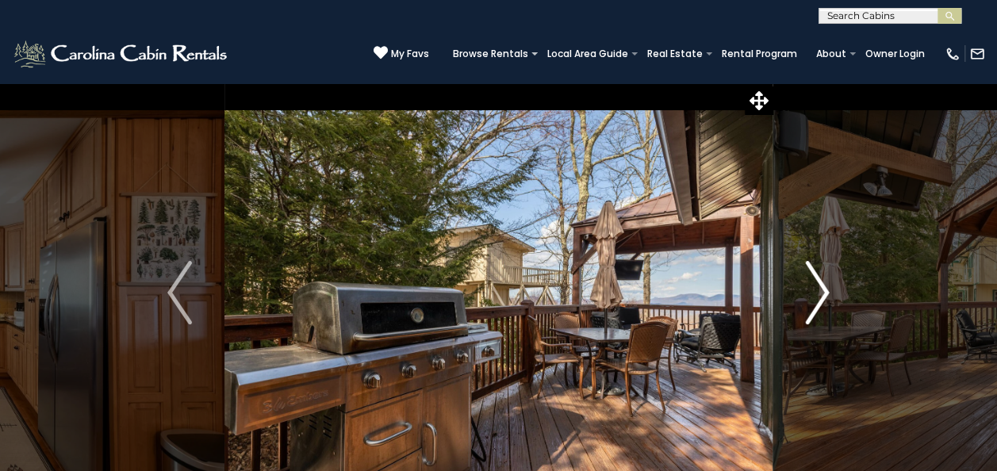
click at [814, 289] on img "Next" at bounding box center [817, 292] width 24 height 63
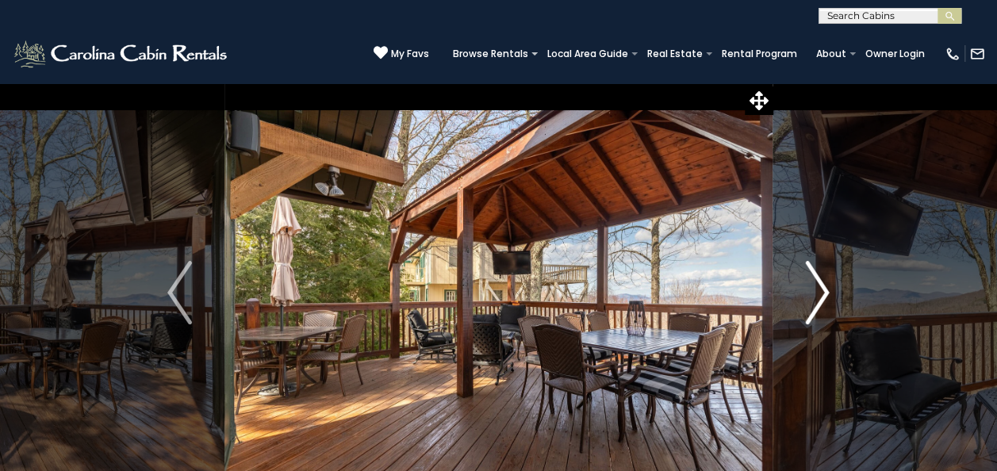
click at [814, 289] on img "Next" at bounding box center [817, 292] width 24 height 63
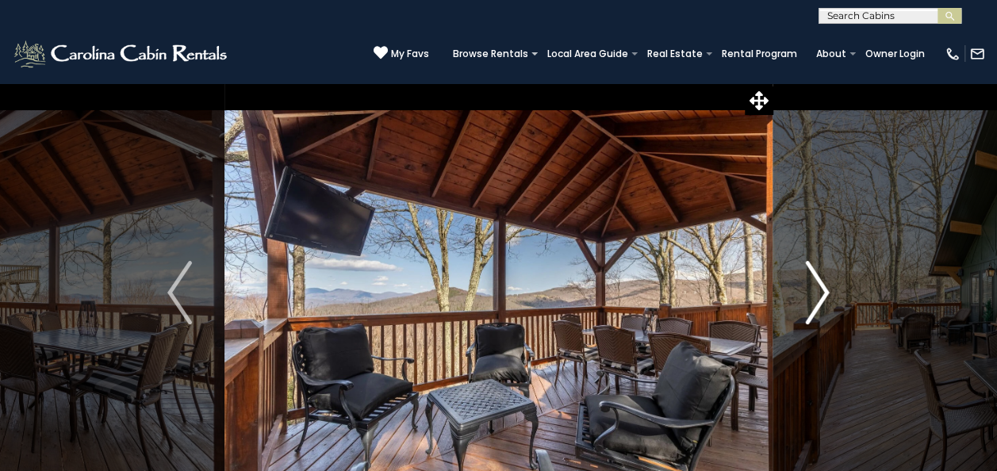
click at [814, 289] on img "Next" at bounding box center [817, 292] width 24 height 63
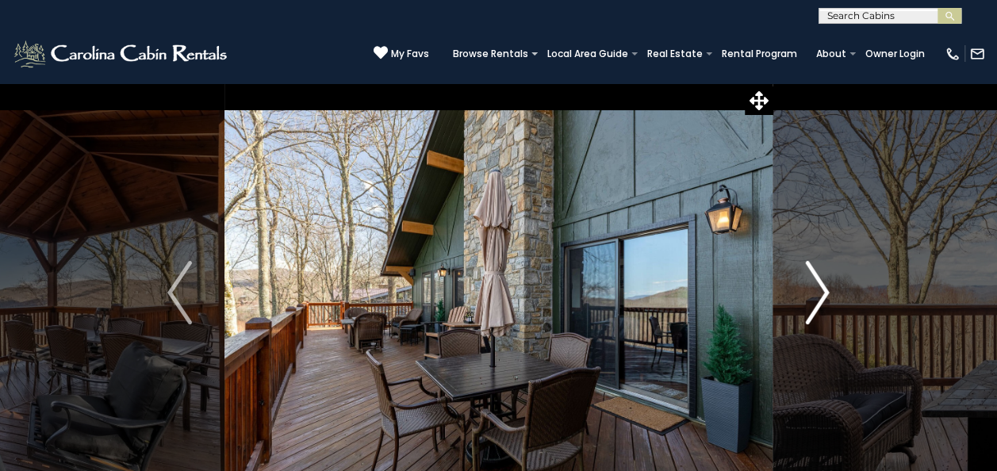
click at [814, 289] on img "Next" at bounding box center [817, 292] width 24 height 63
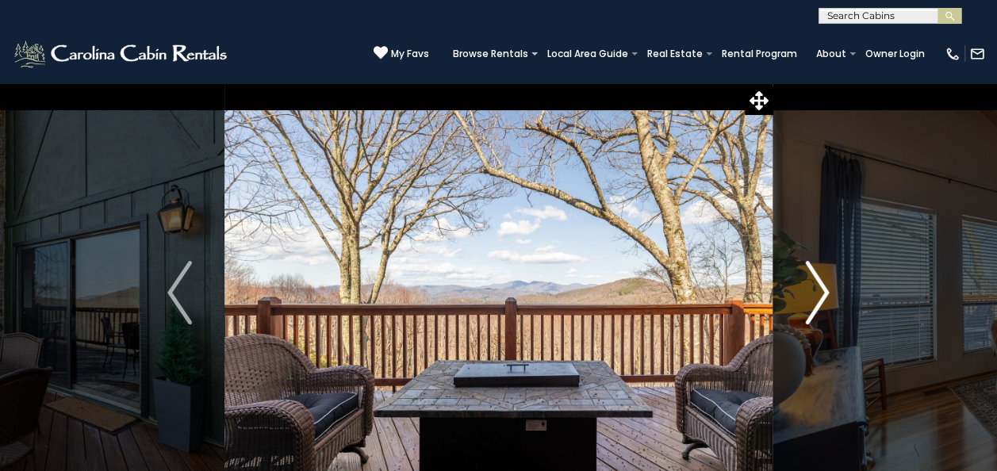
click at [814, 289] on img "Next" at bounding box center [817, 292] width 24 height 63
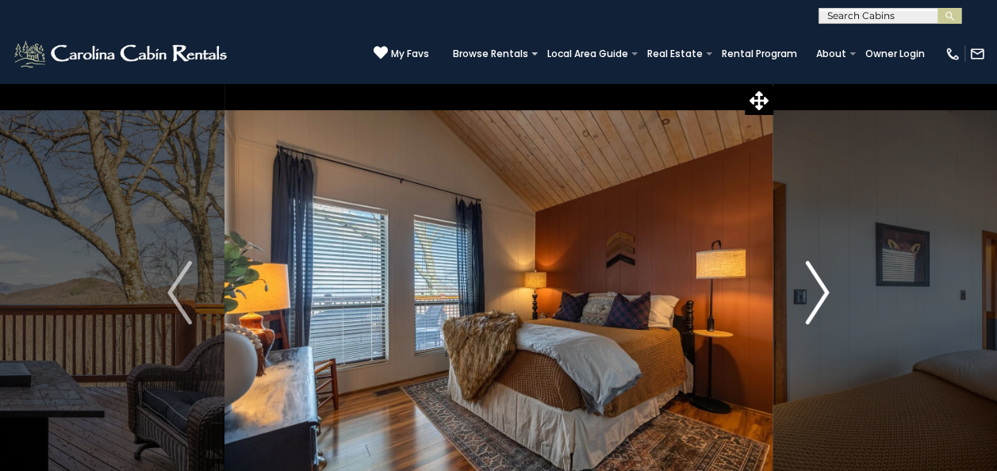
click at [814, 289] on img "Next" at bounding box center [817, 292] width 24 height 63
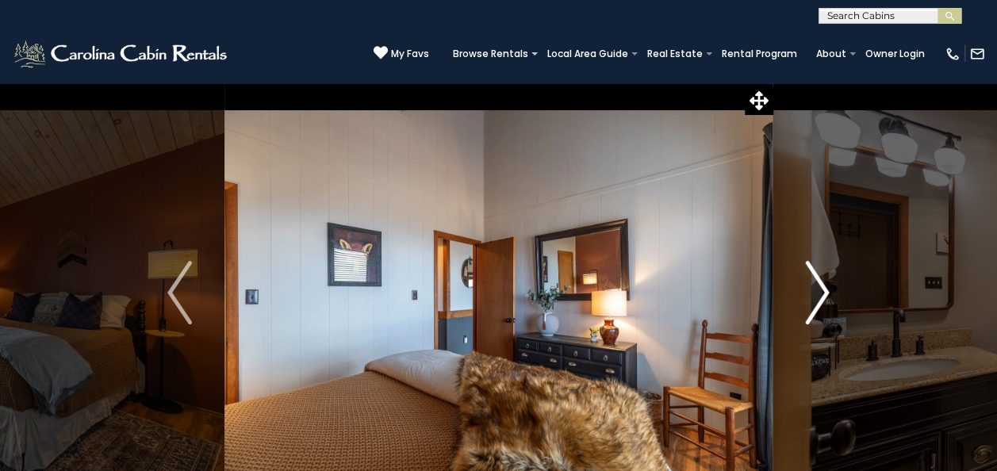
click at [814, 289] on img "Next" at bounding box center [817, 292] width 24 height 63
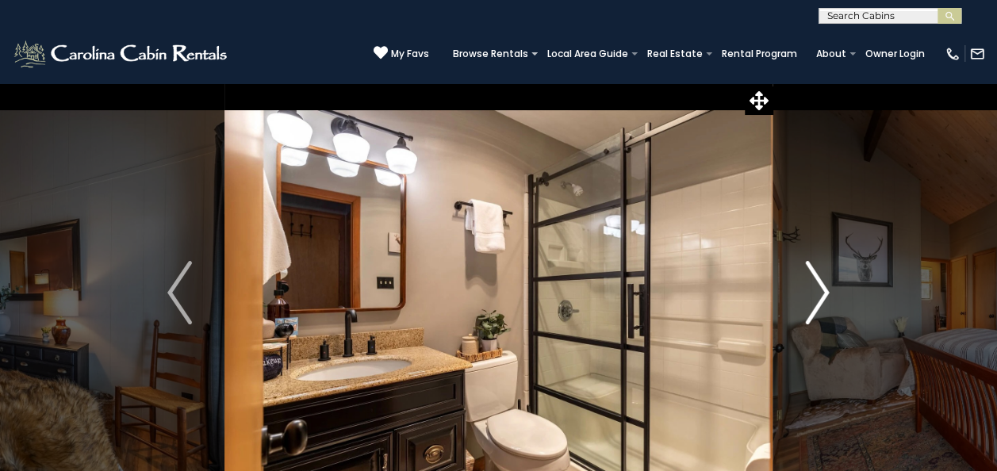
click at [814, 289] on img "Next" at bounding box center [817, 292] width 24 height 63
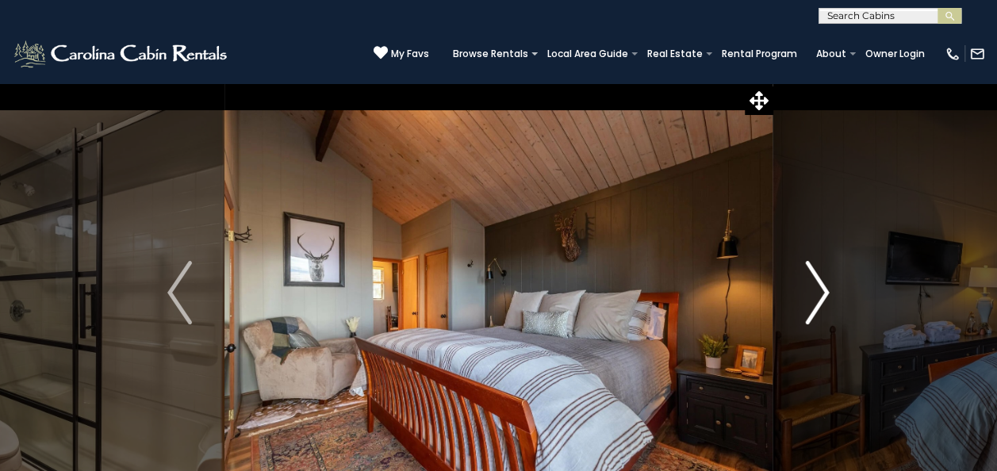
click at [814, 289] on img "Next" at bounding box center [817, 292] width 24 height 63
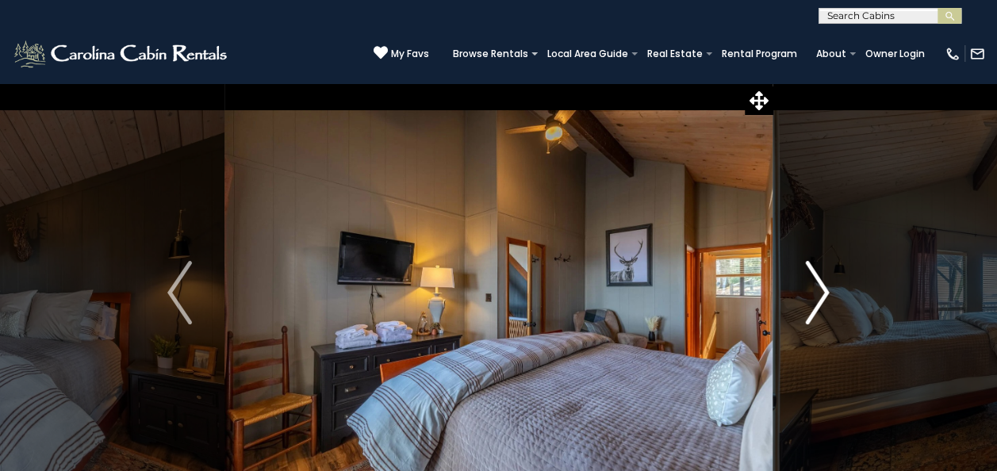
click at [814, 289] on img "Next" at bounding box center [817, 292] width 24 height 63
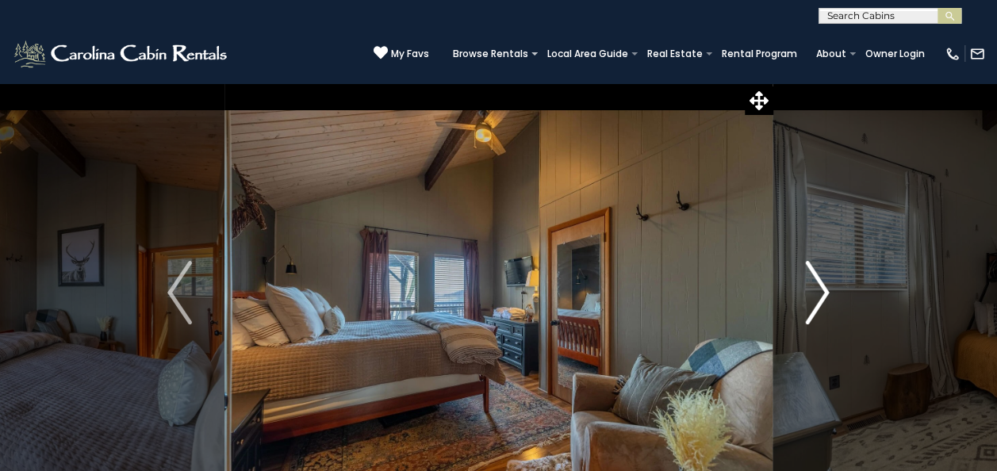
click at [814, 289] on img "Next" at bounding box center [817, 292] width 24 height 63
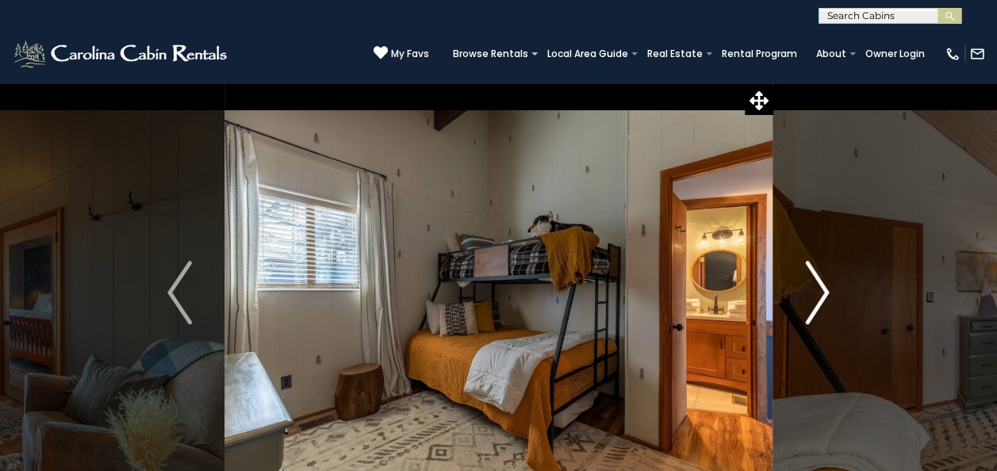
click at [814, 289] on img "Next" at bounding box center [817, 292] width 24 height 63
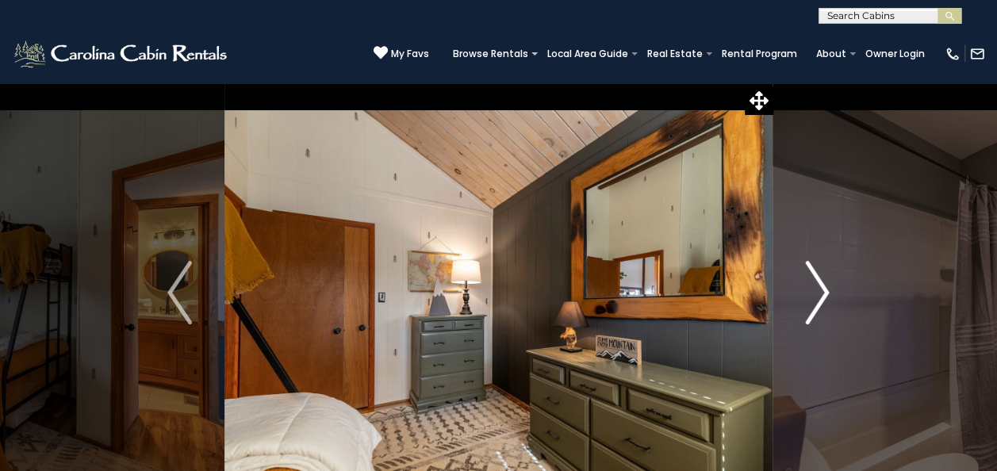
click at [814, 289] on img "Next" at bounding box center [817, 292] width 24 height 63
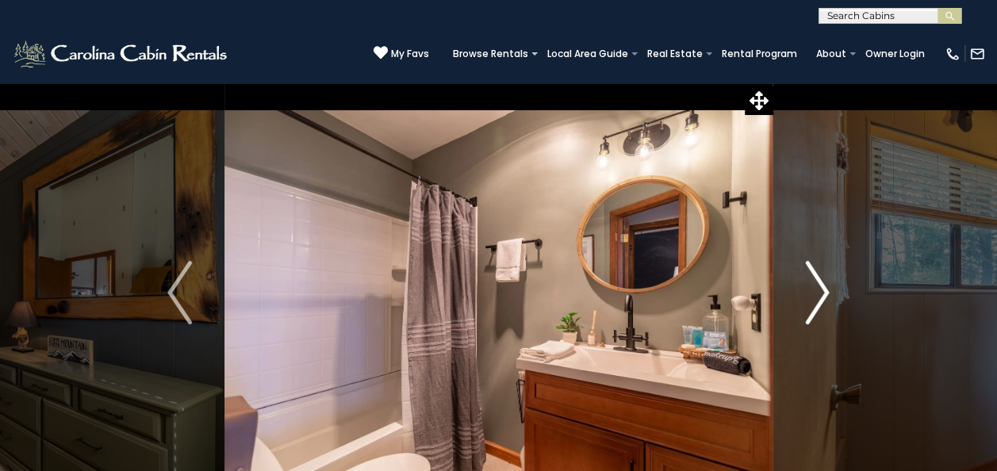
click at [814, 289] on img "Next" at bounding box center [817, 292] width 24 height 63
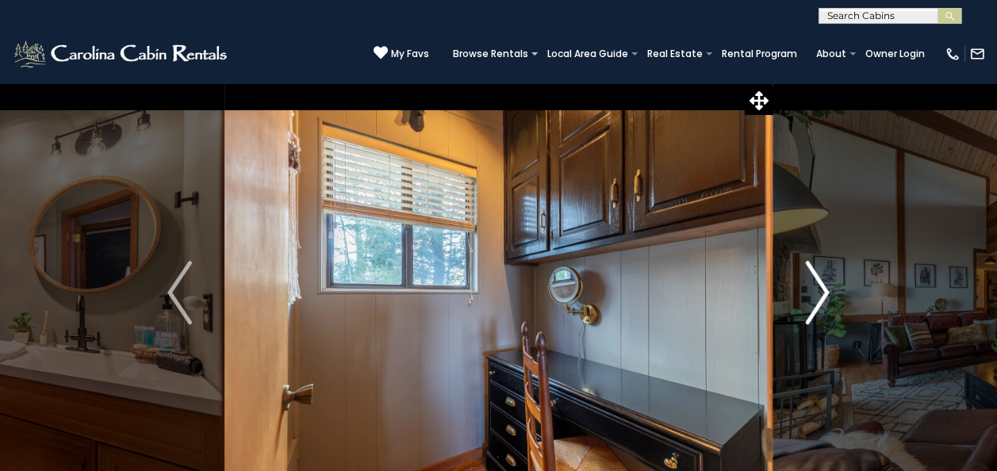
click at [814, 289] on img "Next" at bounding box center [817, 292] width 24 height 63
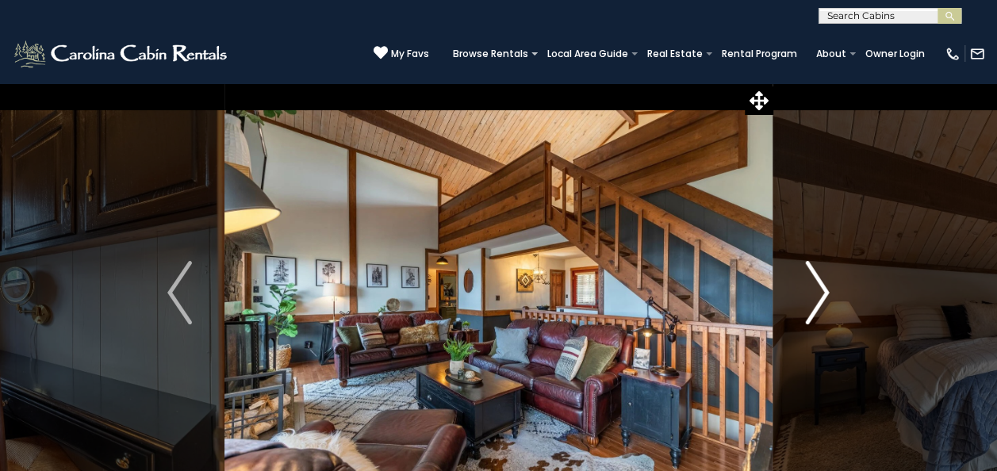
click at [814, 289] on img "Next" at bounding box center [817, 292] width 24 height 63
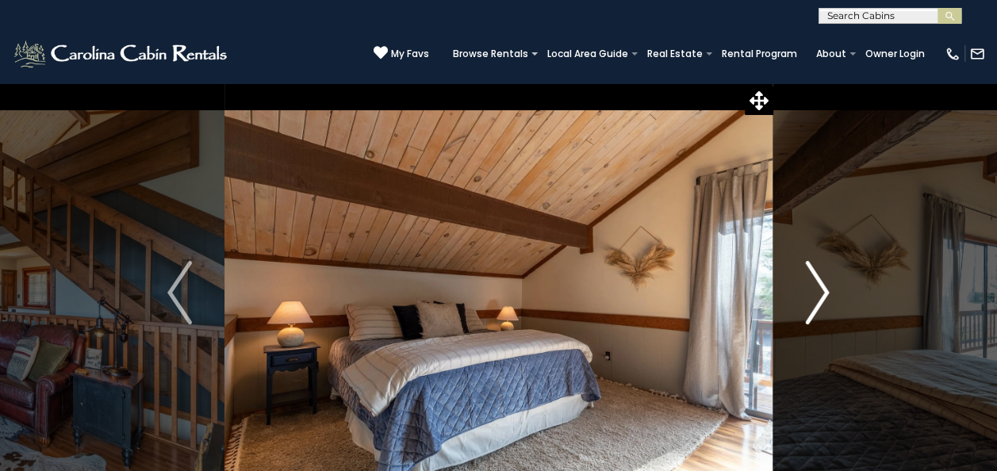
click at [814, 289] on img "Next" at bounding box center [817, 292] width 24 height 63
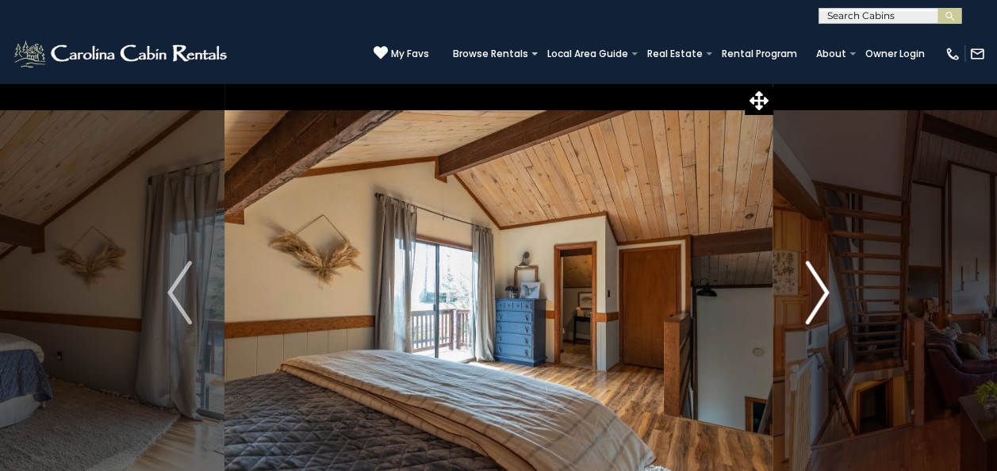
click at [814, 289] on img "Next" at bounding box center [817, 292] width 24 height 63
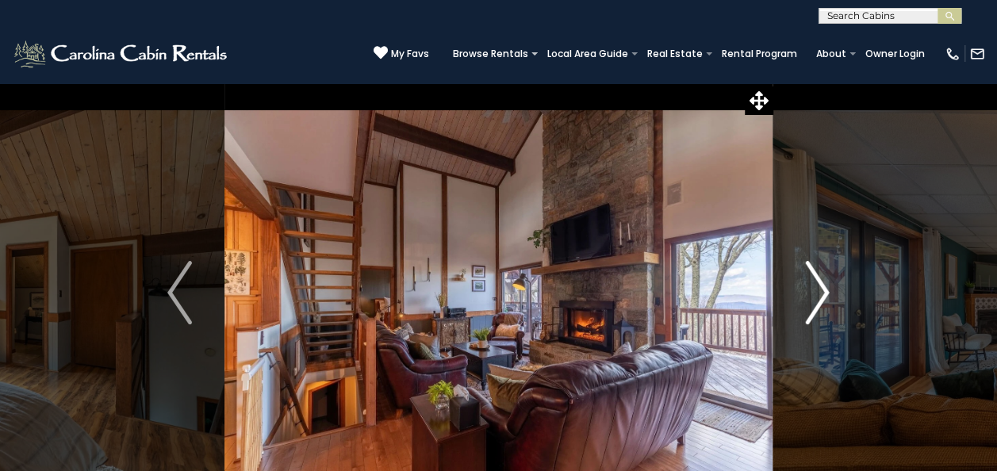
click at [814, 289] on img "Next" at bounding box center [817, 292] width 24 height 63
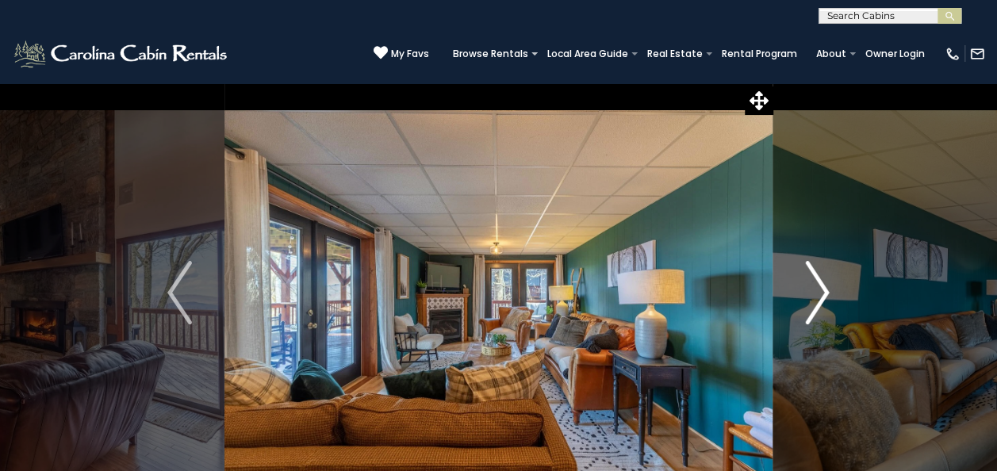
click at [814, 289] on img "Next" at bounding box center [817, 292] width 24 height 63
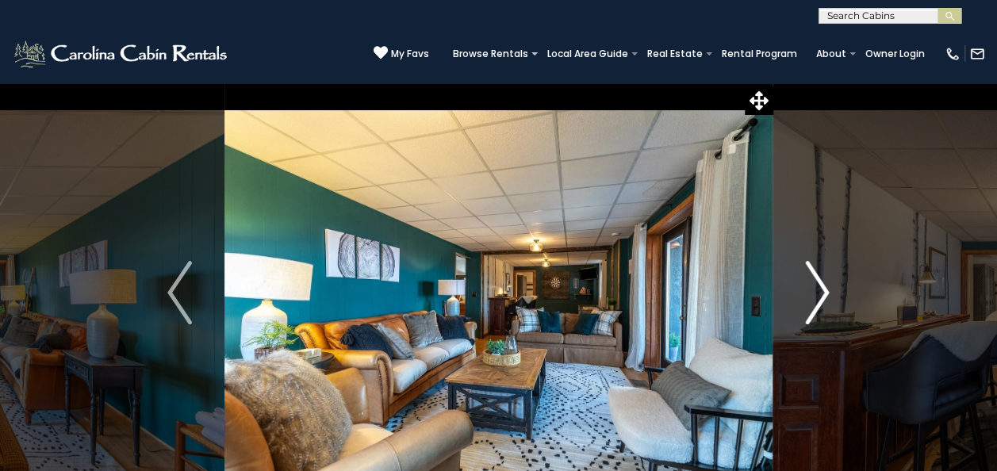
click at [819, 289] on img "Next" at bounding box center [817, 292] width 24 height 63
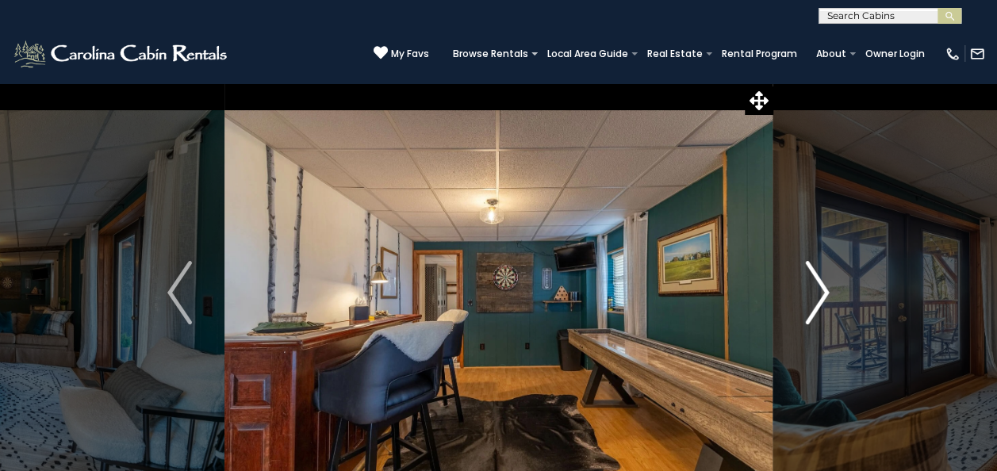
click at [820, 289] on img "Next" at bounding box center [817, 292] width 24 height 63
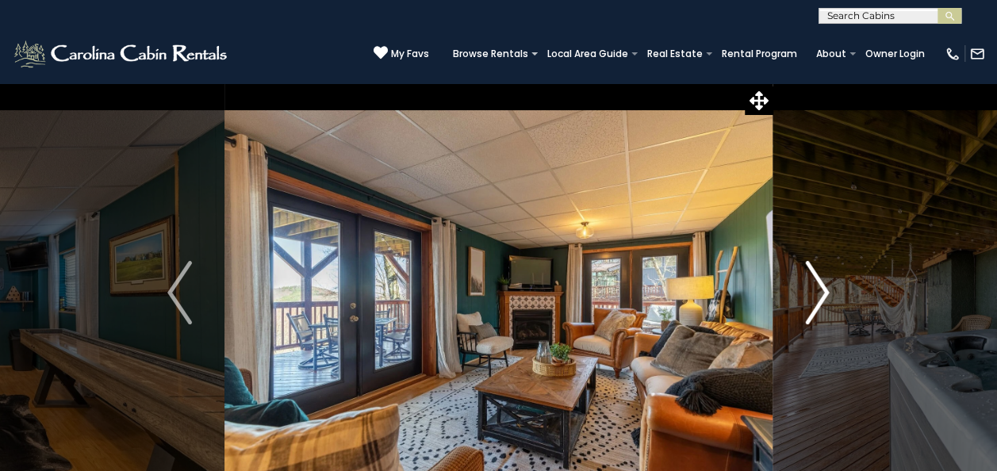
click at [820, 289] on img "Next" at bounding box center [817, 292] width 24 height 63
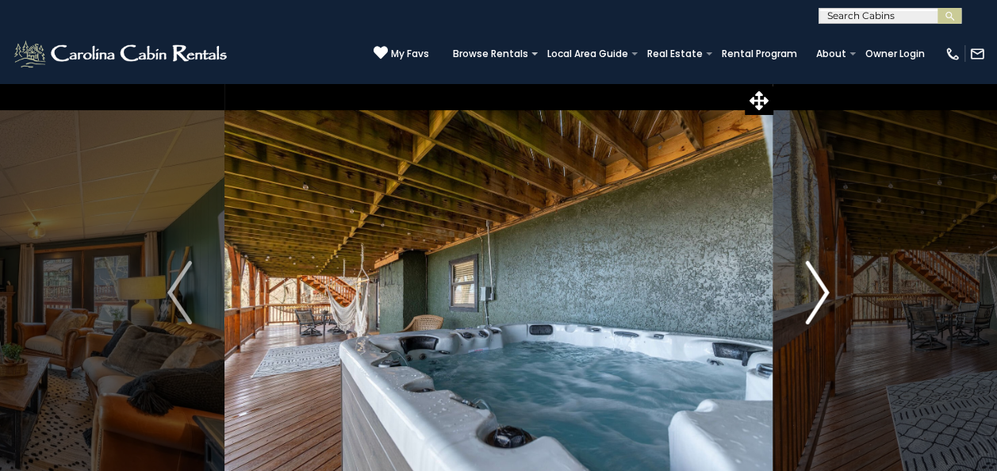
click at [820, 289] on img "Next" at bounding box center [817, 292] width 24 height 63
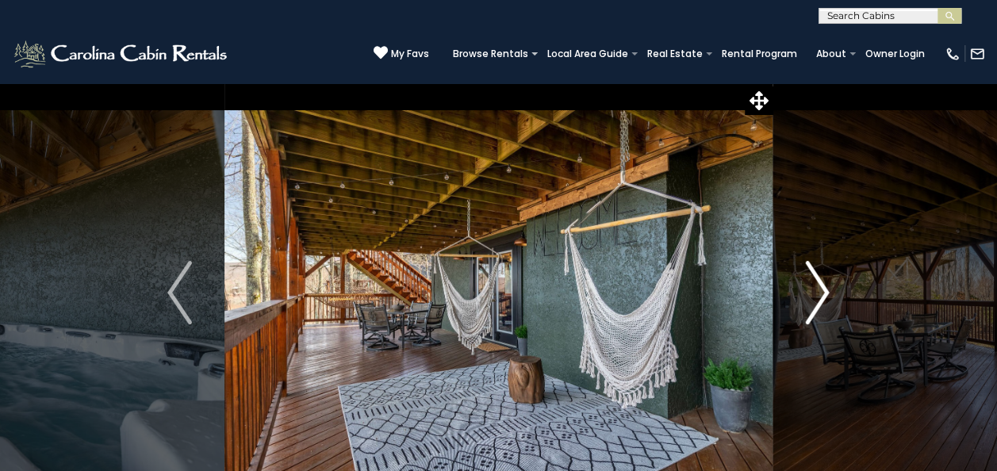
click at [820, 289] on img "Next" at bounding box center [817, 292] width 24 height 63
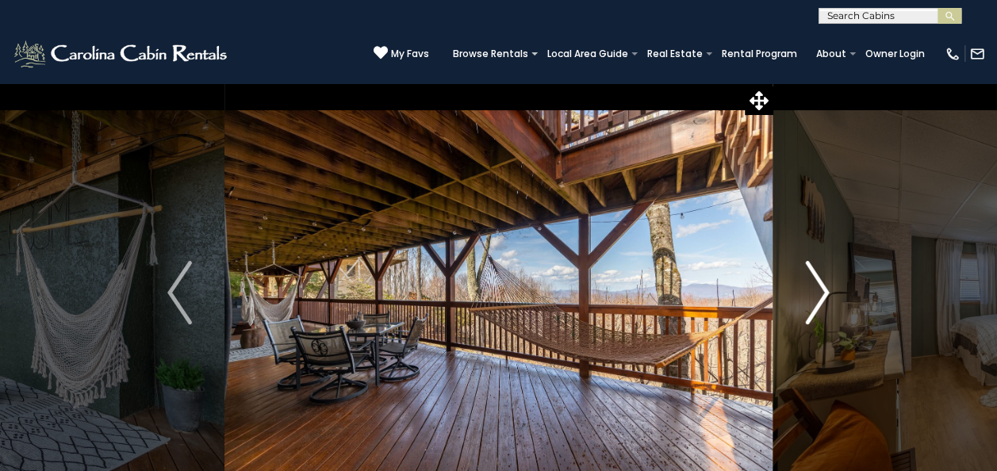
click at [820, 289] on img "Next" at bounding box center [817, 292] width 24 height 63
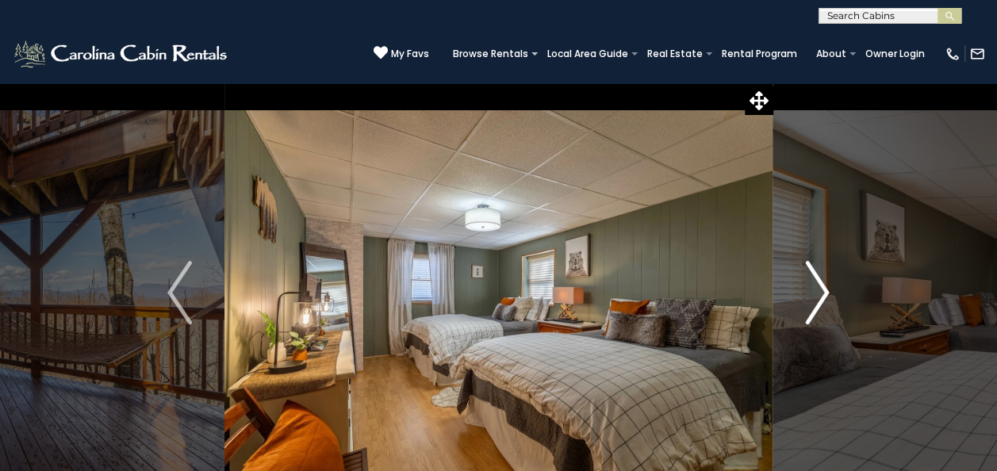
click at [820, 289] on img "Next" at bounding box center [817, 292] width 24 height 63
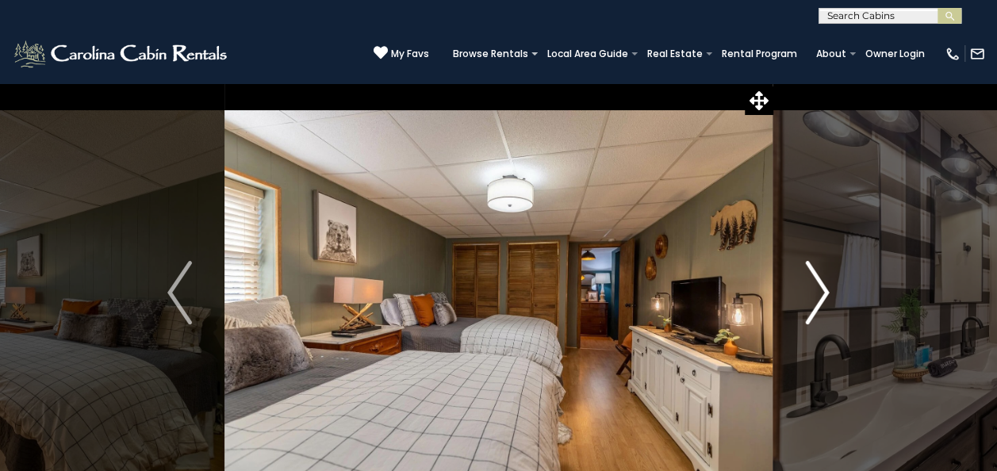
click at [820, 289] on img "Next" at bounding box center [817, 292] width 24 height 63
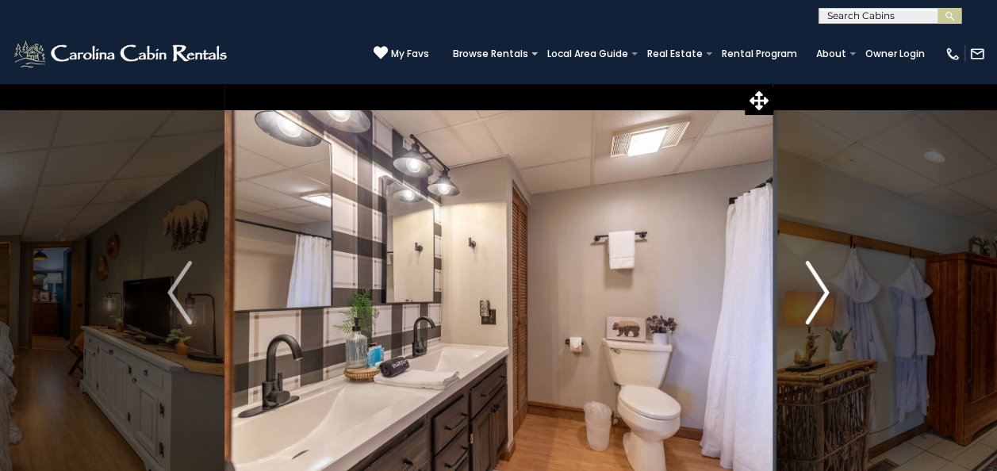
click at [820, 289] on img "Next" at bounding box center [817, 292] width 24 height 63
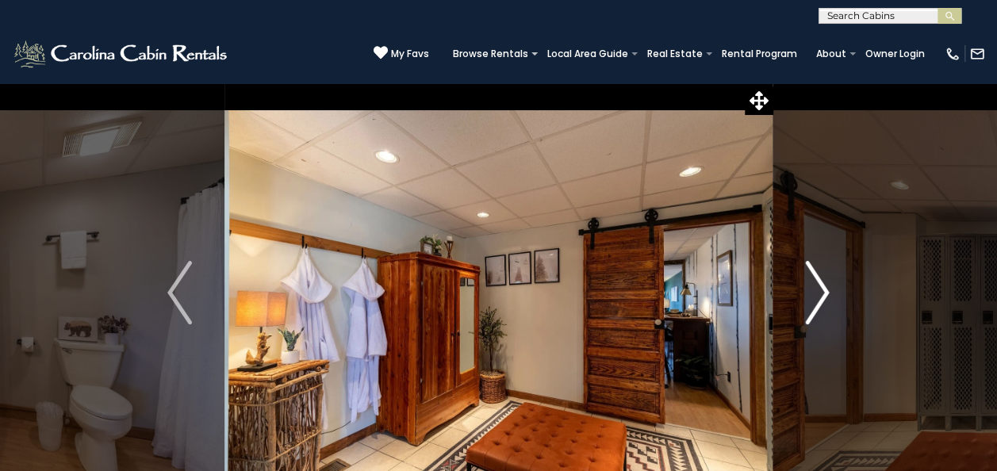
click at [820, 289] on img "Next" at bounding box center [817, 292] width 24 height 63
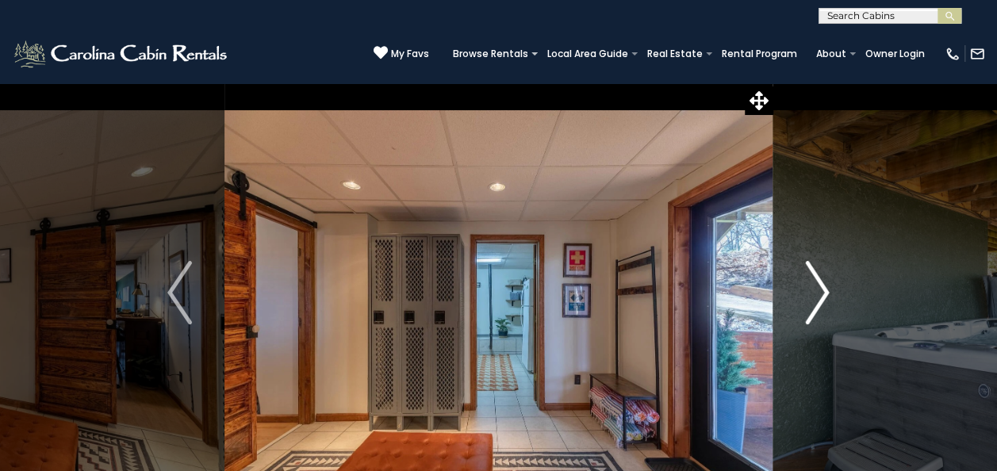
click at [820, 289] on img "Next" at bounding box center [817, 292] width 24 height 63
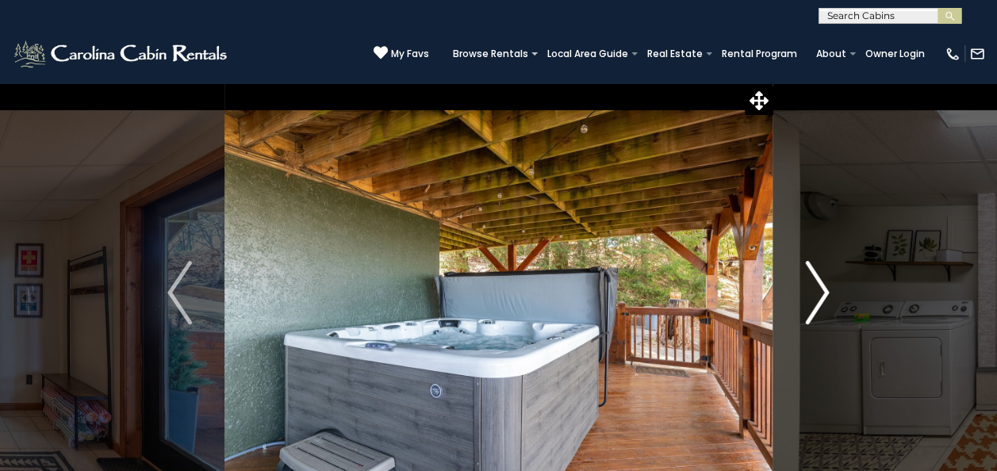
click at [820, 289] on img "Next" at bounding box center [817, 292] width 24 height 63
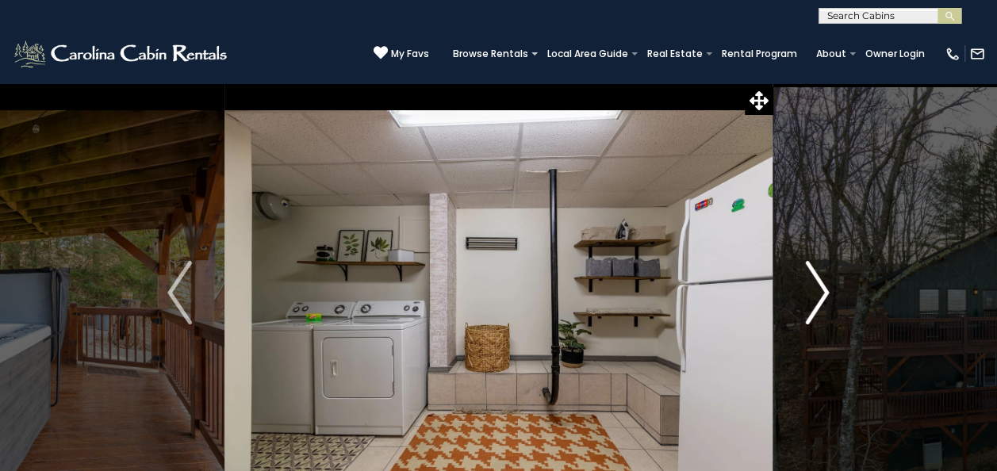
click at [820, 289] on img "Next" at bounding box center [817, 292] width 24 height 63
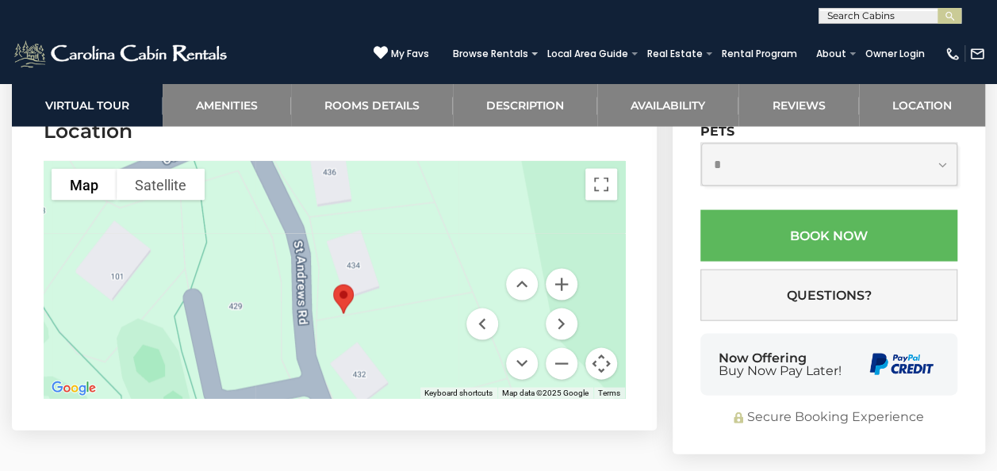
scroll to position [4520, 0]
